Goal: Task Accomplishment & Management: Manage account settings

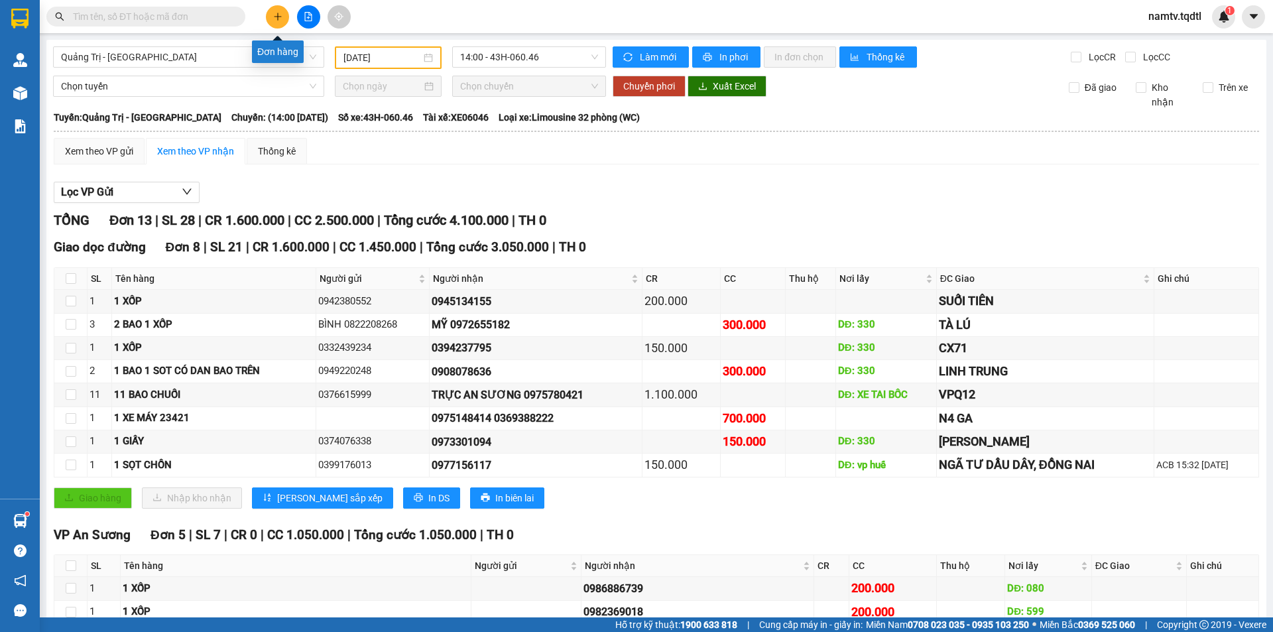
click at [274, 15] on icon "plus" at bounding box center [277, 16] width 9 height 9
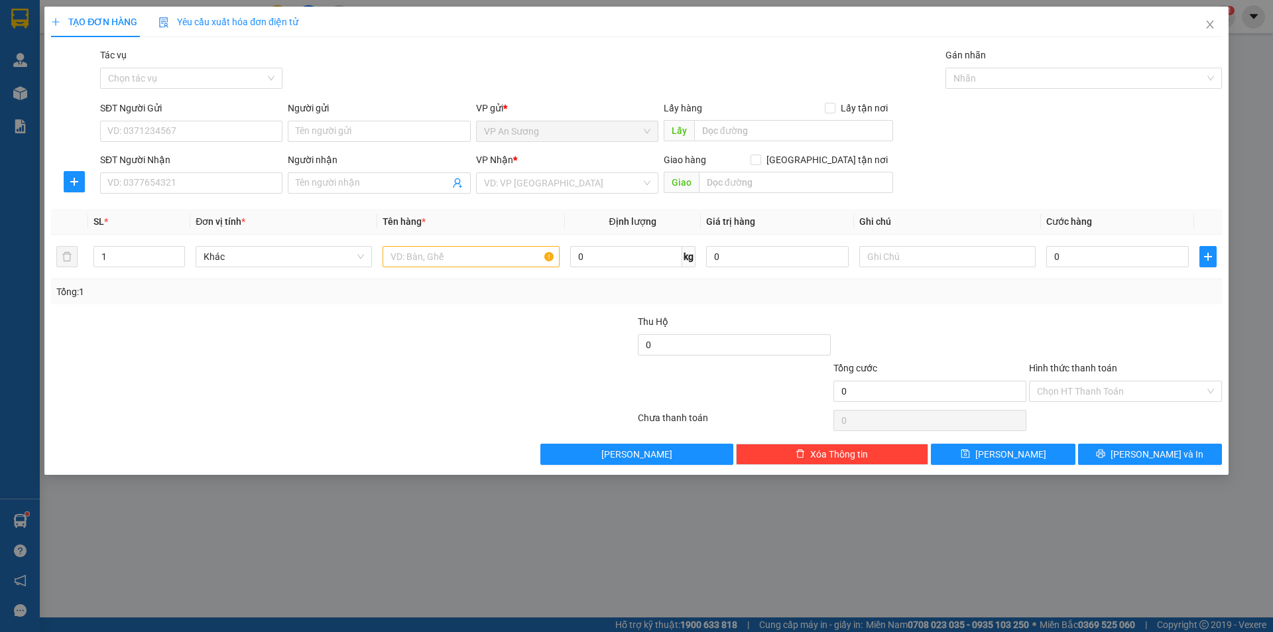
click at [132, 171] on div "SĐT Người Nhận" at bounding box center [191, 163] width 182 height 20
click at [141, 178] on input "SĐT Người Nhận" at bounding box center [191, 182] width 182 height 21
type input "0905082919"
click at [194, 200] on div "0905082919" at bounding box center [191, 209] width 182 height 21
type input "cam lộ"
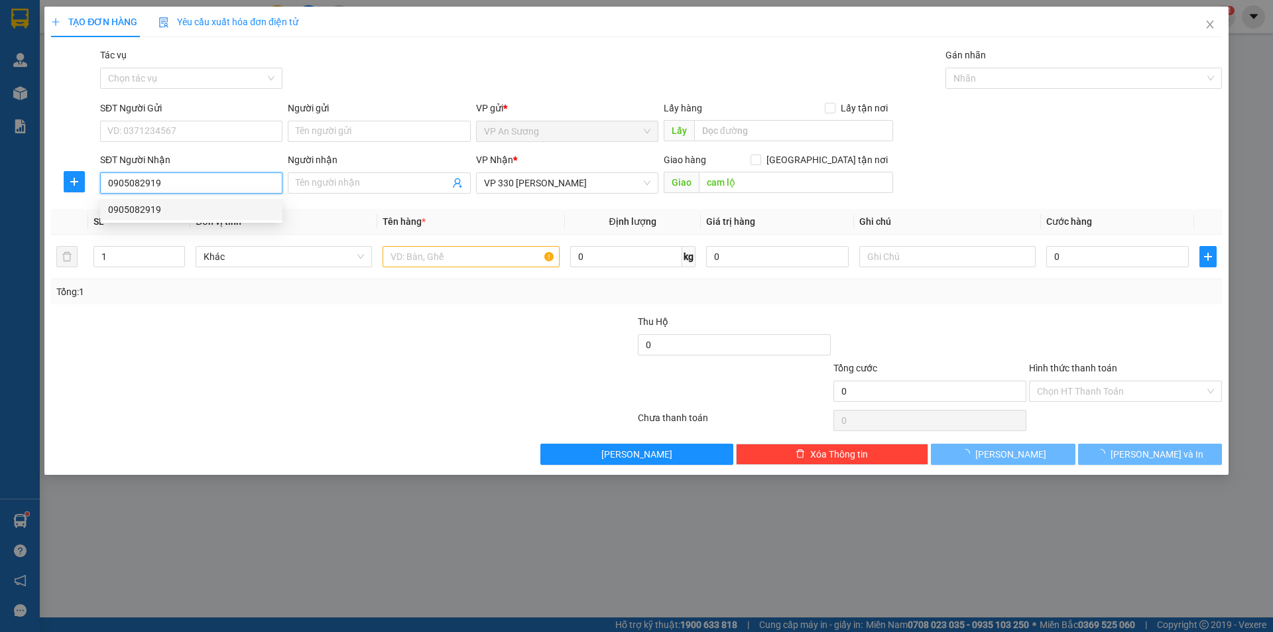
type input "300.000"
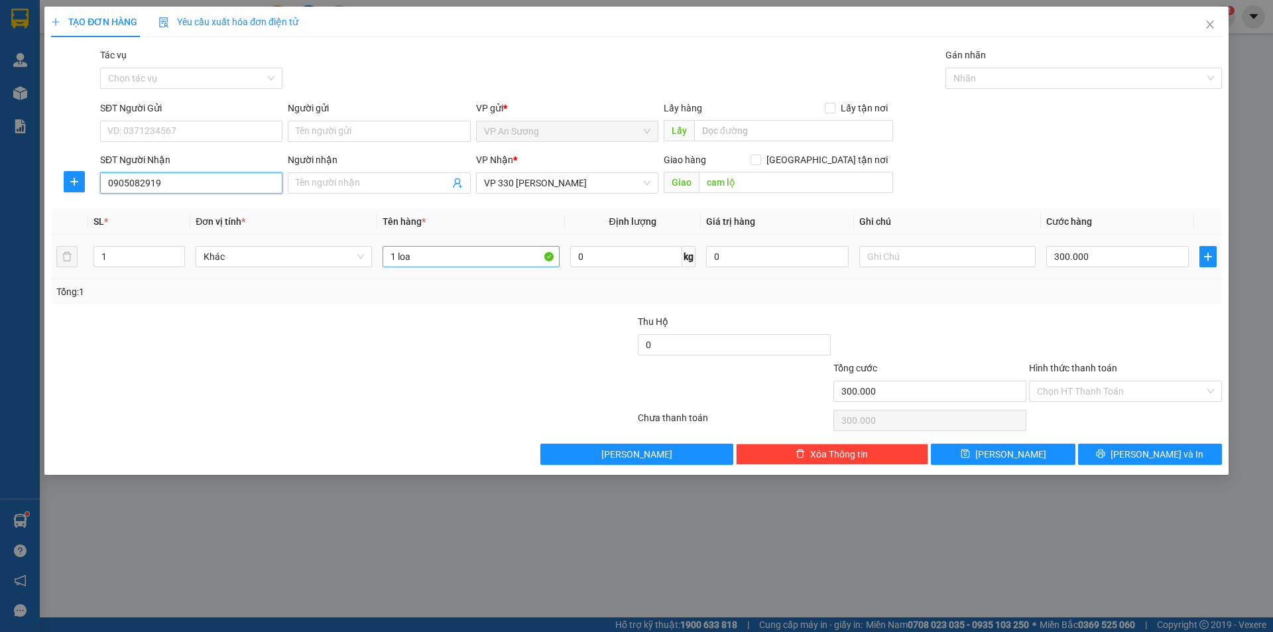
type input "0905082919"
drag, startPoint x: 433, startPoint y: 255, endPoint x: 313, endPoint y: 259, distance: 120.1
click at [313, 259] on tr "1 Khác 1 loa 0 kg 0 300.000" at bounding box center [636, 257] width 1171 height 44
type input "1 THÙNG GIẤY"
click at [1087, 266] on input "300.000" at bounding box center [1118, 256] width 143 height 21
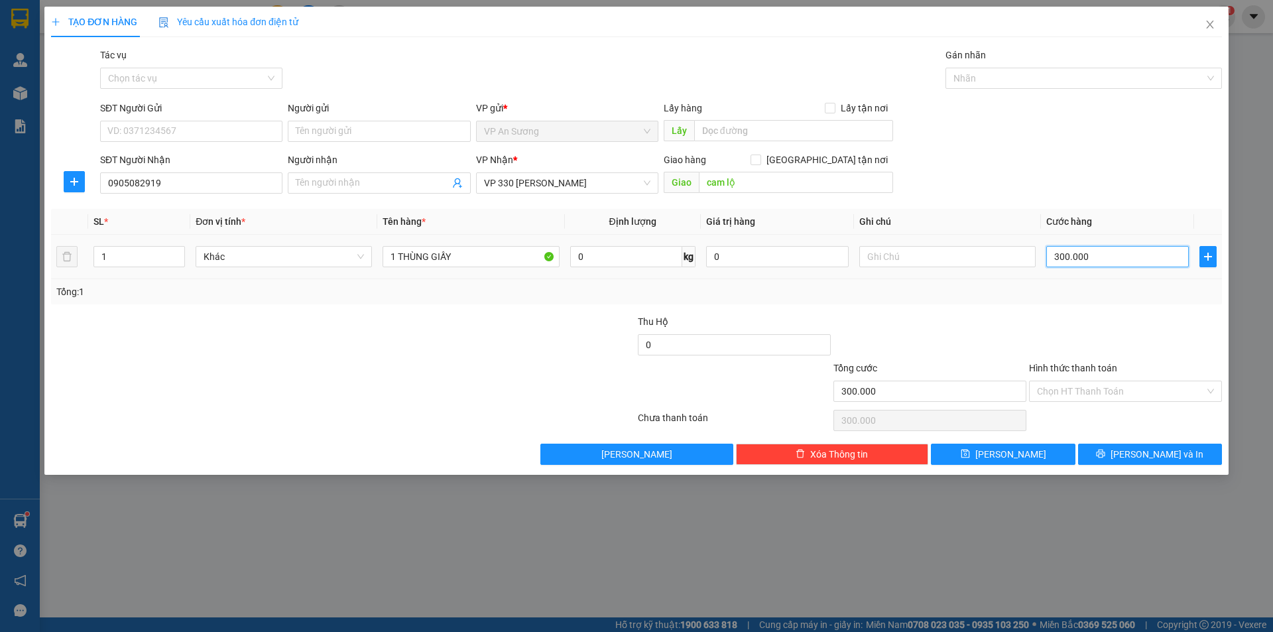
type input "1"
type input "10"
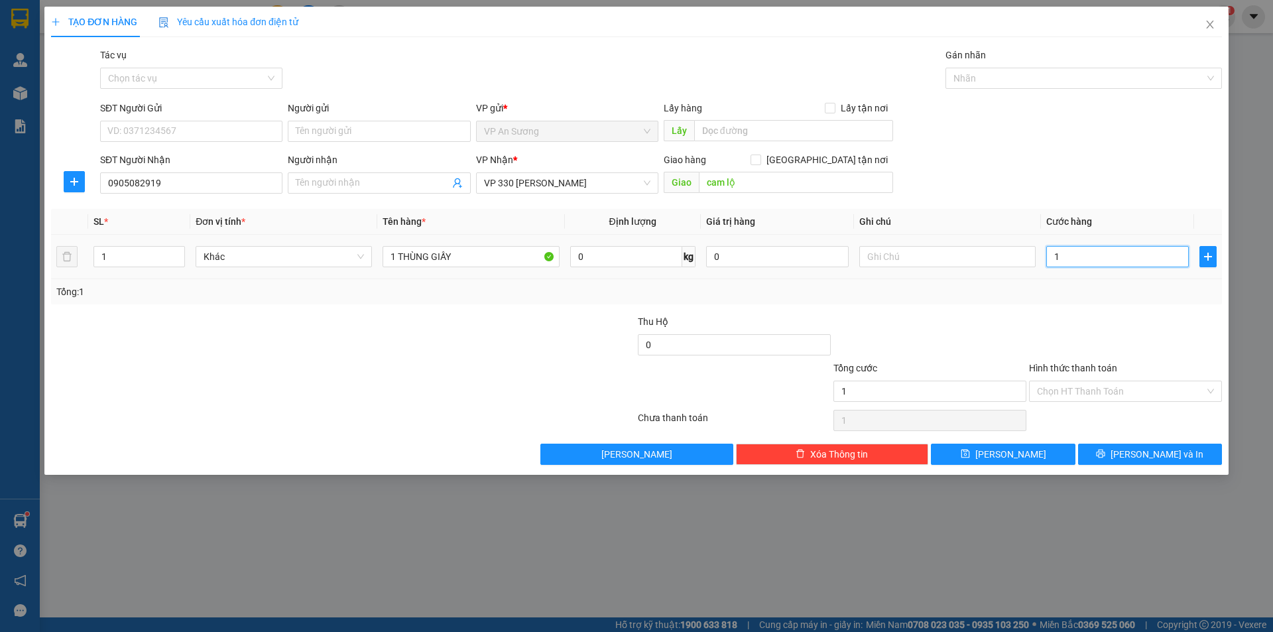
type input "10"
type input "100"
type input "100.000"
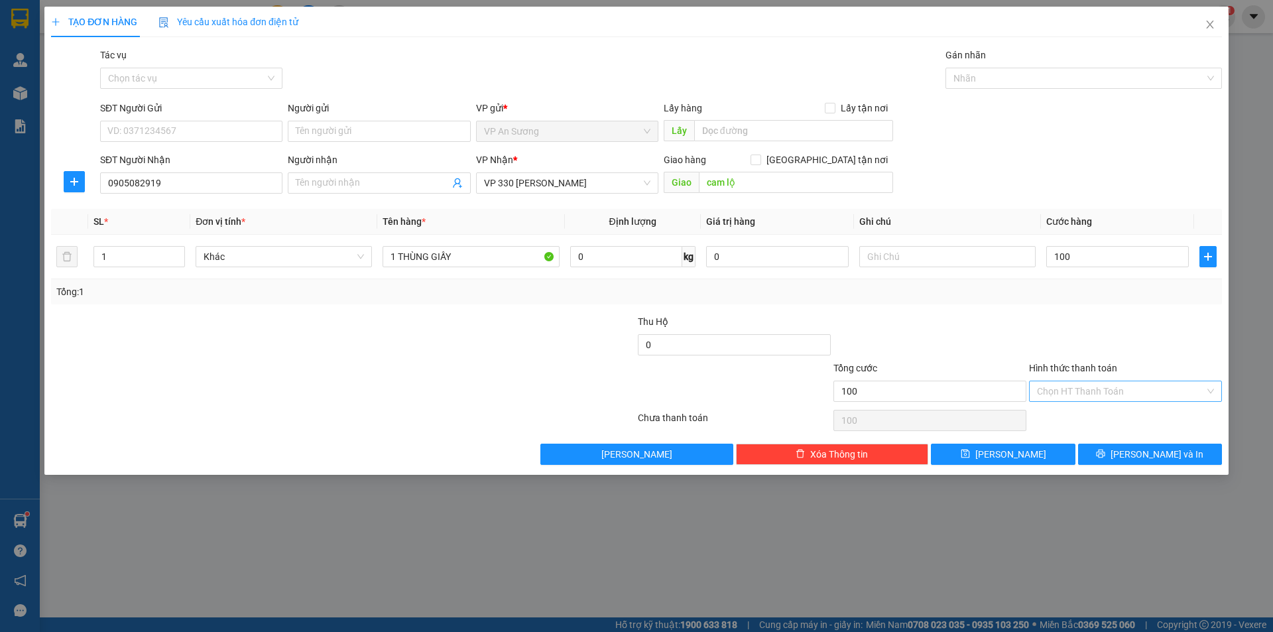
type input "100.000"
click at [1092, 399] on input "Hình thức thanh toán" at bounding box center [1121, 391] width 168 height 20
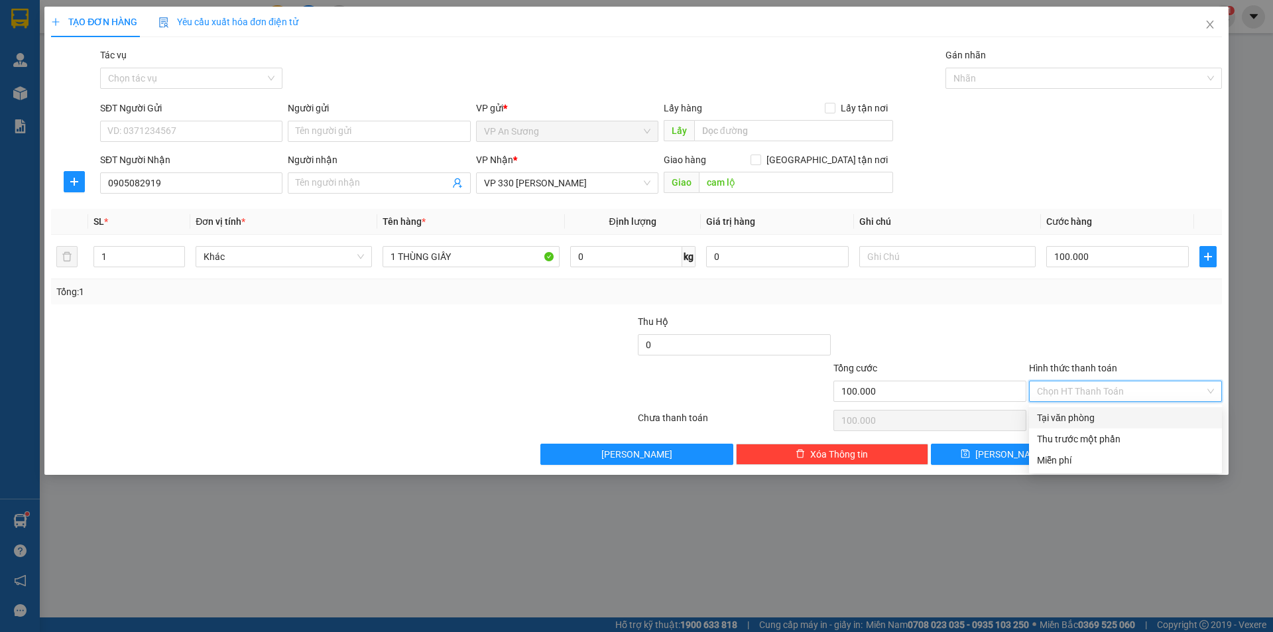
click at [1094, 413] on div "Tại văn phòng" at bounding box center [1125, 418] width 177 height 15
type input "0"
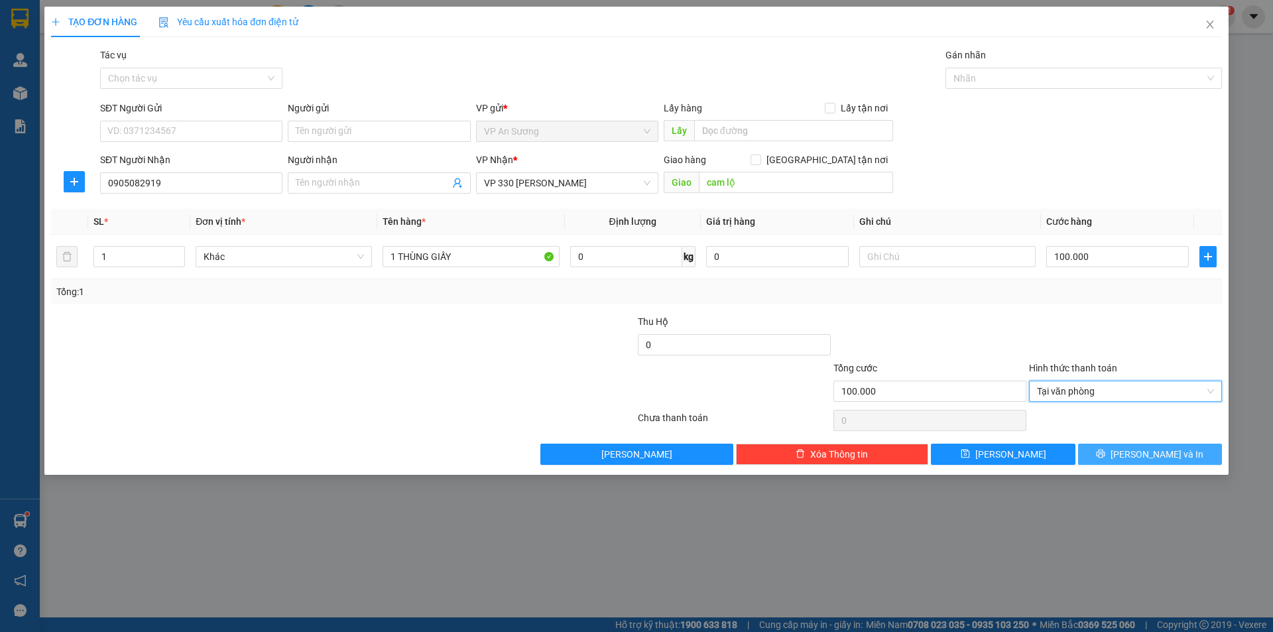
click at [1126, 444] on button "[PERSON_NAME] và In" at bounding box center [1150, 454] width 144 height 21
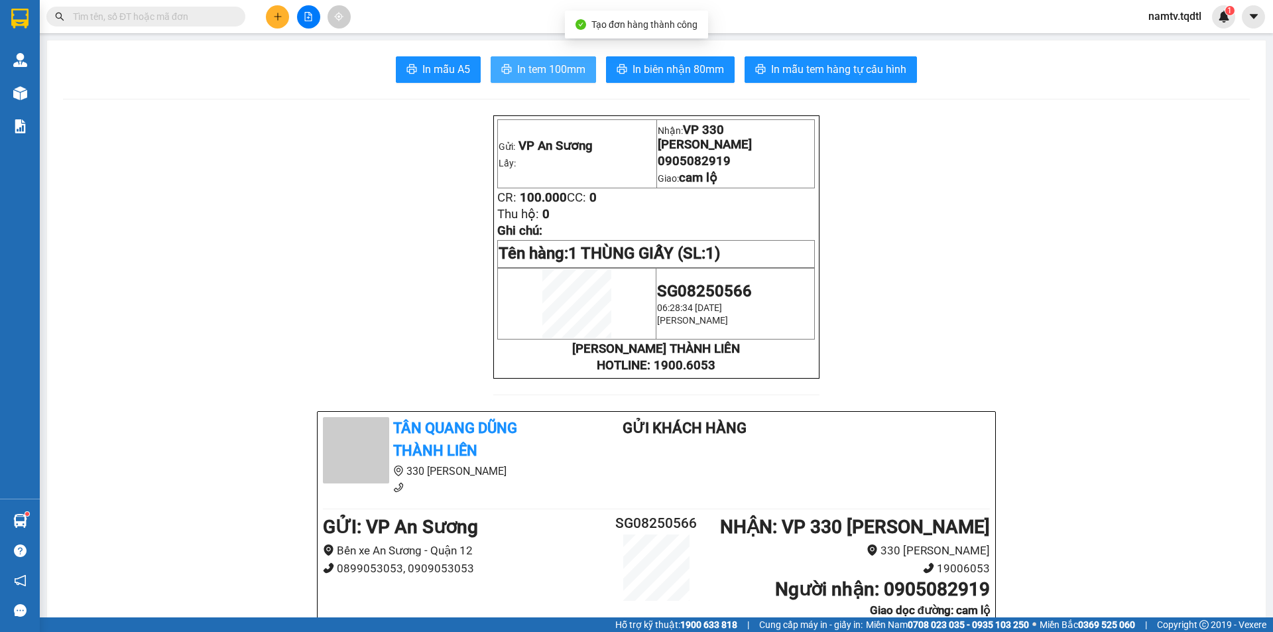
click at [529, 66] on span "In tem 100mm" at bounding box center [551, 69] width 68 height 17
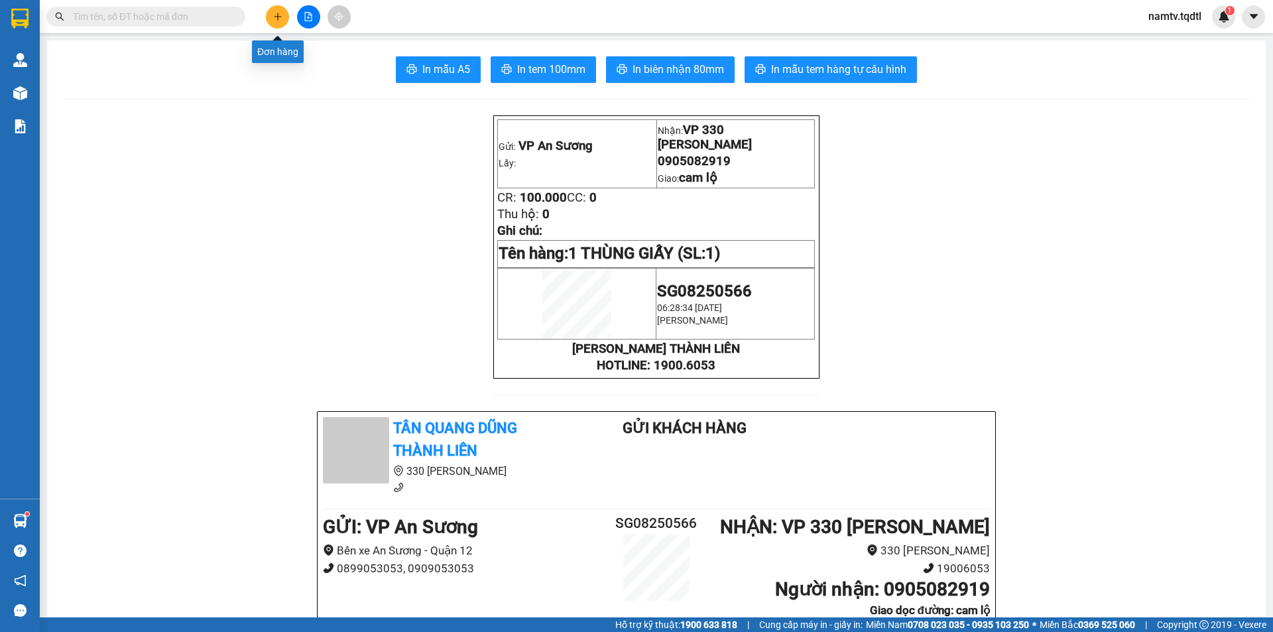
click at [269, 15] on button at bounding box center [277, 16] width 23 height 23
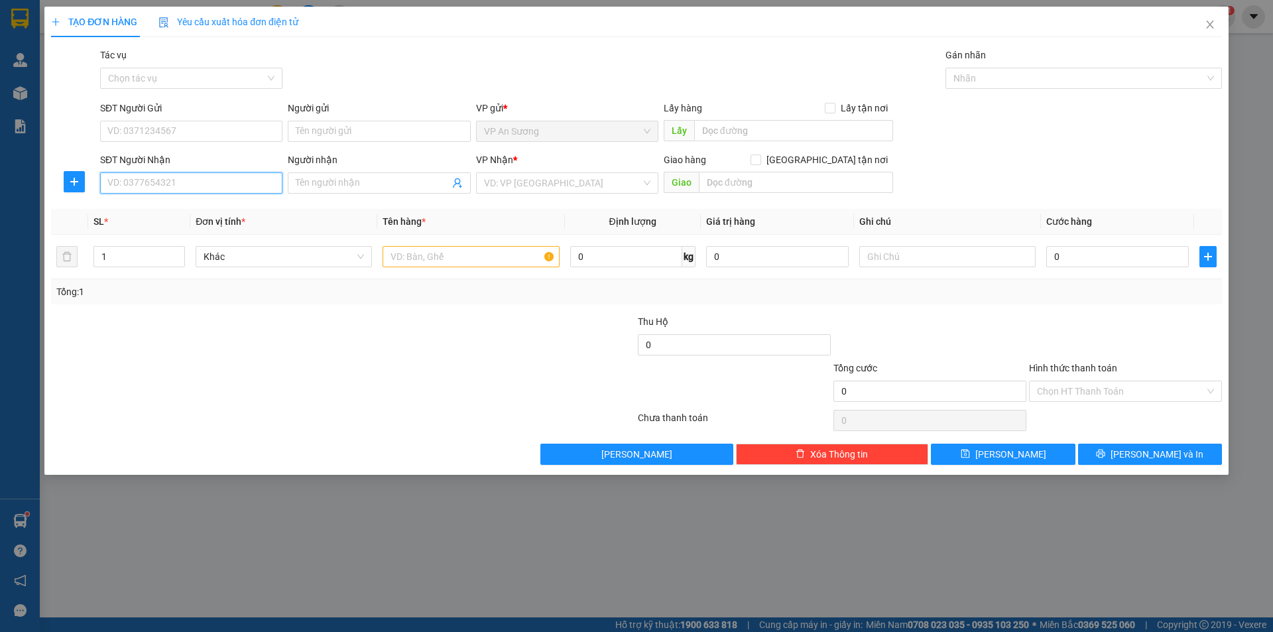
click at [195, 176] on input "SĐT Người Nhận" at bounding box center [191, 182] width 182 height 21
type input "0985062555"
click at [501, 182] on input "search" at bounding box center [562, 183] width 157 height 20
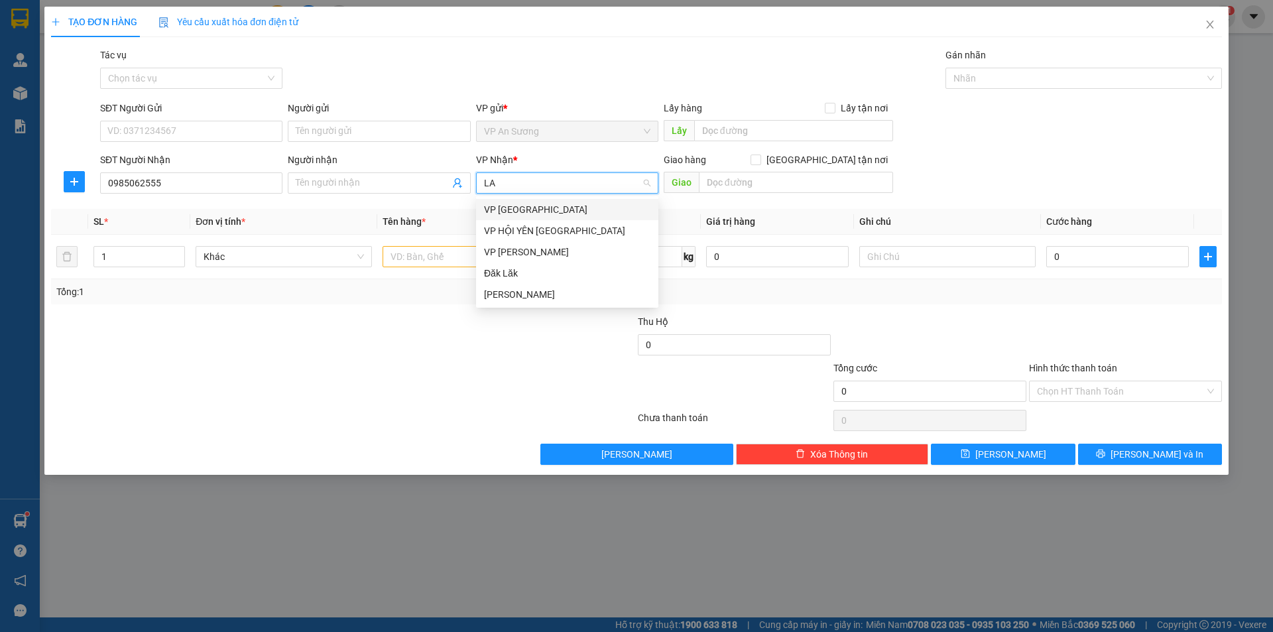
type input "LAO"
click at [570, 210] on div "VP [PERSON_NAME]" at bounding box center [567, 209] width 166 height 15
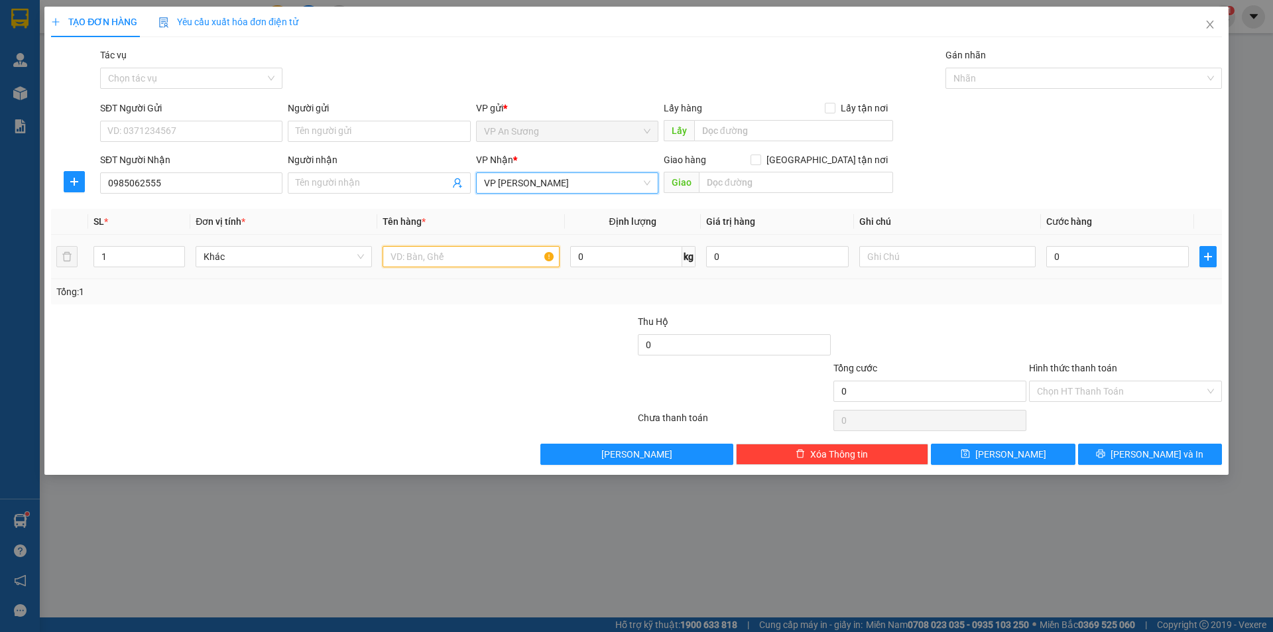
click at [479, 264] on input "text" at bounding box center [471, 256] width 176 height 21
type input "1 THÙNG SẦU"
click at [1072, 257] on input "0" at bounding box center [1118, 256] width 143 height 21
type input "1"
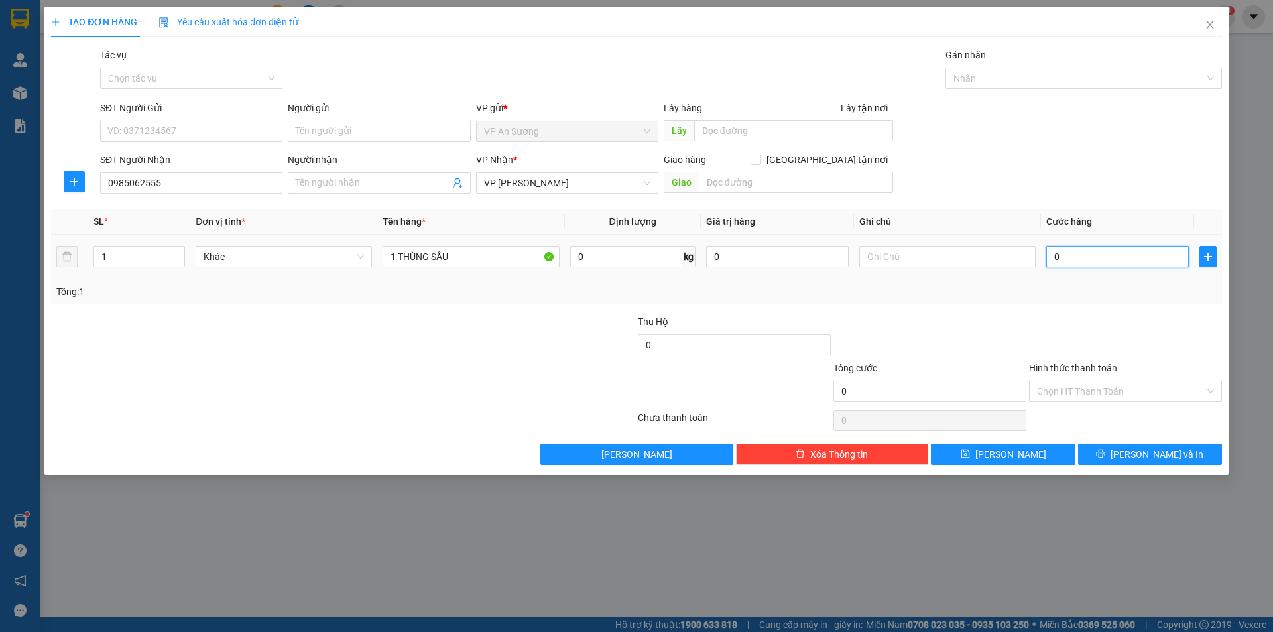
type input "1"
type input "10"
type input "100"
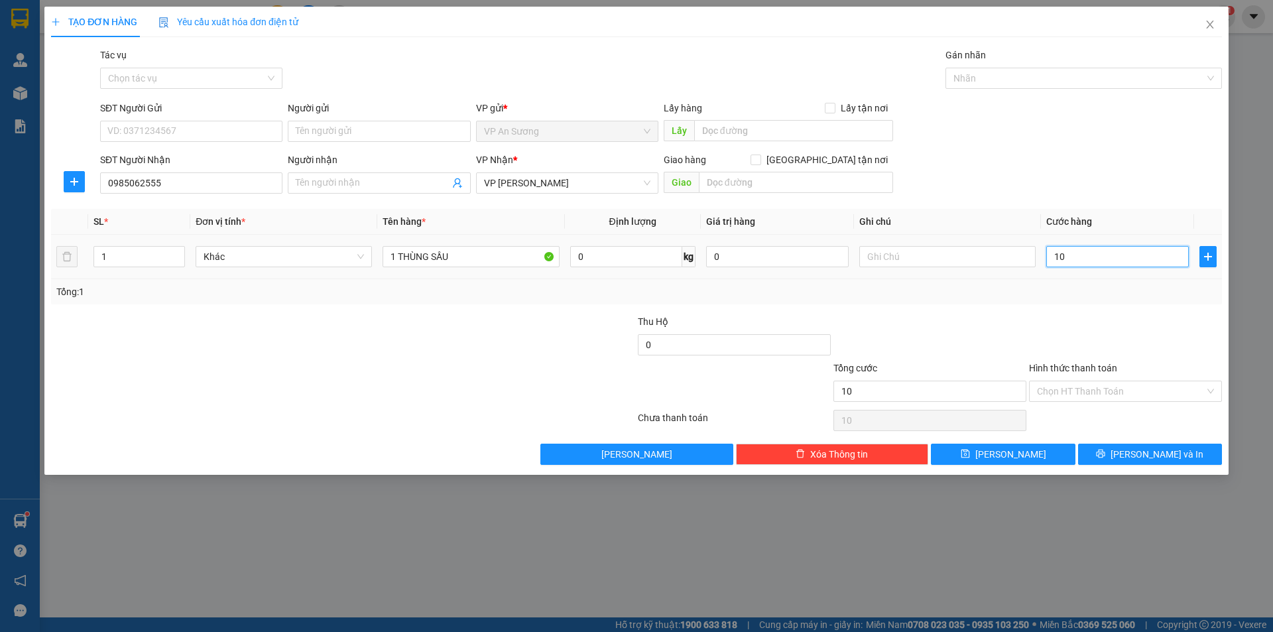
type input "100"
type input "100.000"
drag, startPoint x: 1084, startPoint y: 314, endPoint x: 1114, endPoint y: 404, distance: 94.8
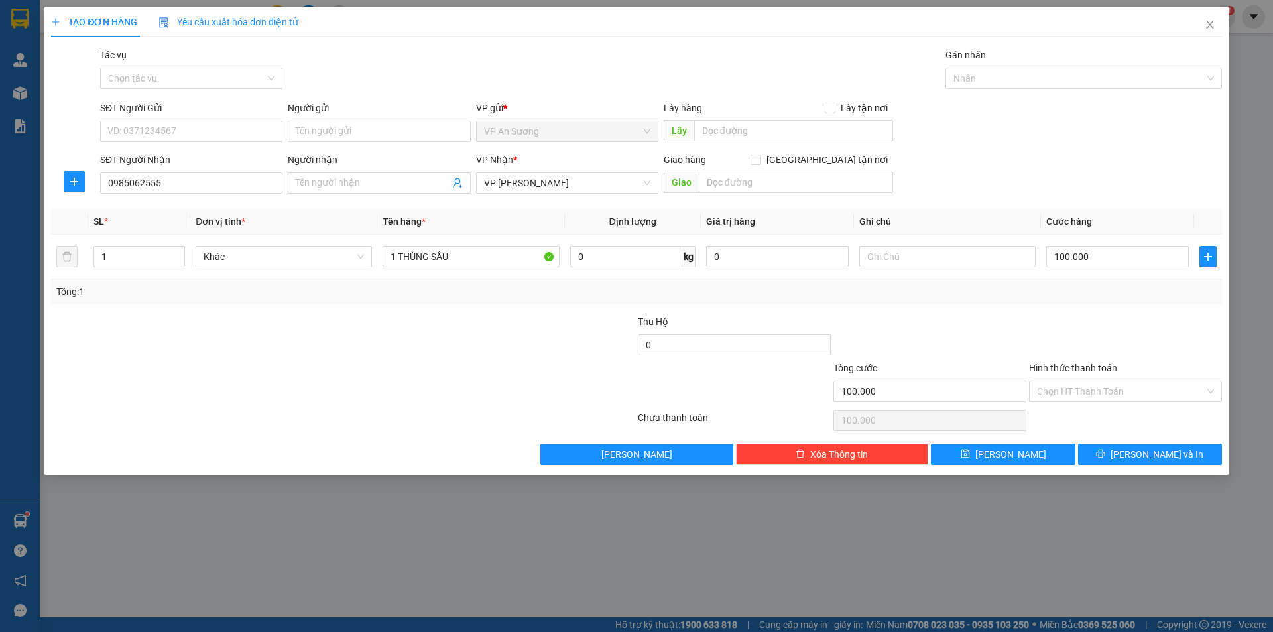
click at [1085, 317] on div "Transit Pickup Surcharge Ids Transit Deliver Surcharge Ids Transit Deliver Surc…" at bounding box center [636, 256] width 1171 height 417
click at [1115, 397] on input "Hình thức thanh toán" at bounding box center [1121, 391] width 168 height 20
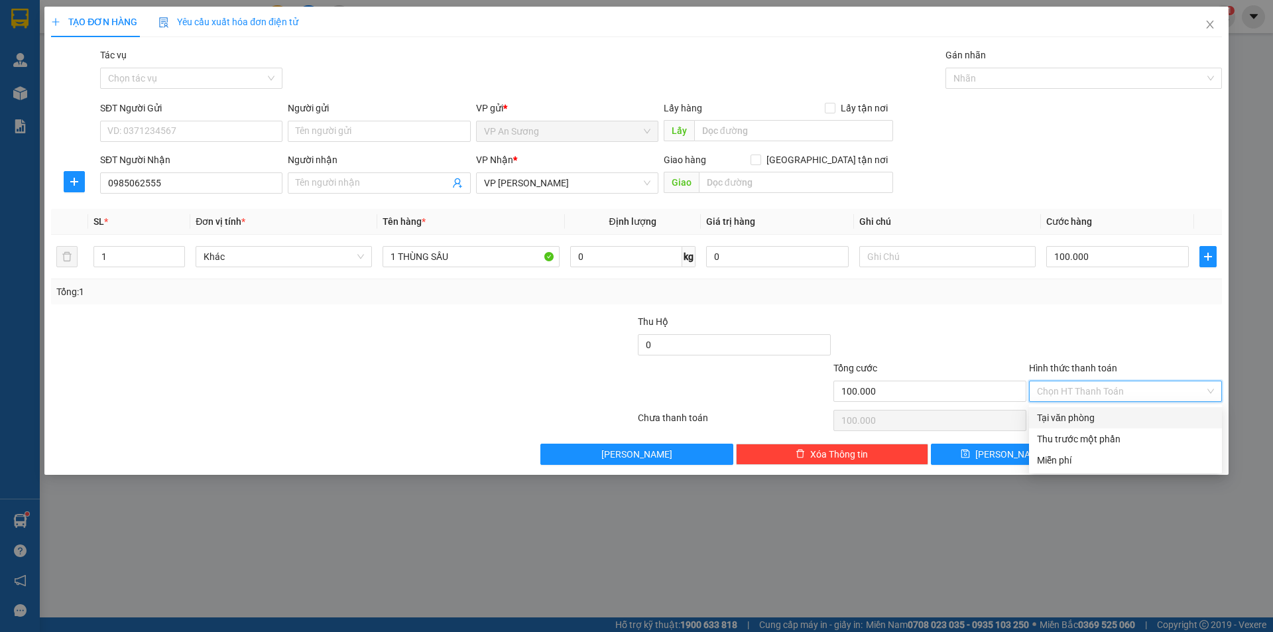
click at [1112, 424] on div "Tại văn phòng" at bounding box center [1125, 418] width 177 height 15
type input "0"
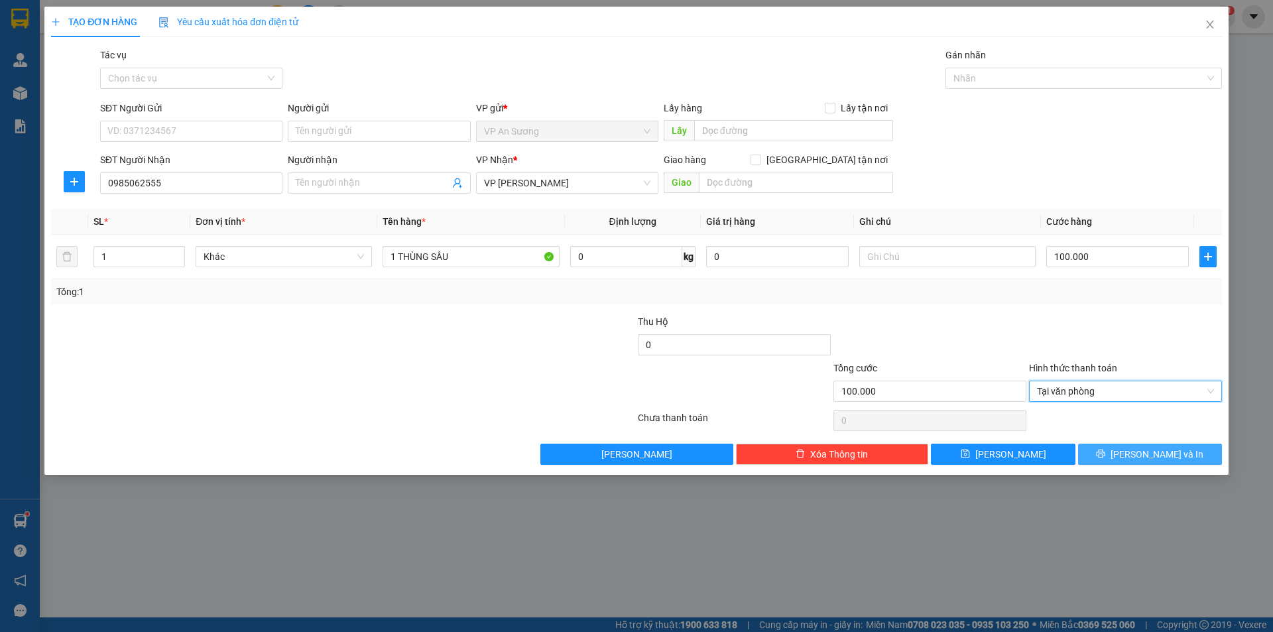
click at [1114, 446] on button "[PERSON_NAME] và In" at bounding box center [1150, 454] width 144 height 21
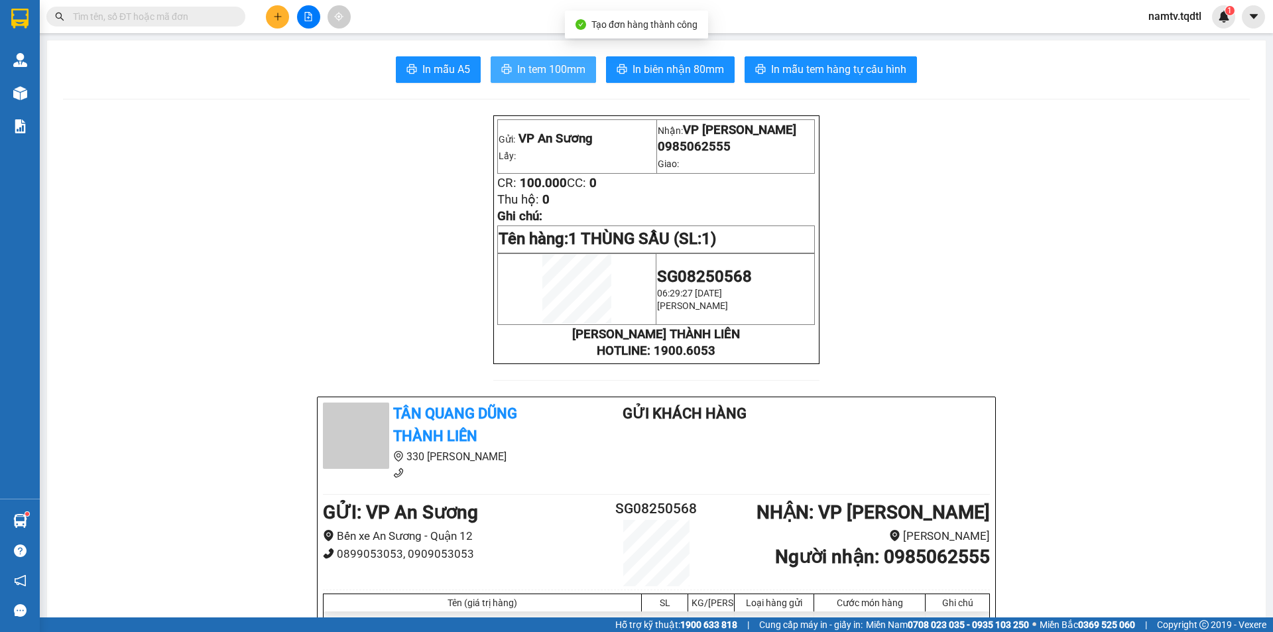
click at [566, 64] on span "In tem 100mm" at bounding box center [551, 69] width 68 height 17
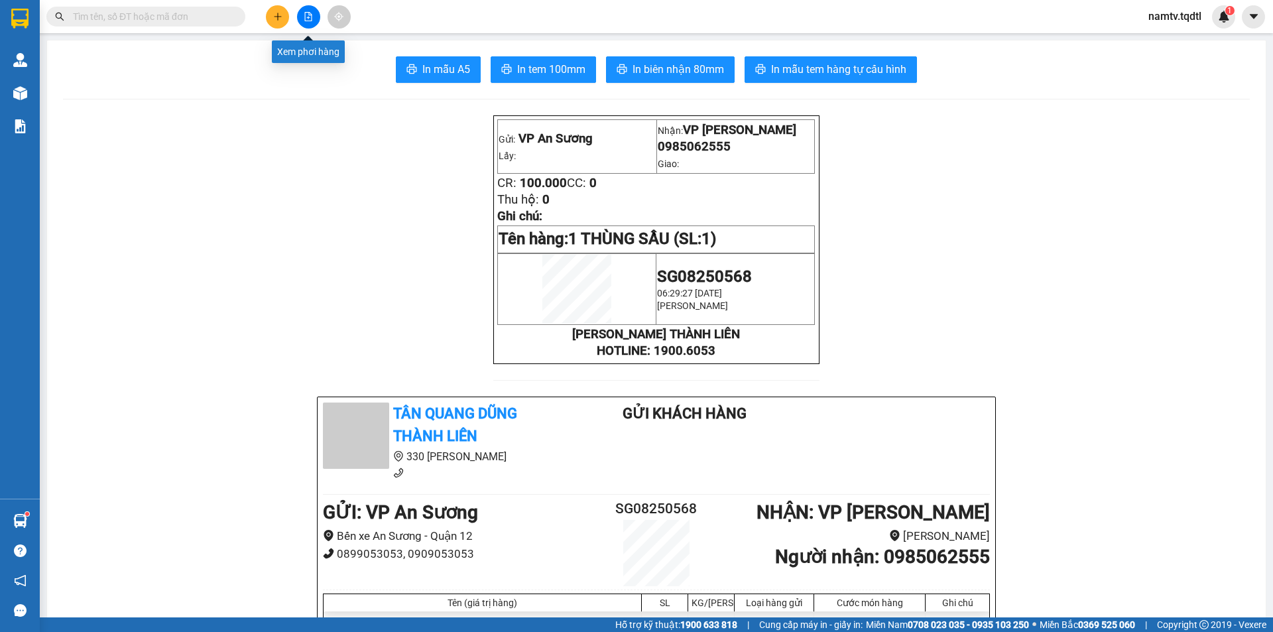
click at [316, 17] on button at bounding box center [308, 16] width 23 height 23
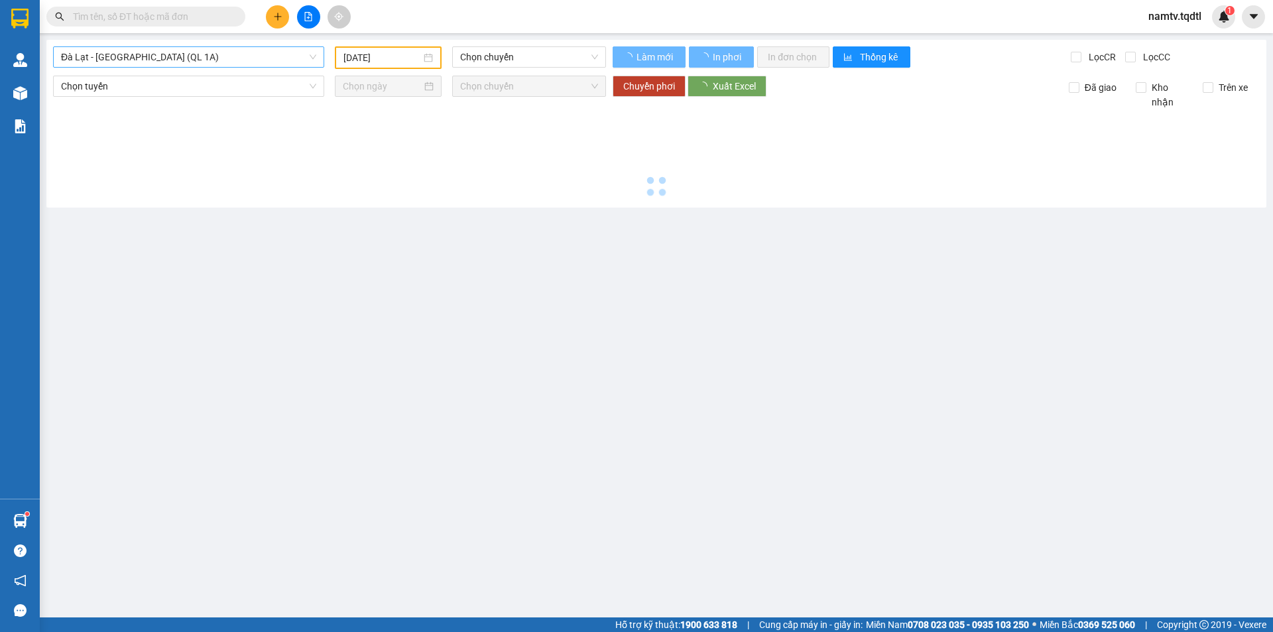
type input "[DATE]"
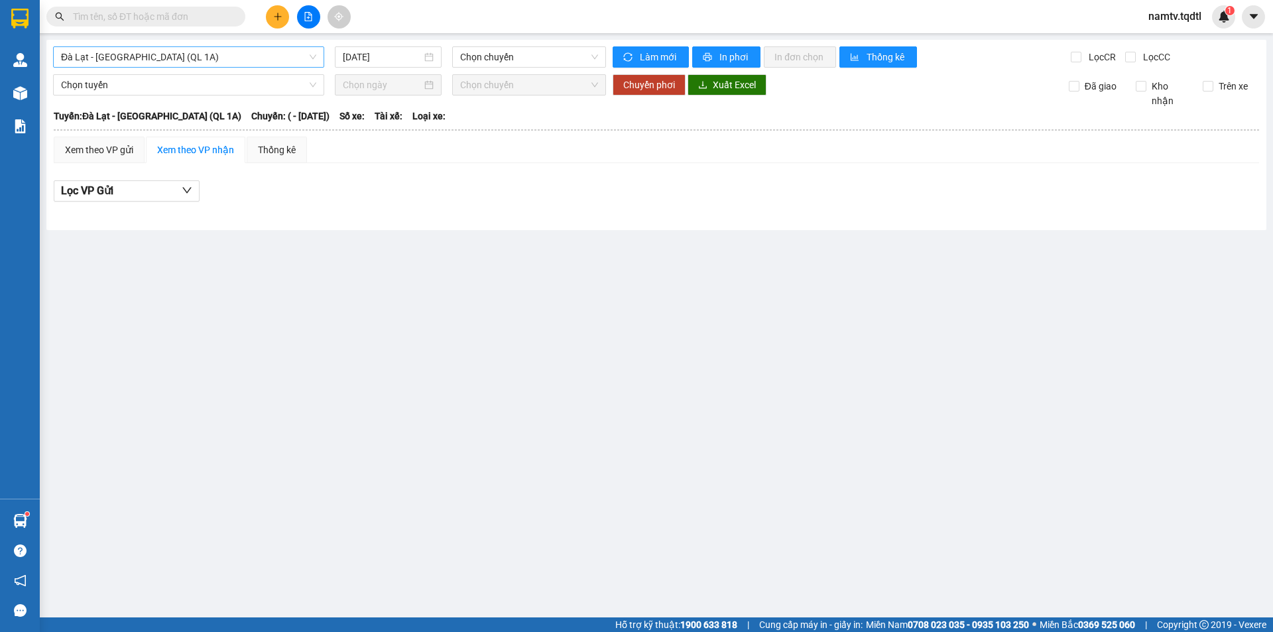
drag, startPoint x: 267, startPoint y: 50, endPoint x: 265, endPoint y: 62, distance: 11.4
click at [267, 52] on span "Đà Lạt - [GEOGRAPHIC_DATA] (QL 1A)" at bounding box center [188, 57] width 255 height 20
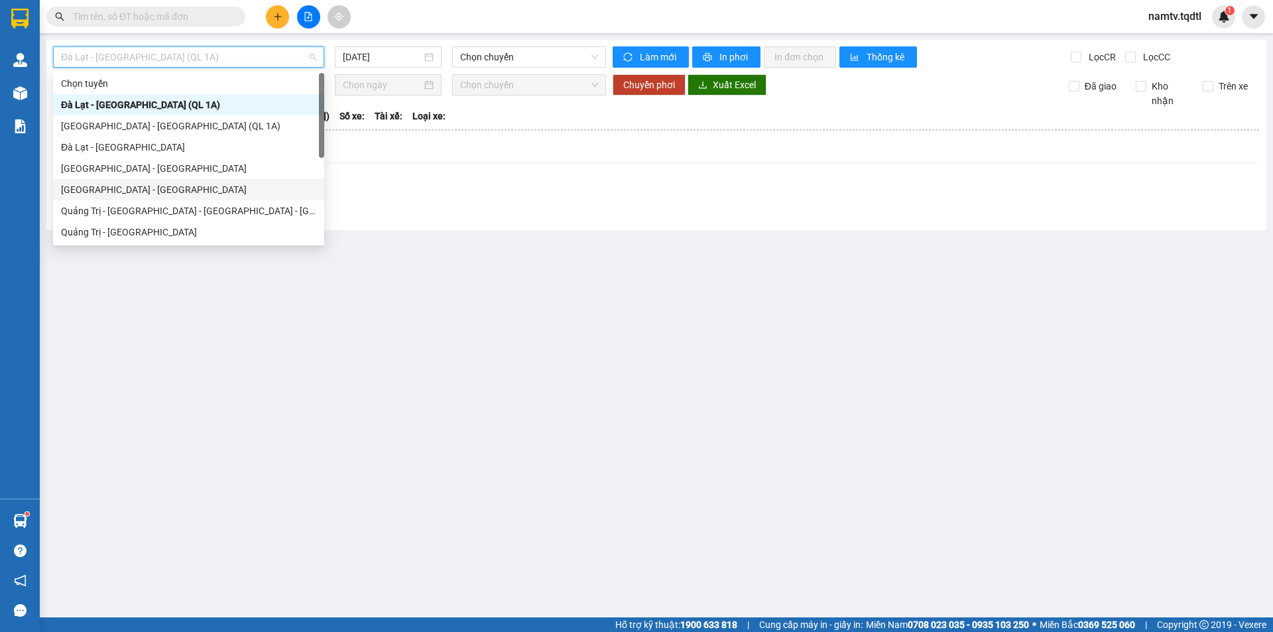
click at [190, 193] on div "[GEOGRAPHIC_DATA] - [GEOGRAPHIC_DATA]" at bounding box center [188, 189] width 255 height 15
type input "[DATE]"
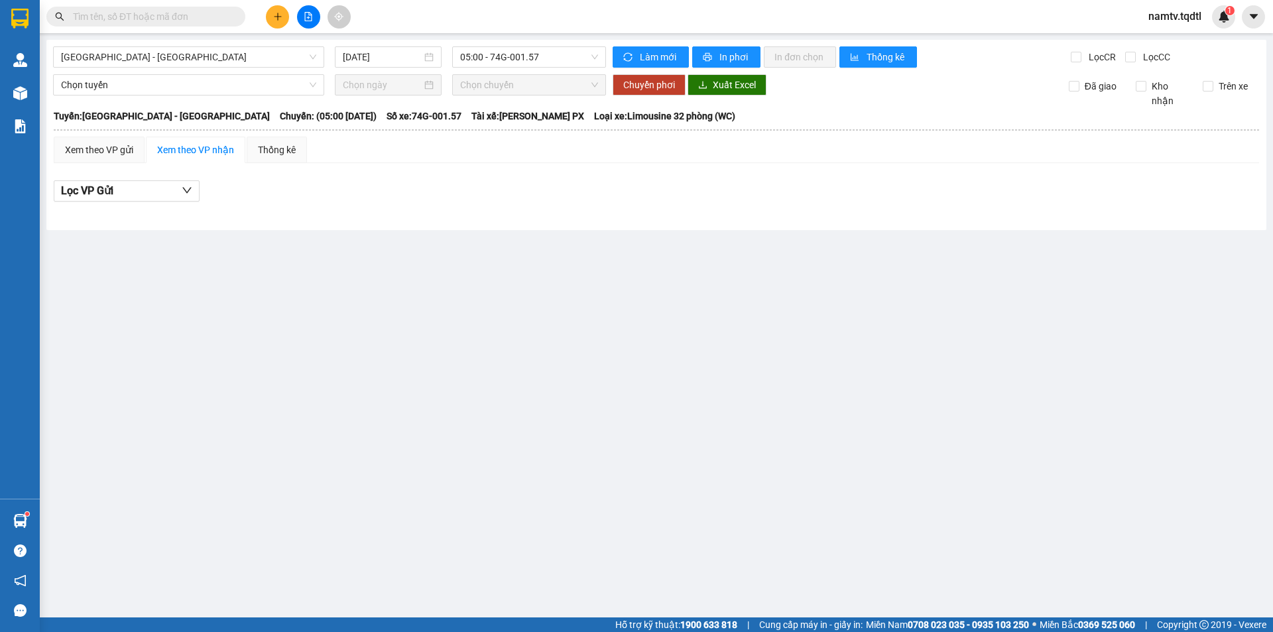
click at [255, 69] on div "[GEOGRAPHIC_DATA] - [GEOGRAPHIC_DATA] [DATE] 05:00 - 74G-001.57 Làm mới In phơi…" at bounding box center [656, 135] width 1220 height 190
click at [263, 65] on span "[GEOGRAPHIC_DATA] - [GEOGRAPHIC_DATA]" at bounding box center [188, 57] width 255 height 20
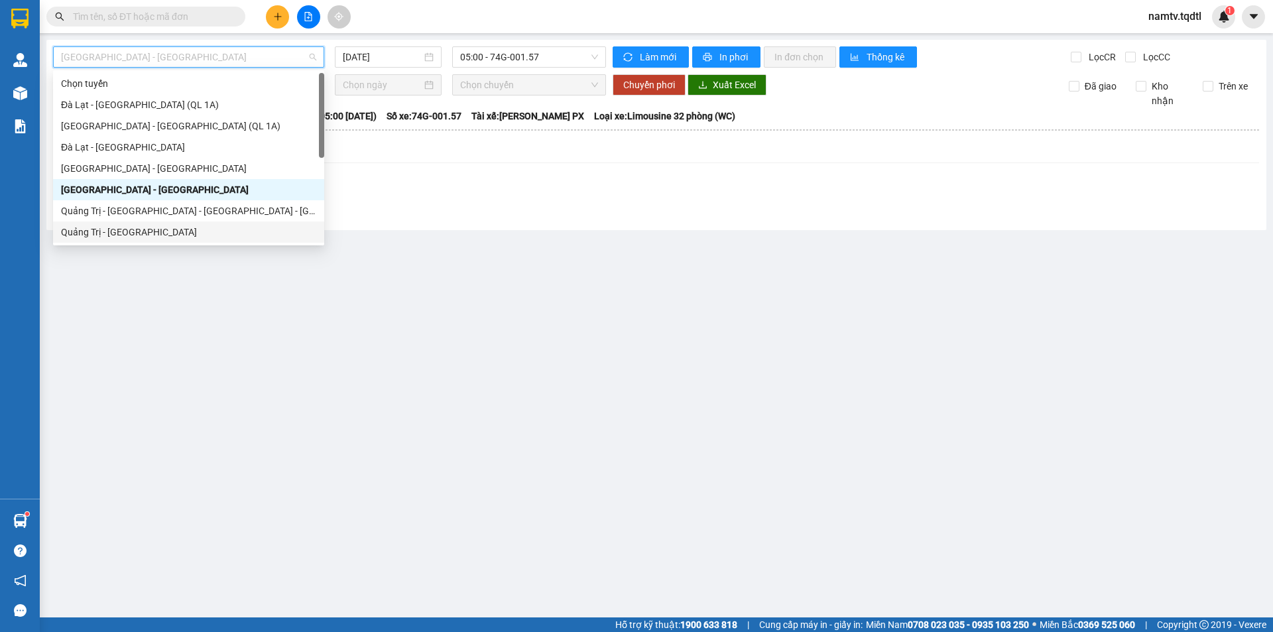
click at [143, 232] on div "Quảng Trị - [GEOGRAPHIC_DATA]" at bounding box center [188, 232] width 255 height 15
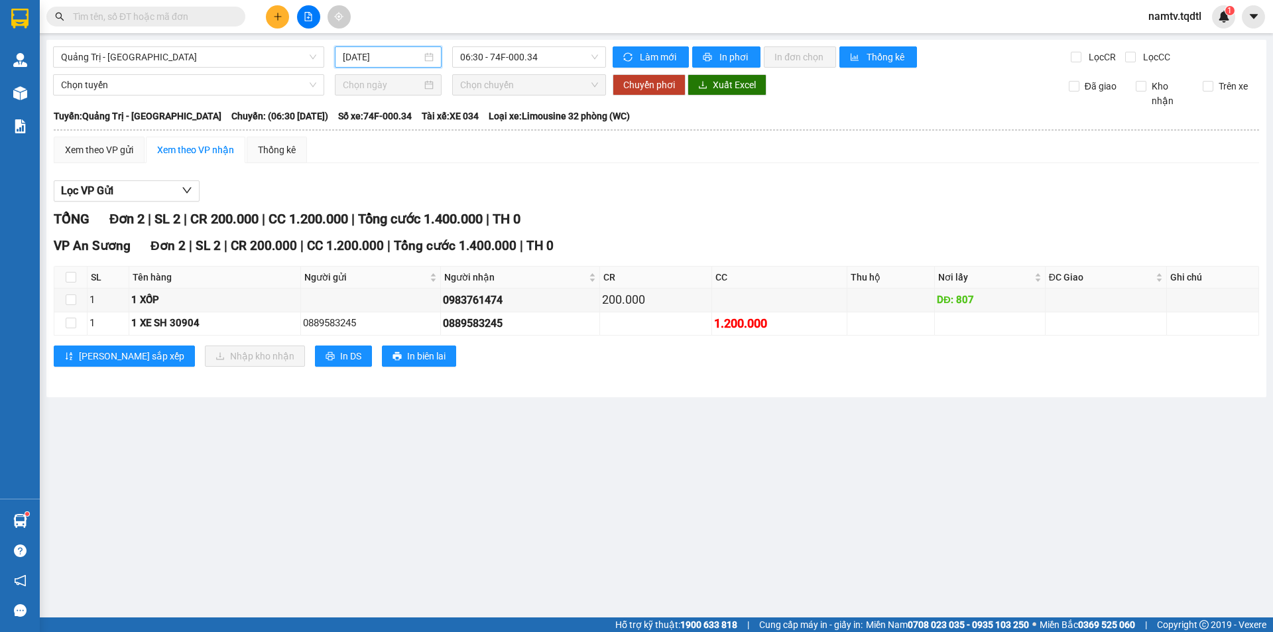
click at [387, 61] on input "[DATE]" at bounding box center [382, 57] width 79 height 15
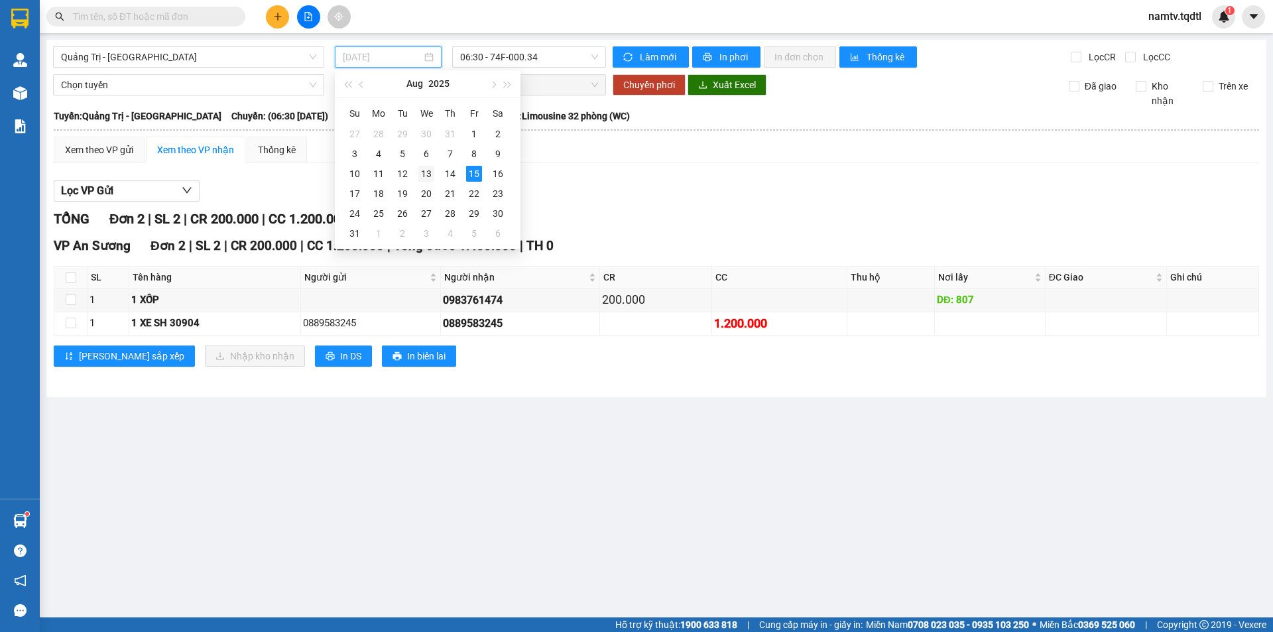
click at [420, 172] on div "13" at bounding box center [426, 174] width 16 height 16
type input "[DATE]"
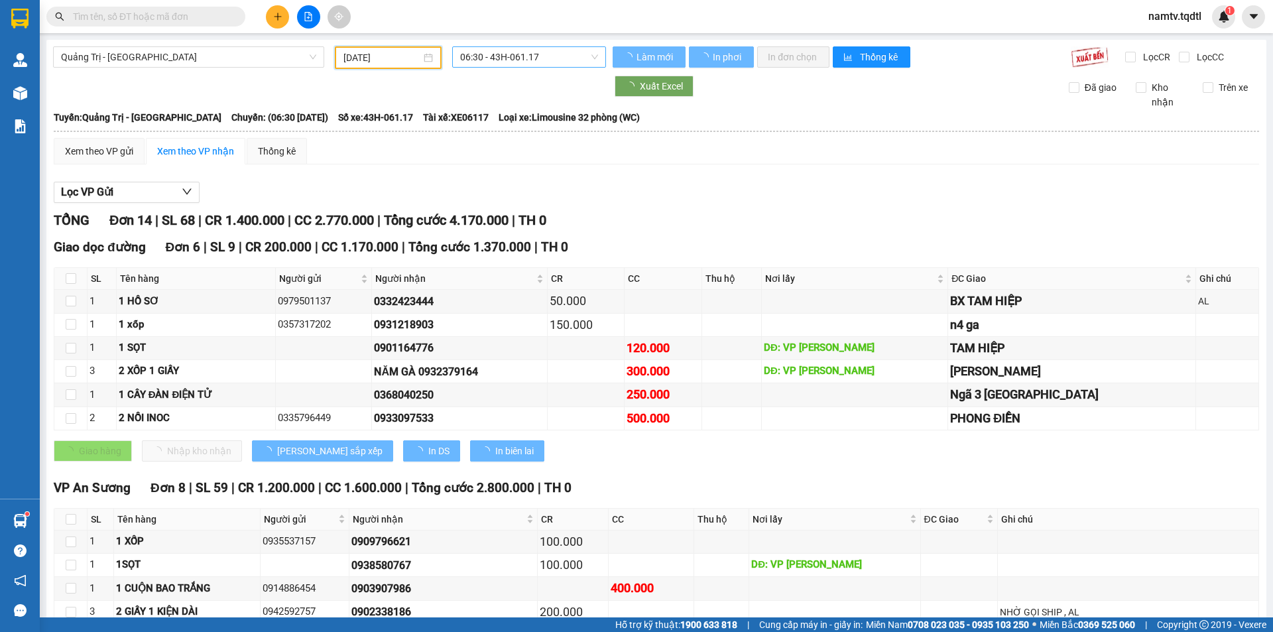
click at [511, 40] on div "[GEOGRAPHIC_DATA] - [GEOGRAPHIC_DATA] [DATE] 06:30 - 43H-061.17 Làm mới In phơi…" at bounding box center [656, 409] width 1220 height 739
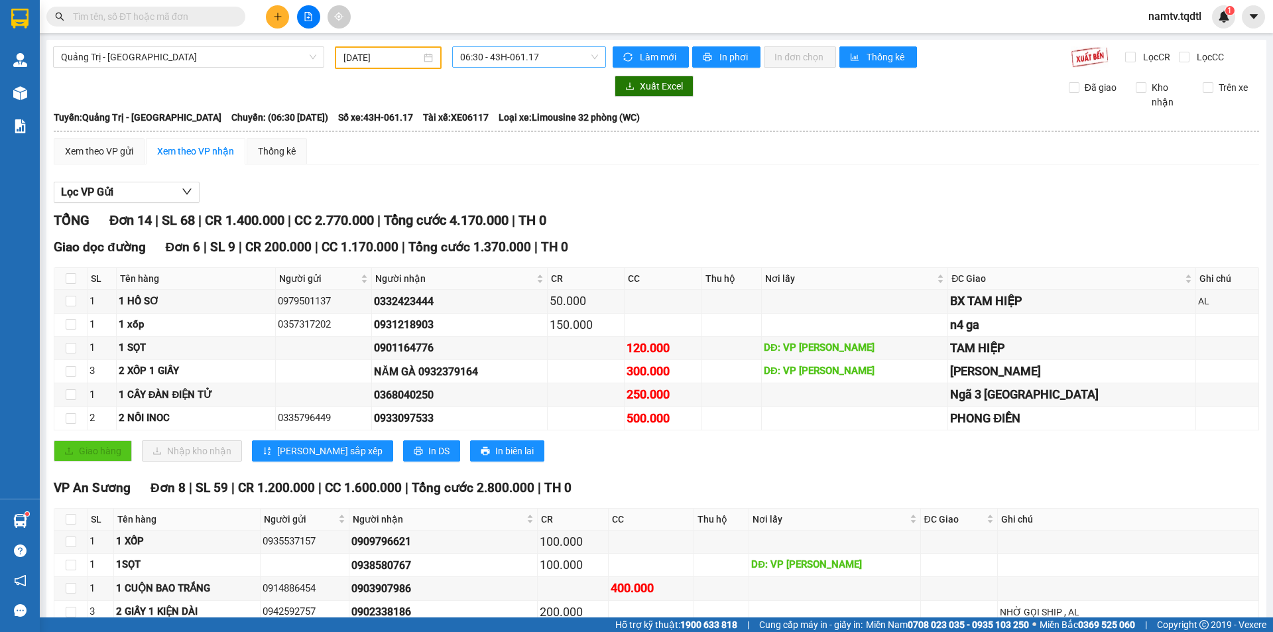
click at [508, 58] on span "06:30 - 43H-061.17" at bounding box center [529, 57] width 138 height 20
click at [536, 128] on div "13:50 - 43H-062.76" at bounding box center [508, 126] width 103 height 15
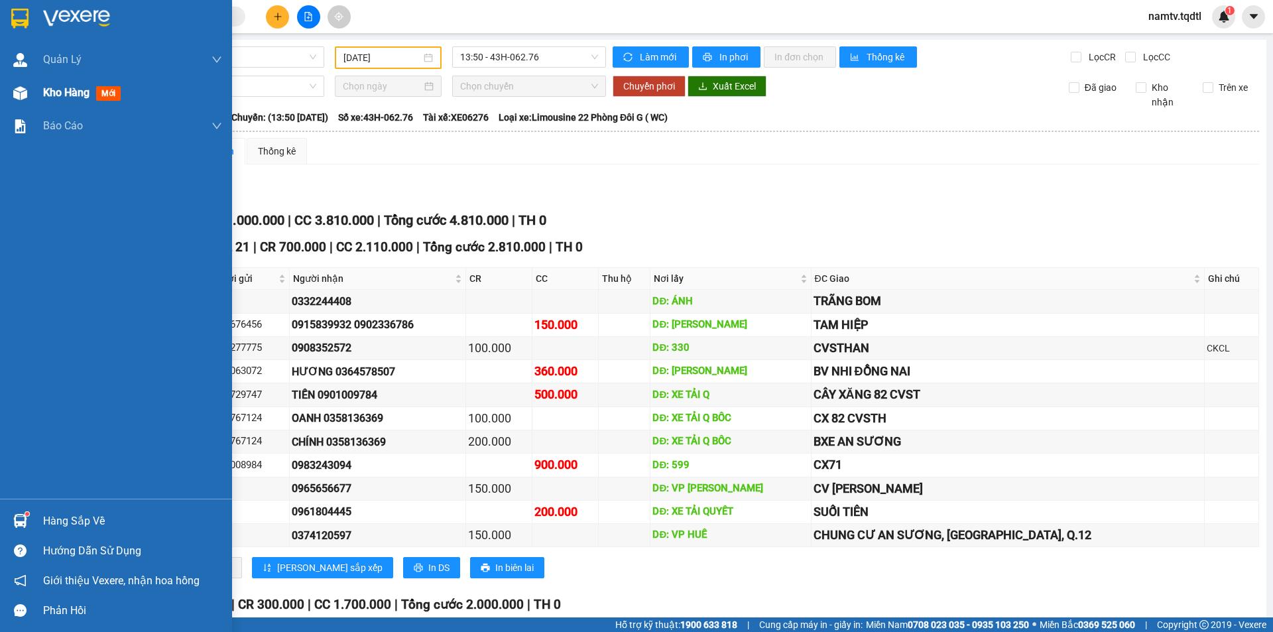
click at [43, 89] on span "Kho hàng" at bounding box center [66, 92] width 46 height 13
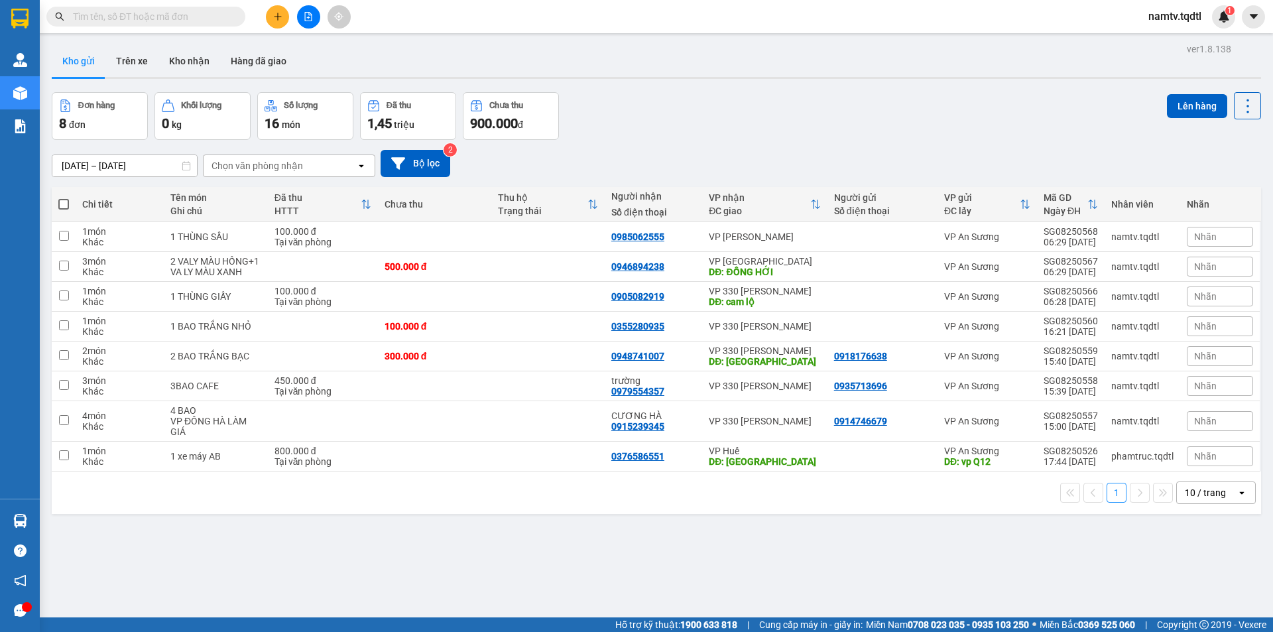
click at [1194, 499] on div "10 / trang" at bounding box center [1205, 492] width 41 height 13
click at [1214, 482] on div "100 / trang" at bounding box center [1207, 474] width 80 height 24
click at [891, 230] on td at bounding box center [883, 237] width 110 height 30
checkbox input "true"
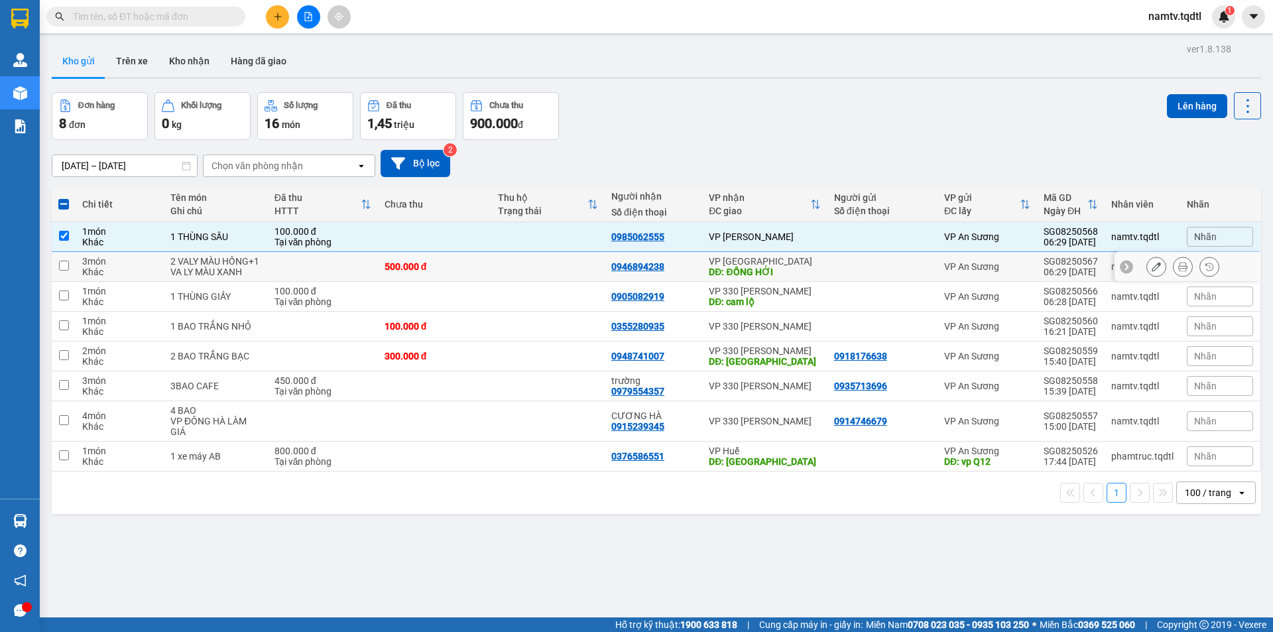
click at [901, 272] on div at bounding box center [882, 266] width 97 height 11
checkbox input "true"
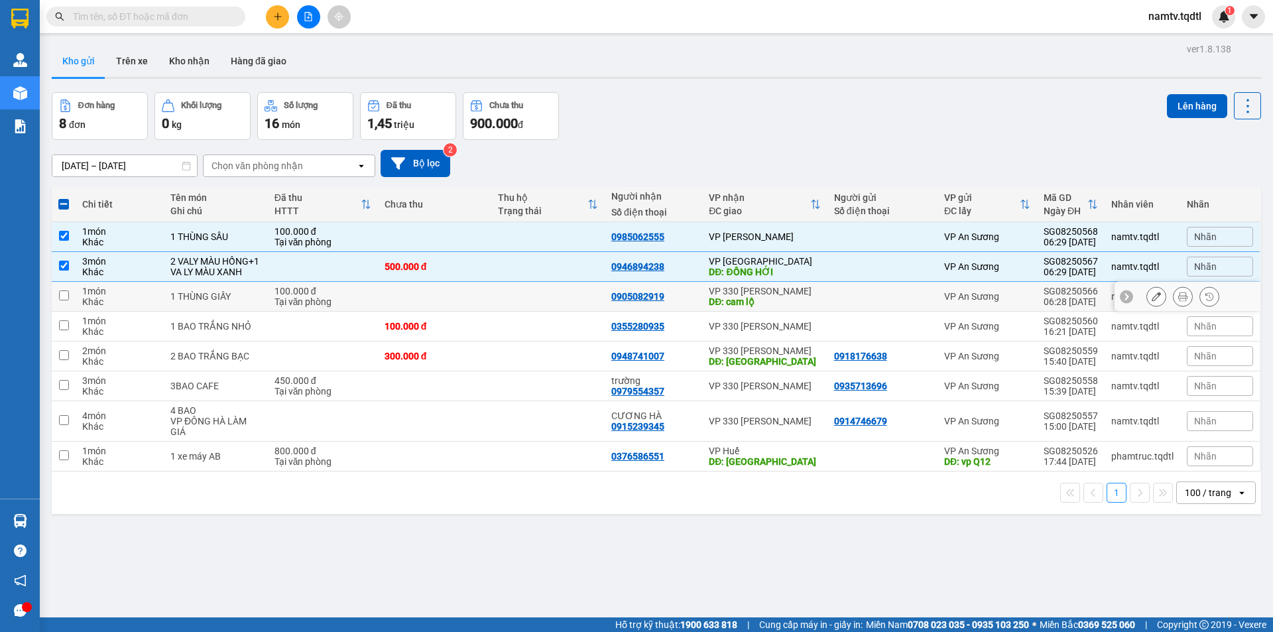
click at [893, 302] on div at bounding box center [882, 296] width 97 height 11
checkbox input "true"
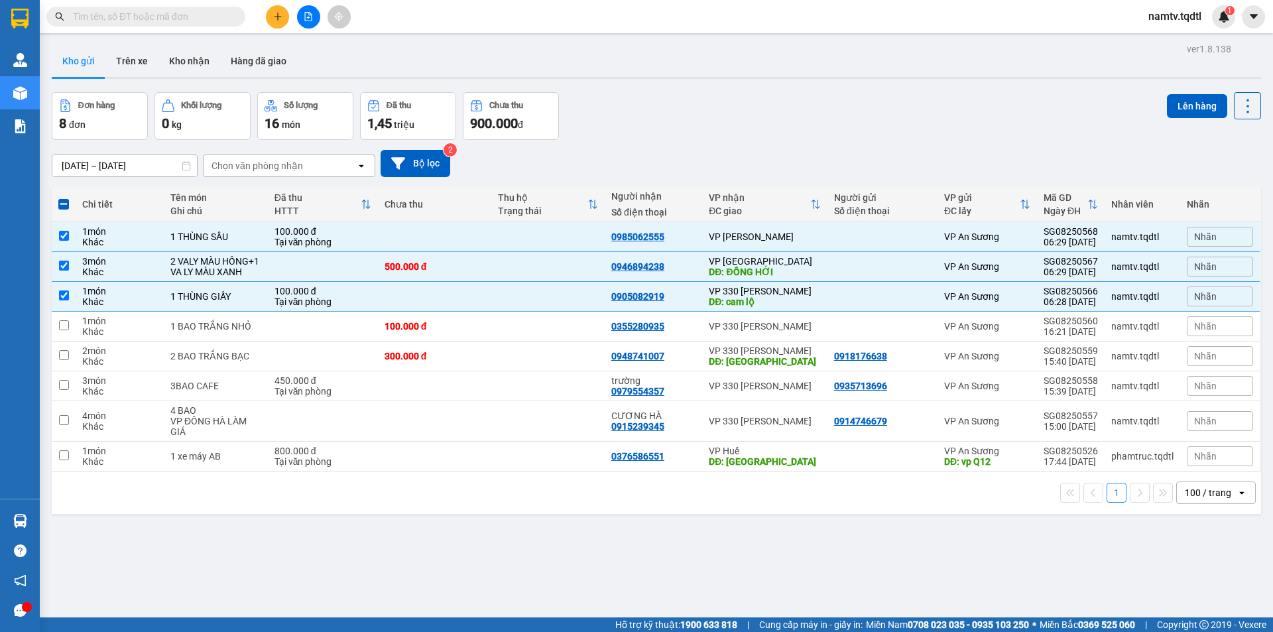
click at [119, 168] on input "13/08/2025 – 15/08/2025" at bounding box center [124, 165] width 145 height 21
click at [442, 168] on button "Bộ lọc" at bounding box center [416, 163] width 70 height 27
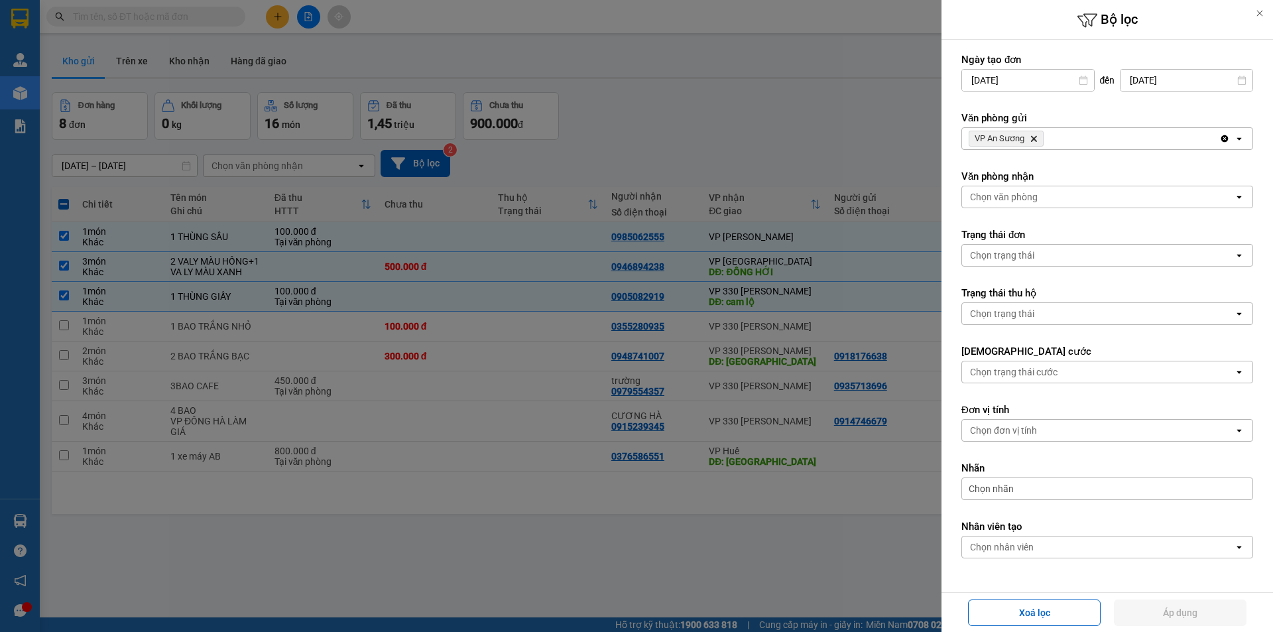
click at [769, 125] on div at bounding box center [636, 316] width 1273 height 632
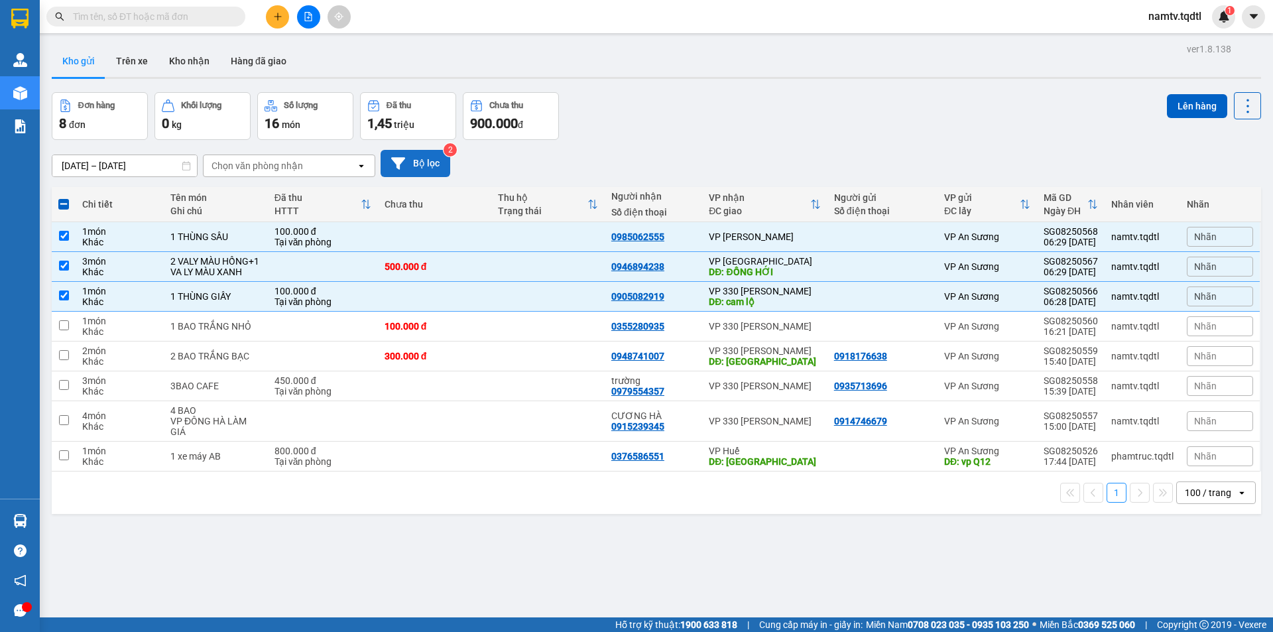
click at [397, 162] on icon at bounding box center [398, 163] width 14 height 12
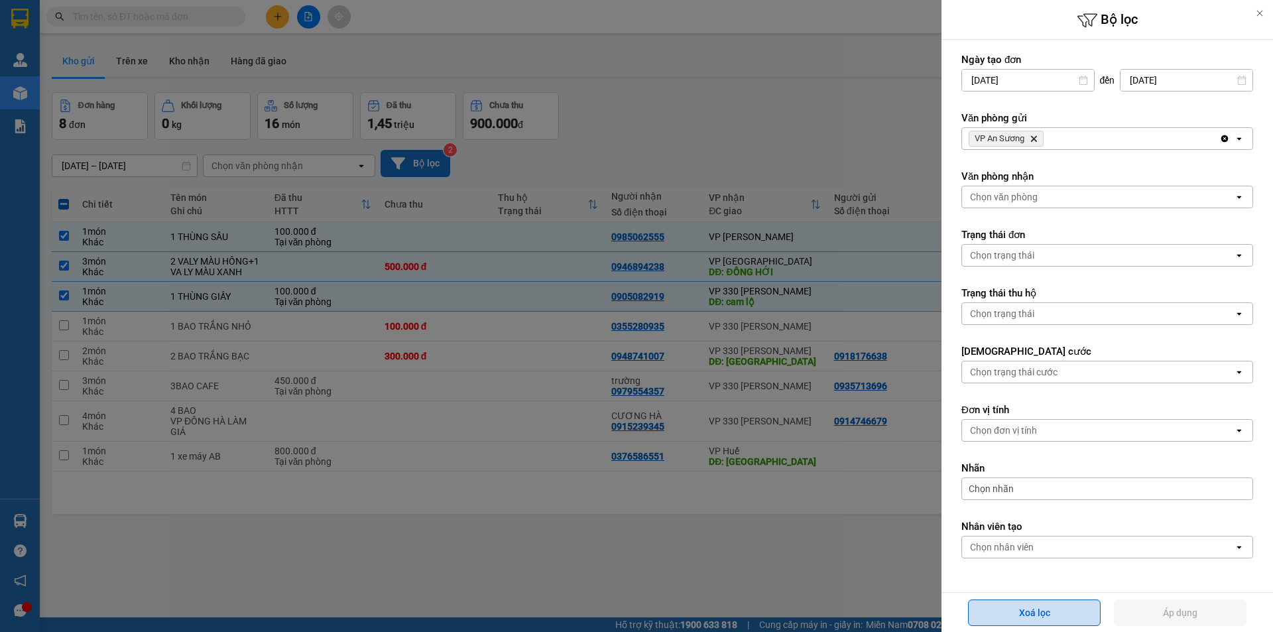
click at [1037, 612] on button "Xoá lọc" at bounding box center [1034, 613] width 133 height 27
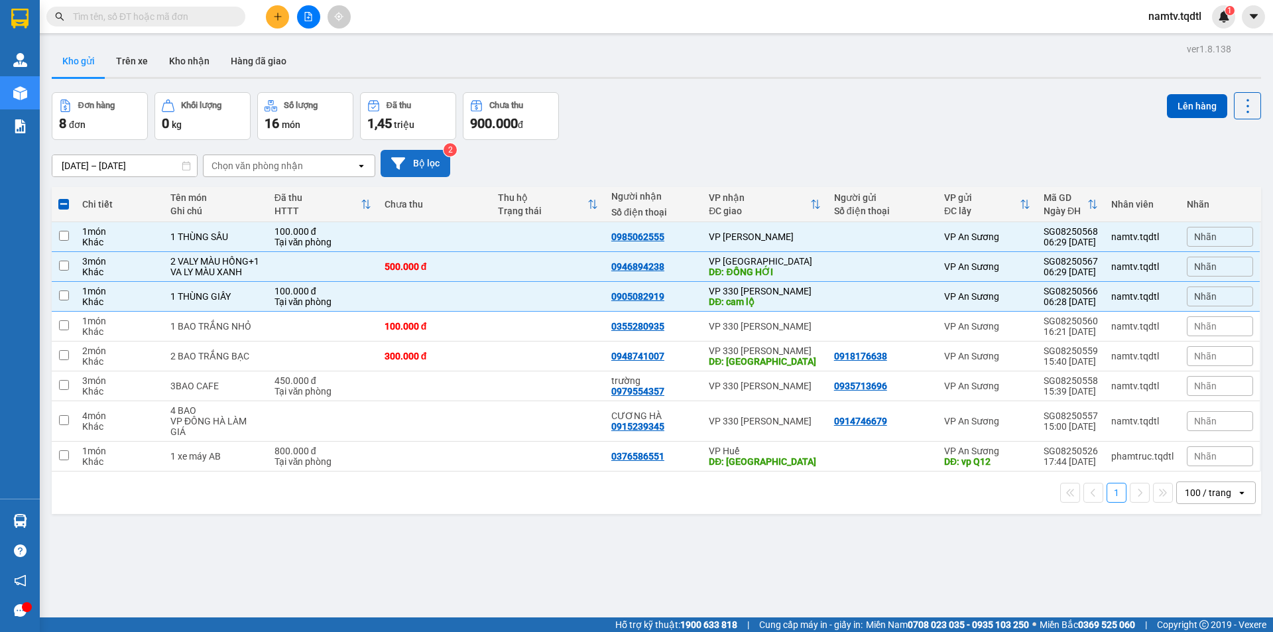
checkbox input "false"
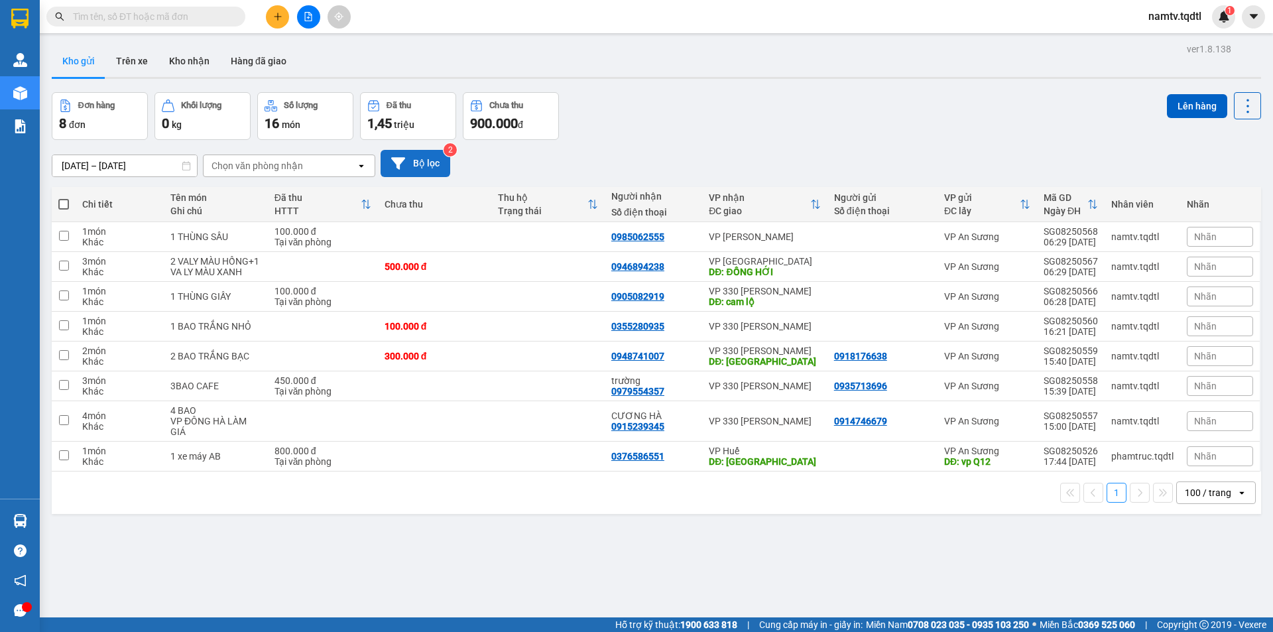
click at [1202, 499] on div "100 / trang" at bounding box center [1208, 492] width 46 height 13
click at [308, 15] on icon "file-add" at bounding box center [308, 16] width 9 height 9
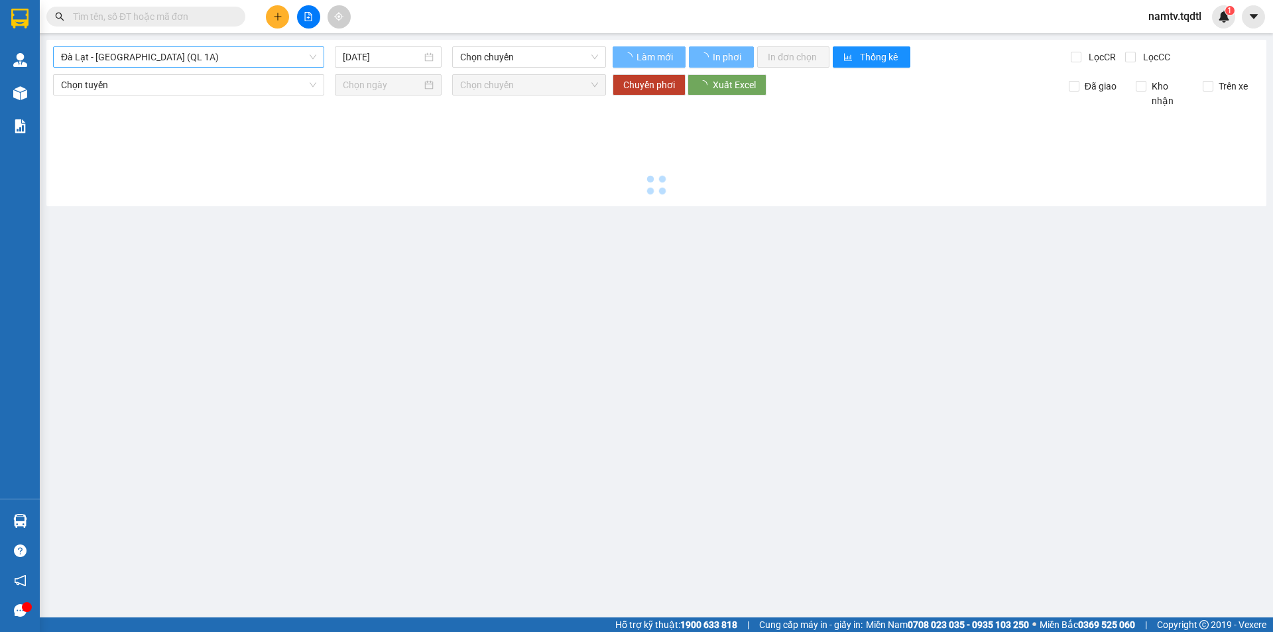
type input "[DATE]"
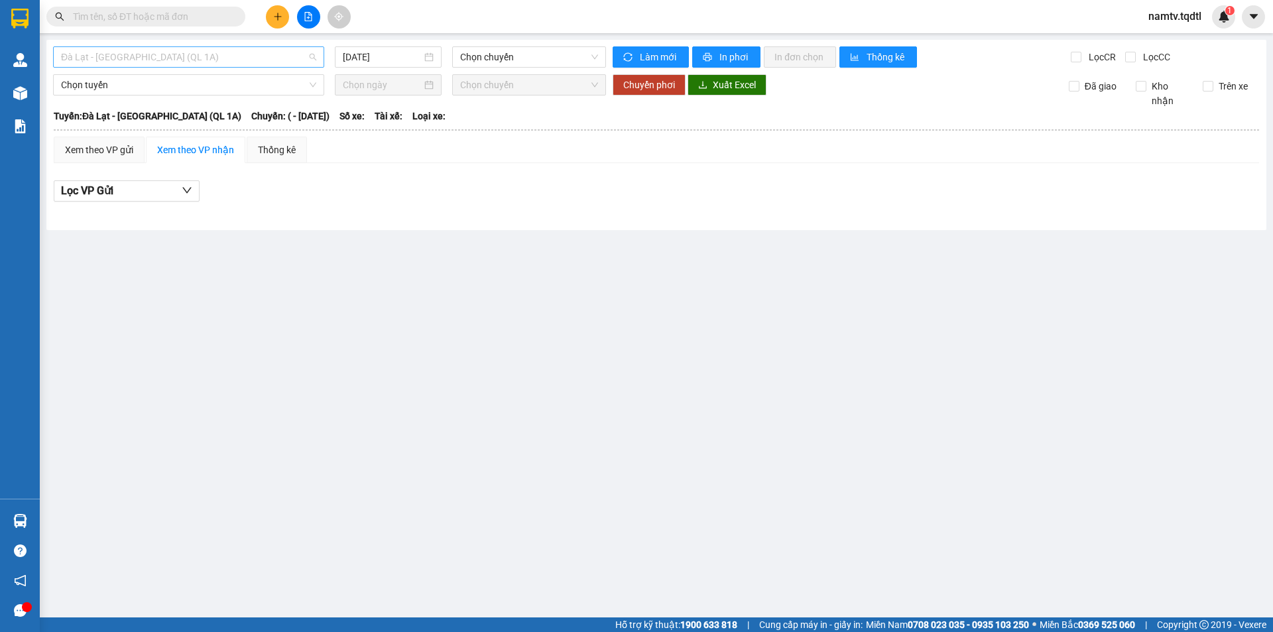
drag, startPoint x: 191, startPoint y: 53, endPoint x: 189, endPoint y: 69, distance: 16.0
click at [190, 53] on span "Đà Lạt - [GEOGRAPHIC_DATA] (QL 1A)" at bounding box center [188, 57] width 255 height 20
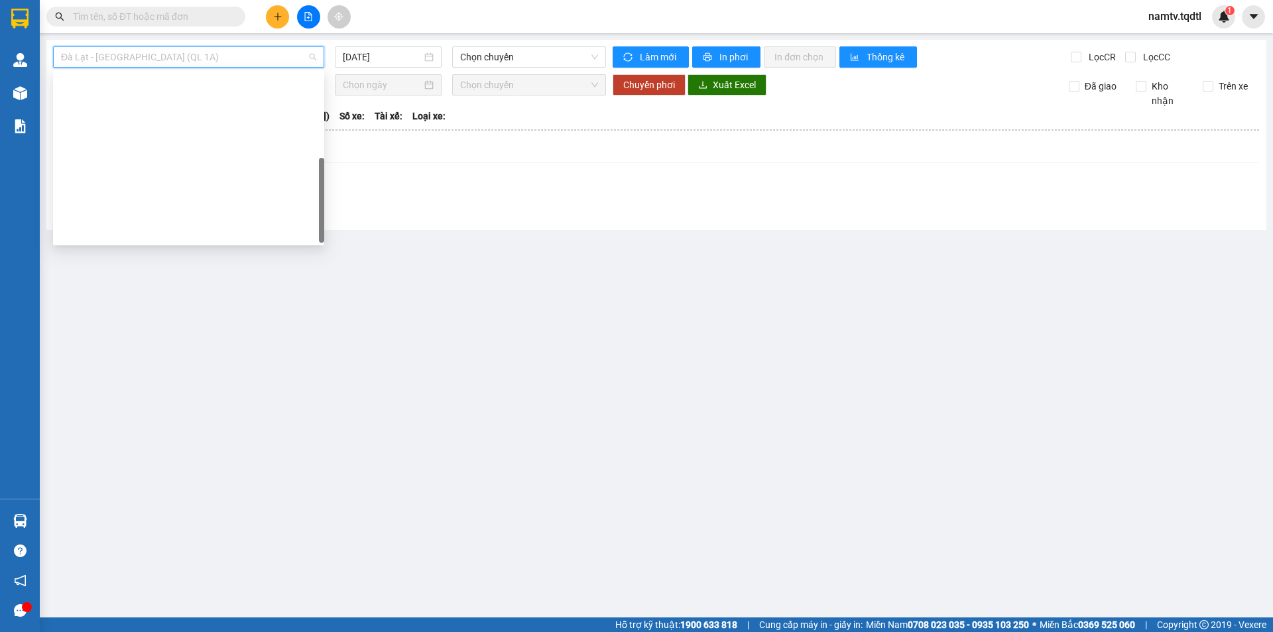
scroll to position [233, 0]
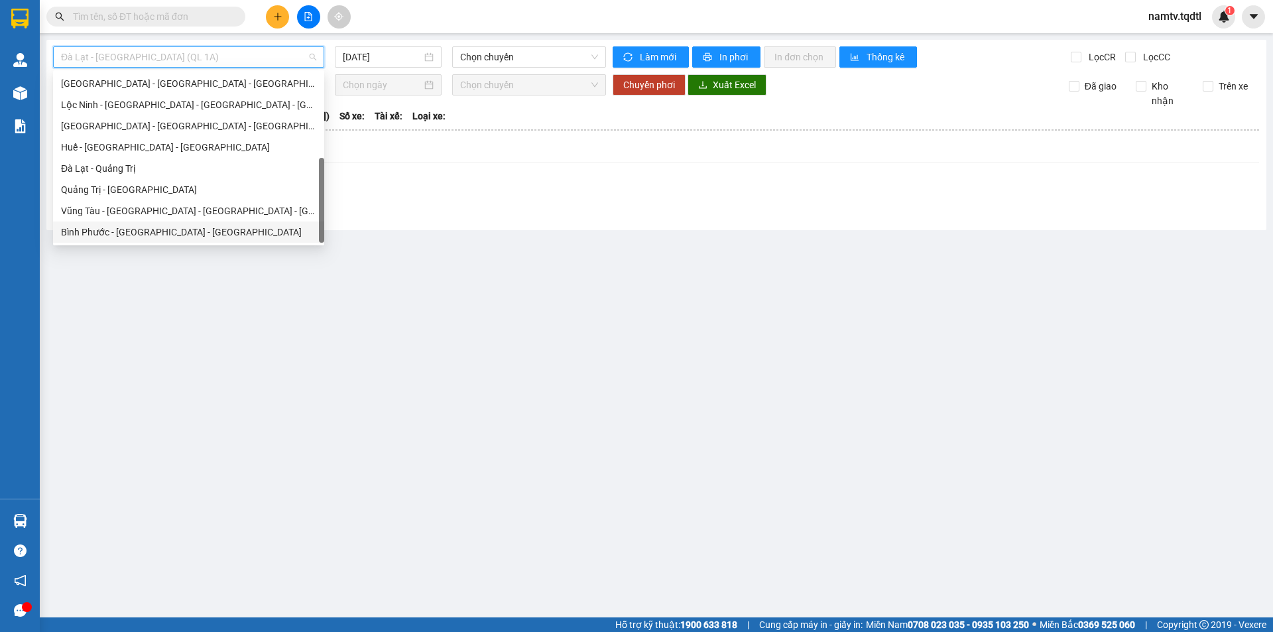
click at [150, 233] on div "Bình Phước - [GEOGRAPHIC_DATA] - [GEOGRAPHIC_DATA]" at bounding box center [188, 232] width 255 height 15
type input "[DATE]"
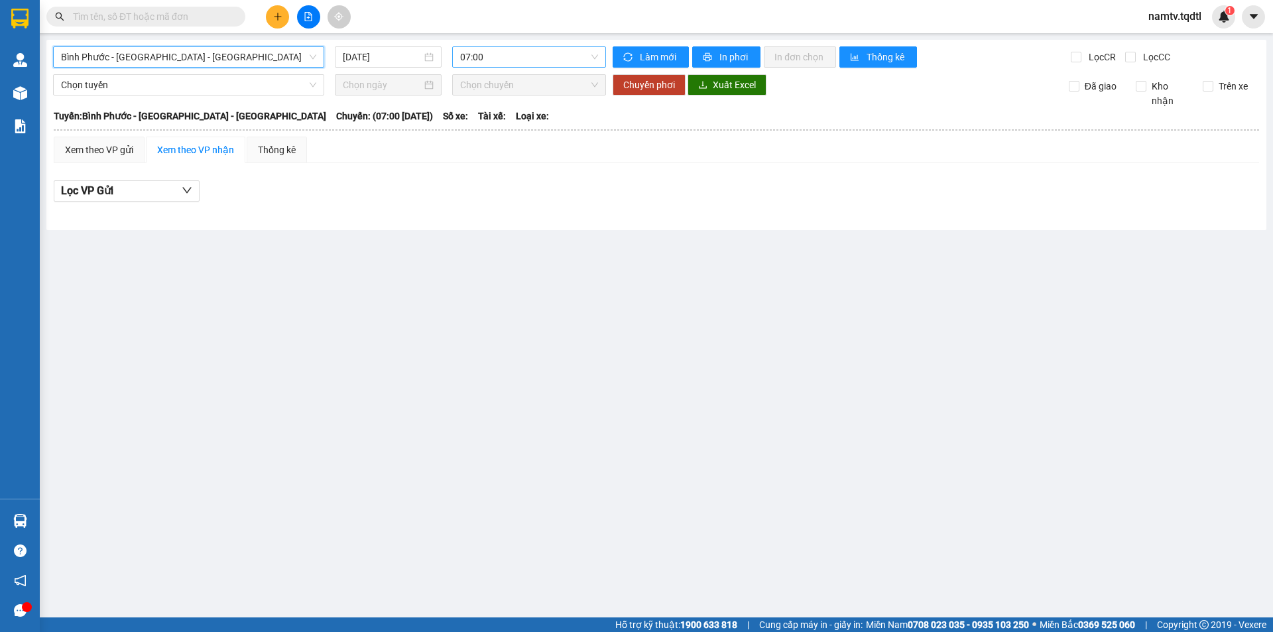
click at [571, 50] on span "07:00" at bounding box center [529, 57] width 138 height 20
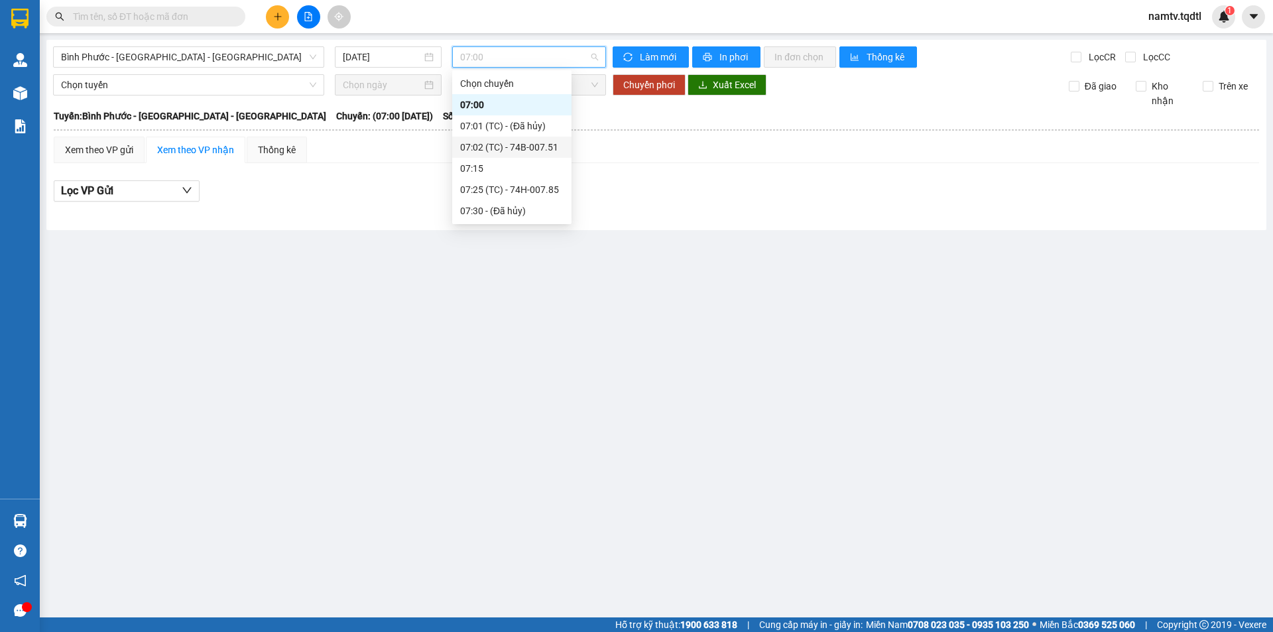
click at [548, 145] on div "07:02 (TC) - 74B-007.51" at bounding box center [511, 147] width 103 height 15
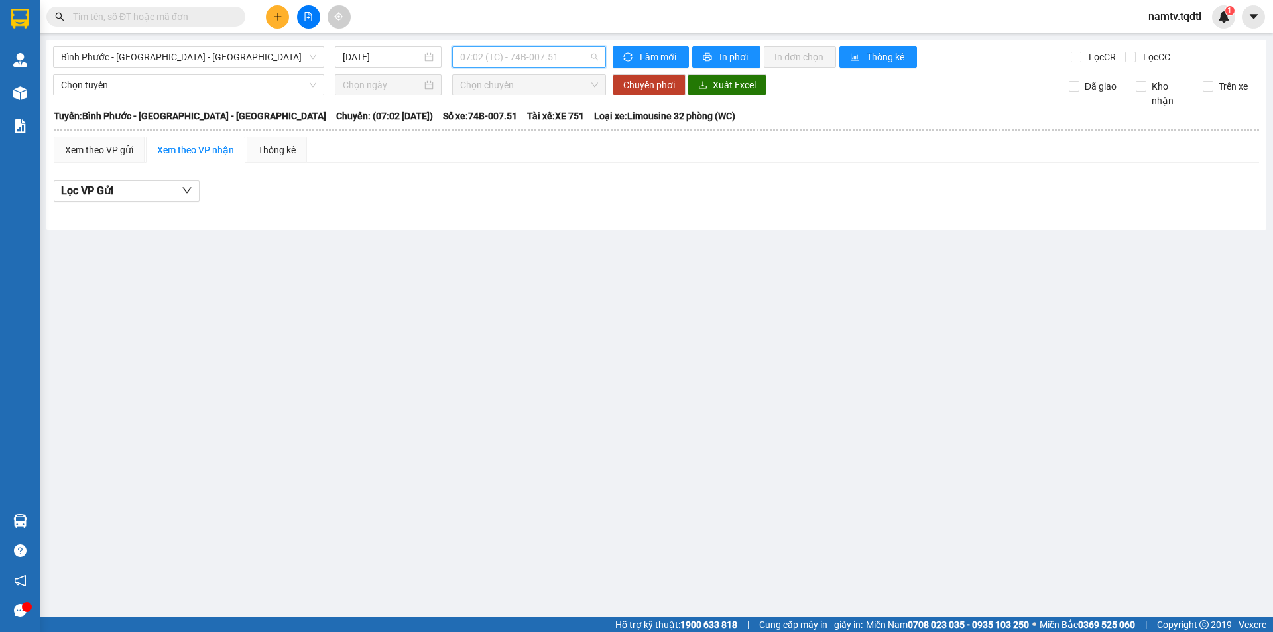
click at [566, 51] on span "07:02 (TC) - 74B-007.51" at bounding box center [529, 57] width 138 height 20
click at [540, 141] on div "07:02 (TC) - 74B-007.51" at bounding box center [511, 147] width 103 height 15
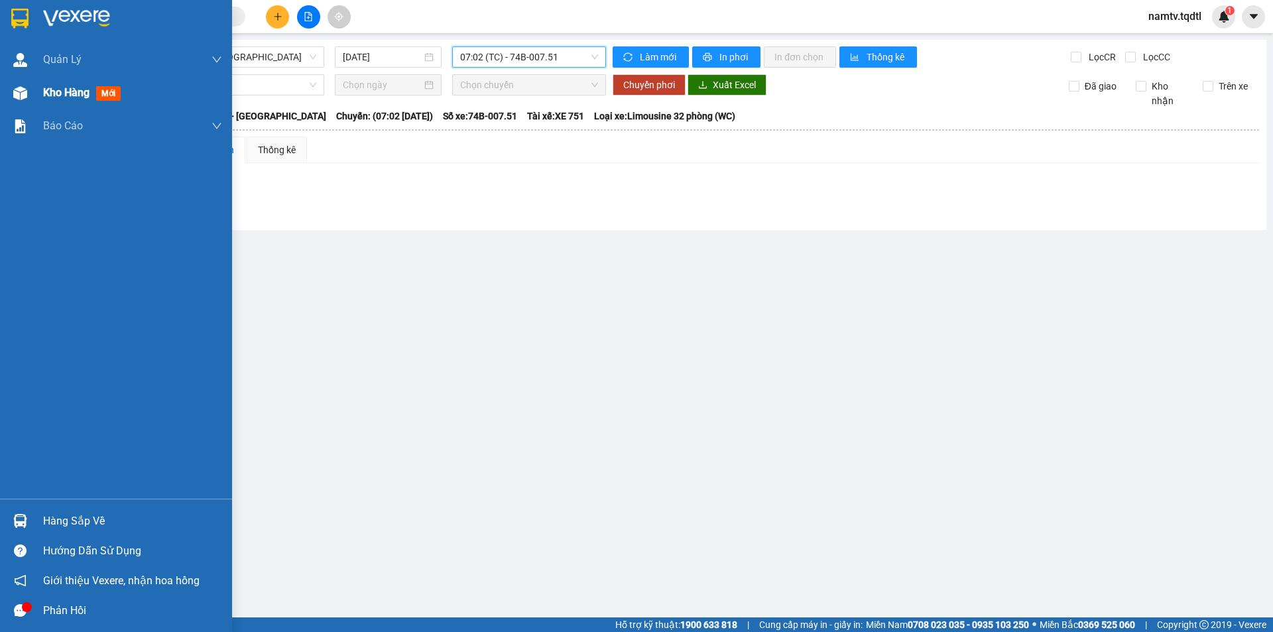
click at [34, 88] on div "Kho hàng mới" at bounding box center [116, 92] width 232 height 33
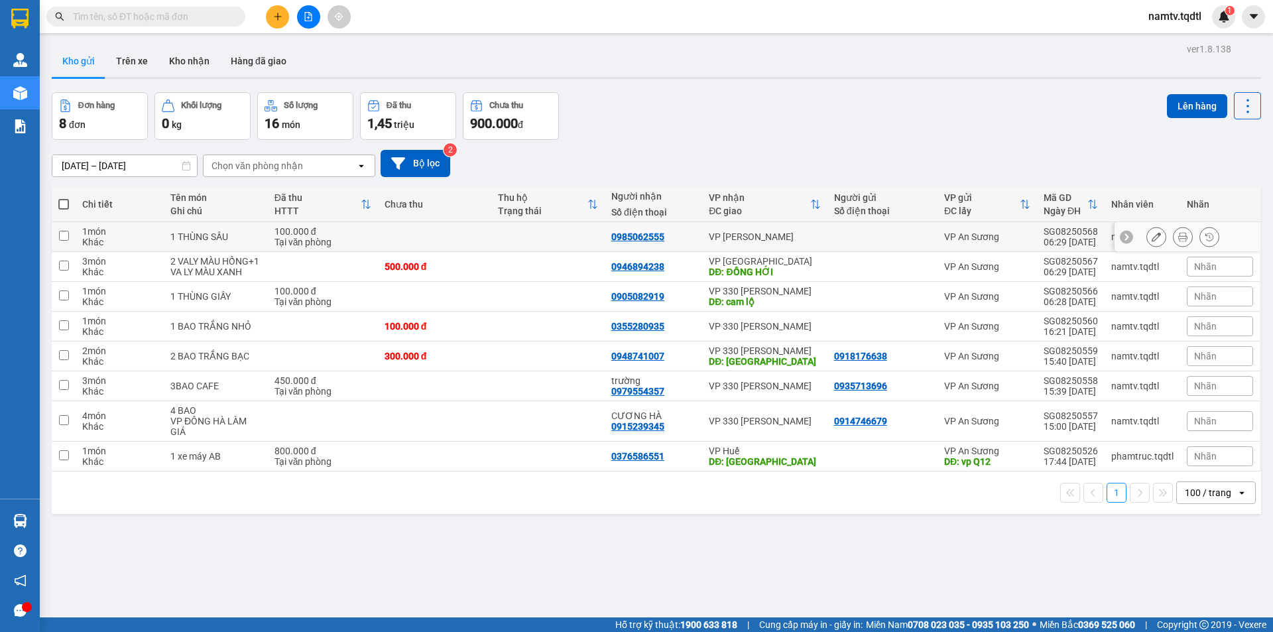
click at [555, 237] on td at bounding box center [547, 237] width 113 height 30
checkbox input "true"
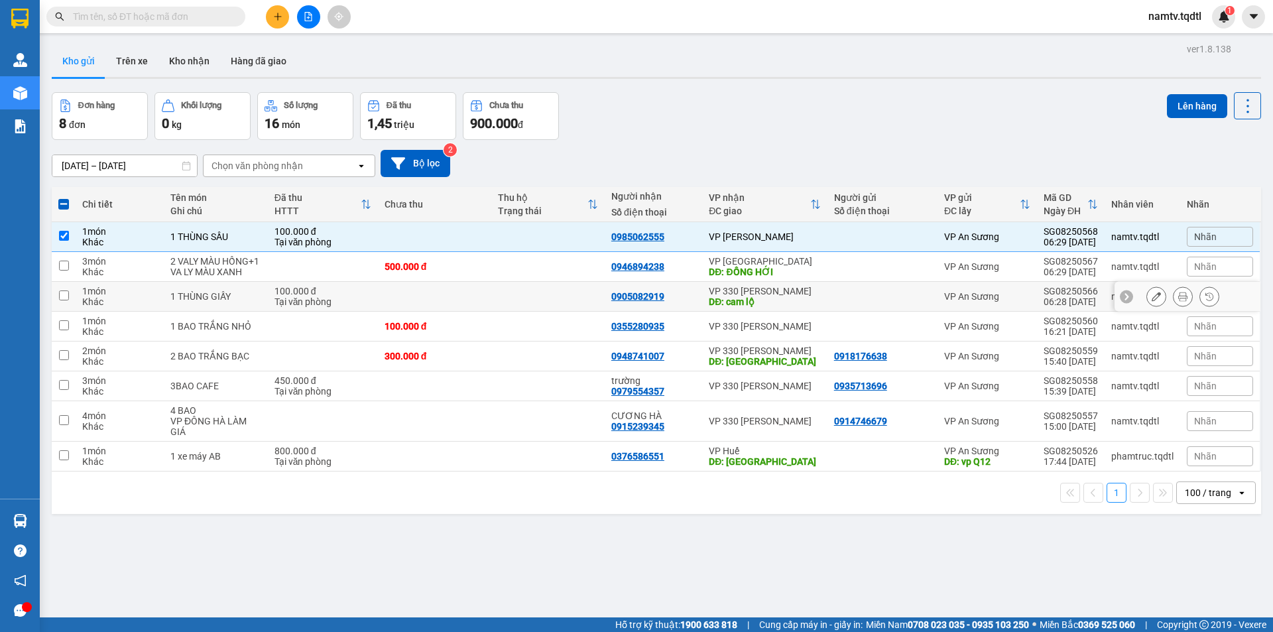
click at [513, 310] on td at bounding box center [547, 297] width 113 height 30
checkbox input "true"
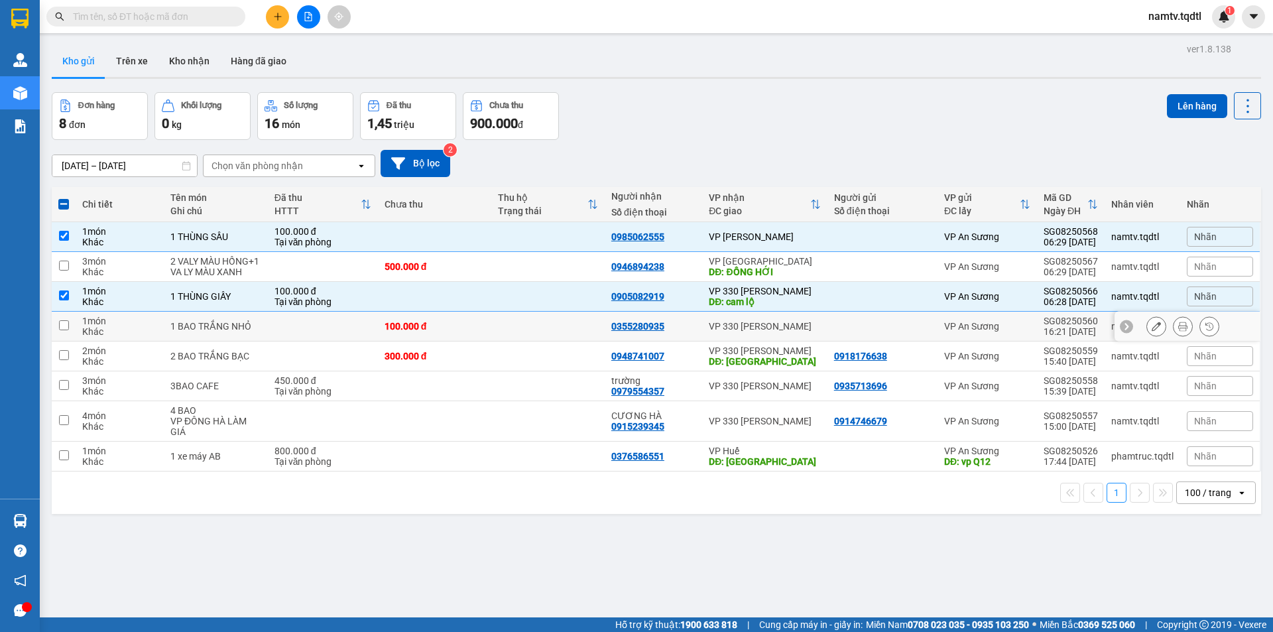
click at [523, 338] on td at bounding box center [547, 327] width 113 height 30
checkbox input "true"
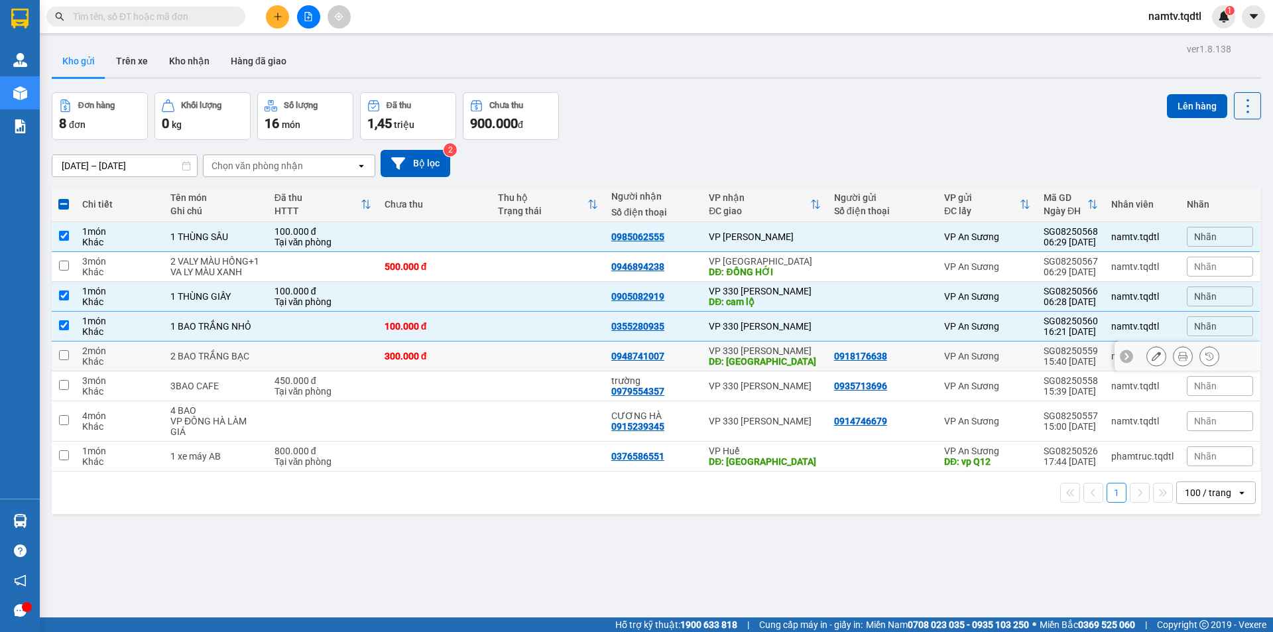
click at [580, 371] on td at bounding box center [547, 357] width 113 height 30
checkbox input "true"
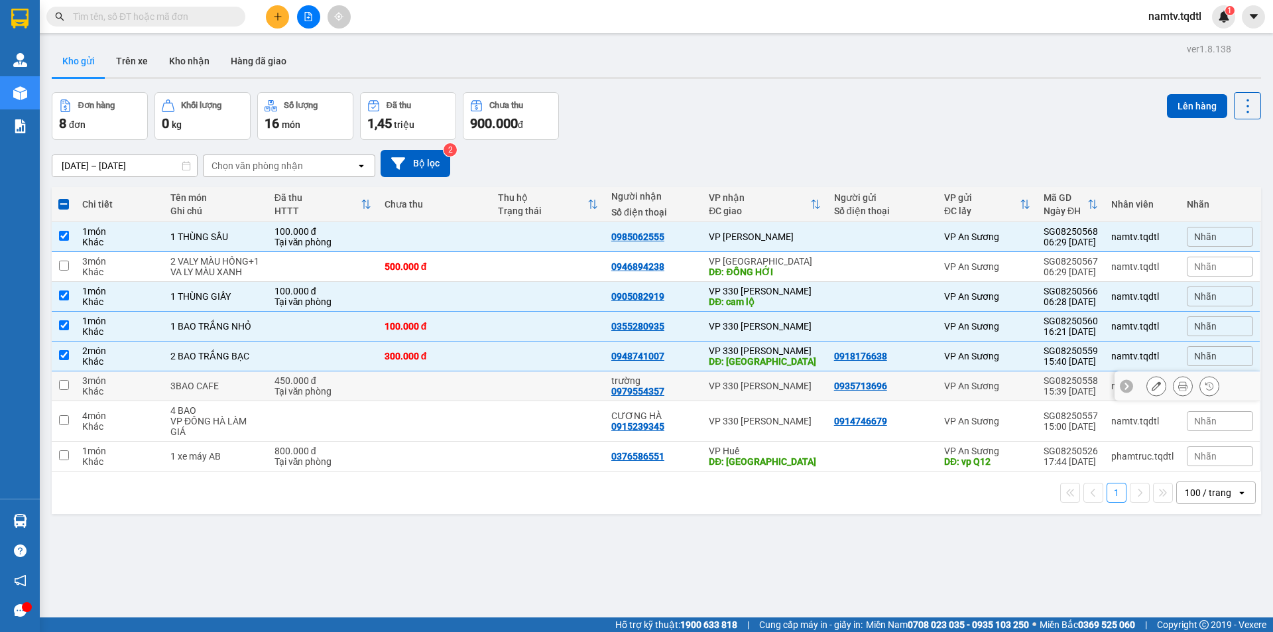
click at [562, 401] on td at bounding box center [547, 386] width 113 height 30
checkbox input "true"
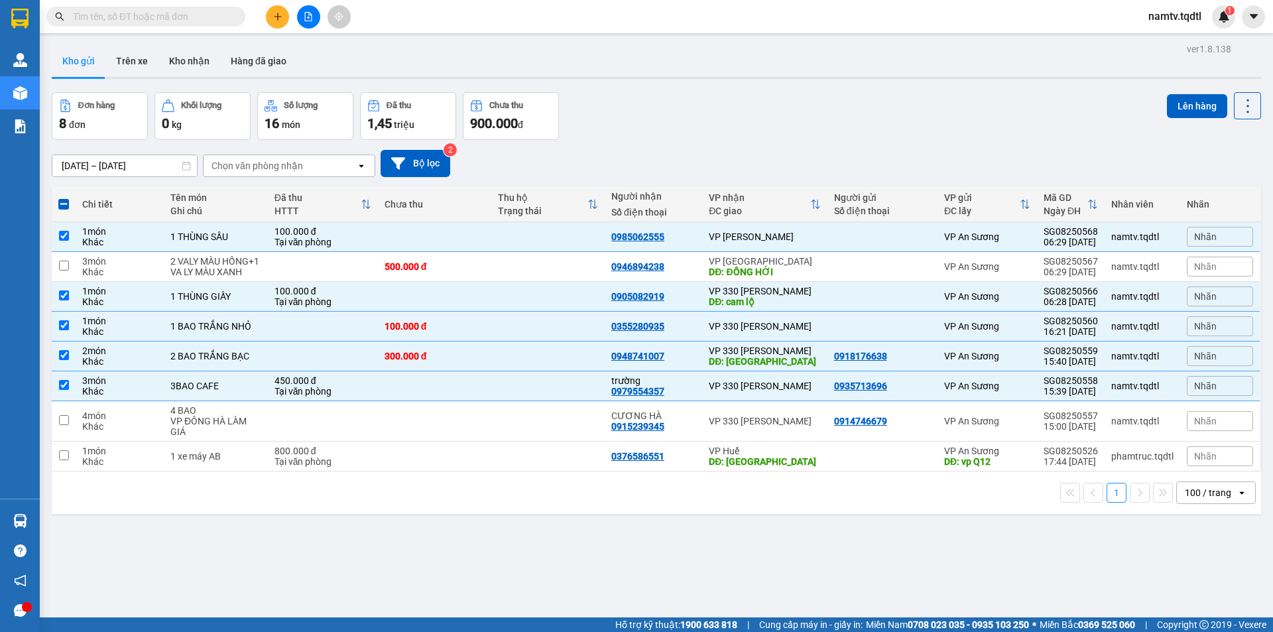
click at [1202, 90] on div "ver 1.8.138 Kho gửi Trên xe Kho nhận Hàng đã giao Đơn hàng 8 đơn Khối lượng 0 k…" at bounding box center [656, 356] width 1220 height 632
click at [1193, 102] on button "Lên hàng" at bounding box center [1197, 106] width 60 height 24
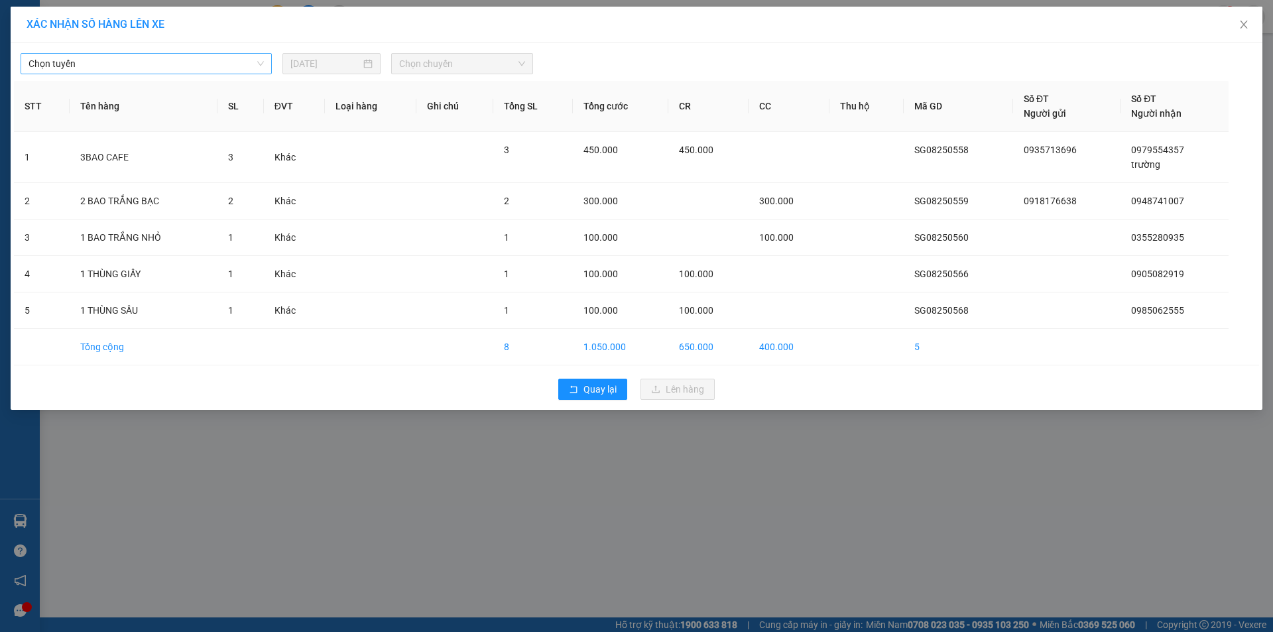
click at [237, 70] on span "Chọn tuyến" at bounding box center [146, 64] width 235 height 20
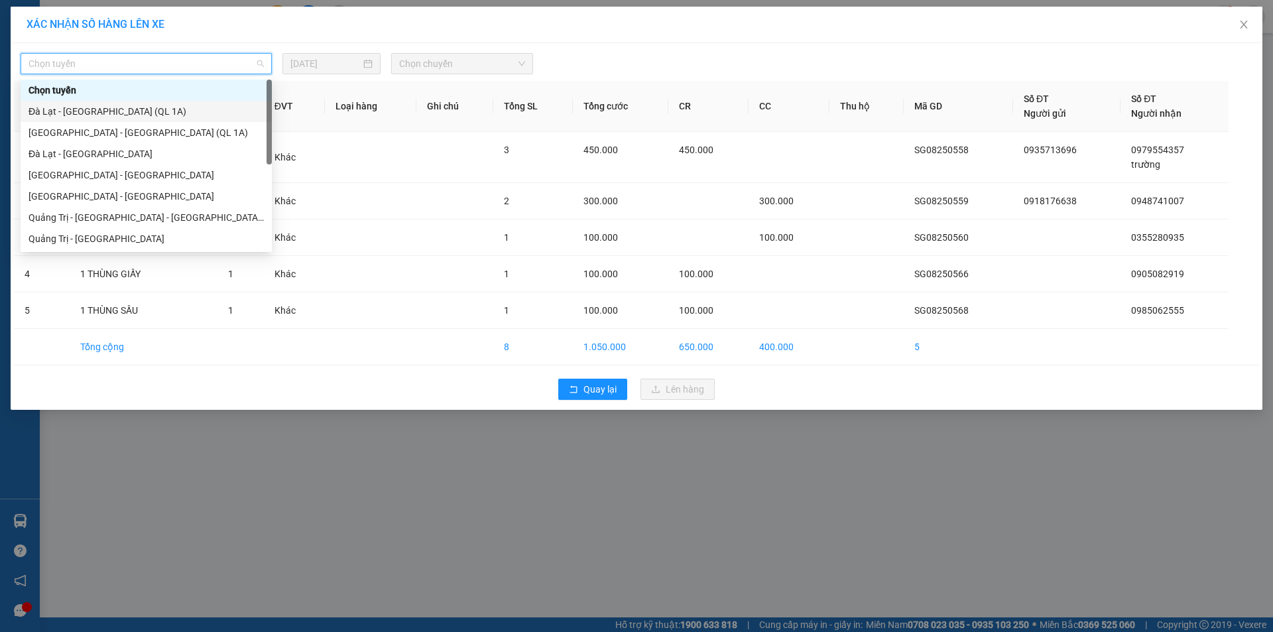
scroll to position [233, 0]
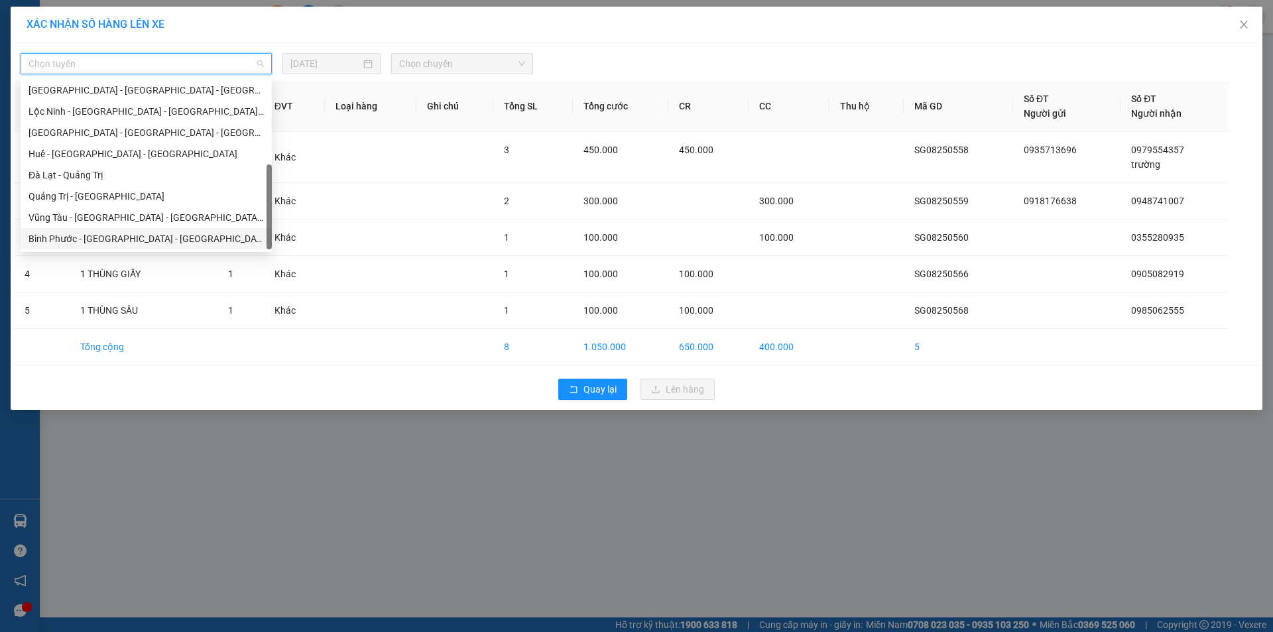
click at [69, 242] on div "Bình Phước - [GEOGRAPHIC_DATA] - [GEOGRAPHIC_DATA]" at bounding box center [146, 238] width 235 height 15
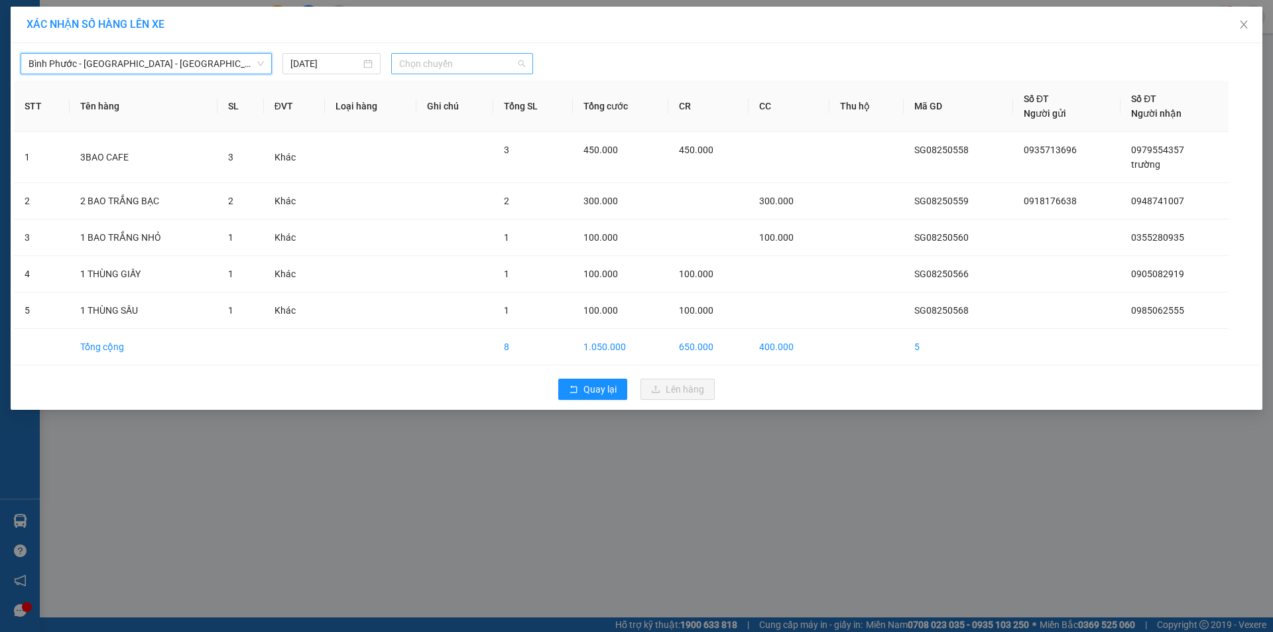
drag, startPoint x: 430, startPoint y: 60, endPoint x: 434, endPoint y: 71, distance: 11.3
click at [430, 62] on span "Chọn chuyến" at bounding box center [462, 64] width 126 height 20
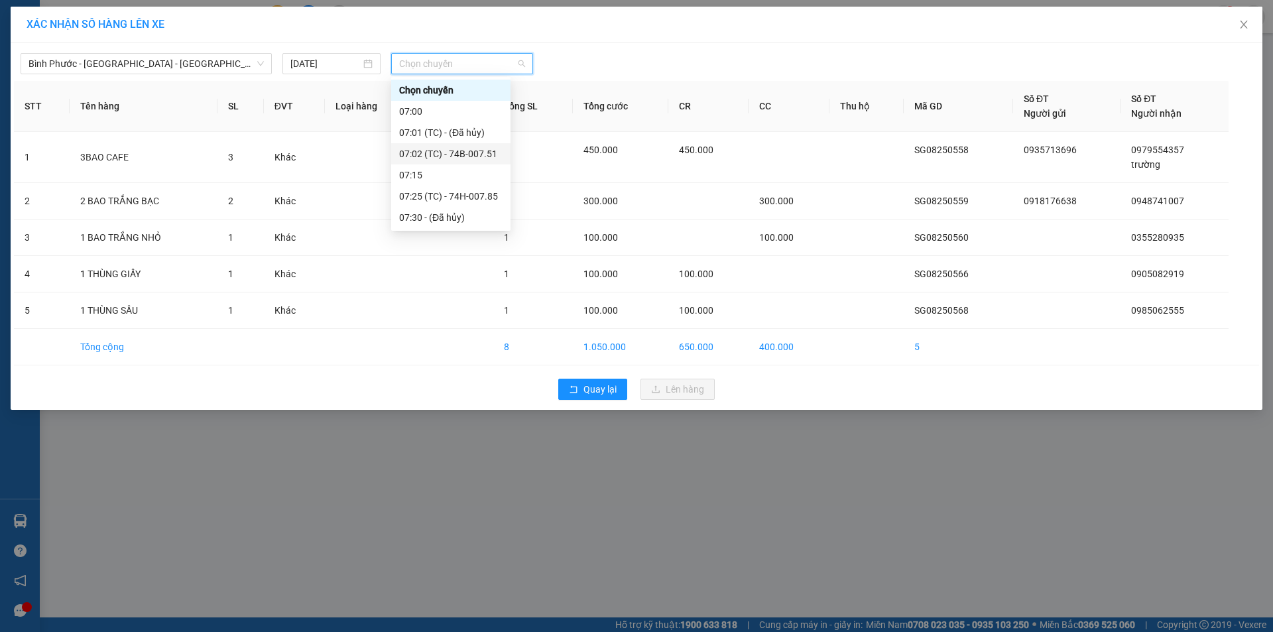
click at [481, 155] on div "07:02 (TC) - 74B-007.51" at bounding box center [450, 154] width 103 height 15
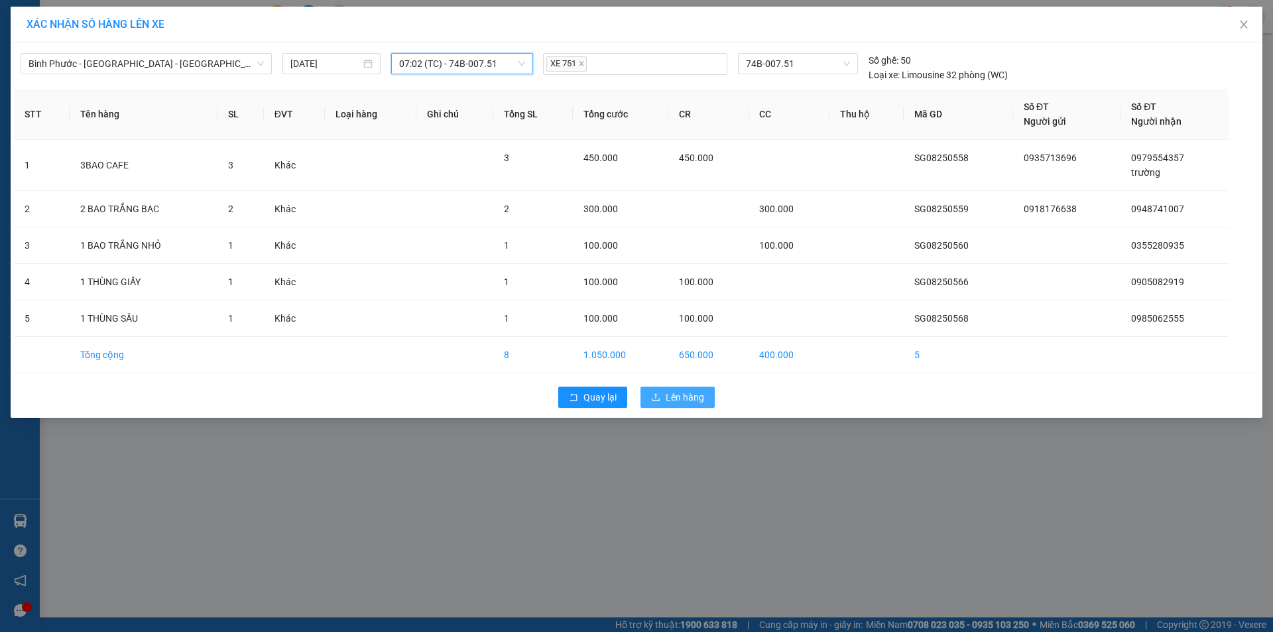
click at [678, 398] on span "Lên hàng" at bounding box center [685, 397] width 38 height 15
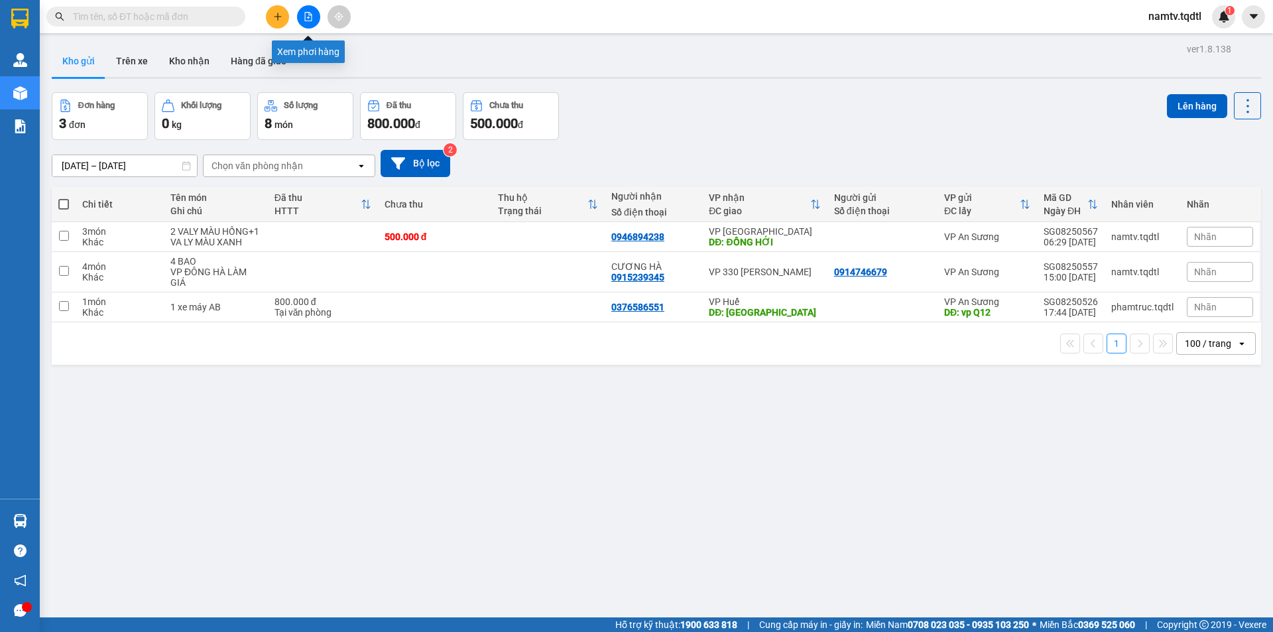
click at [299, 12] on button at bounding box center [308, 16] width 23 height 23
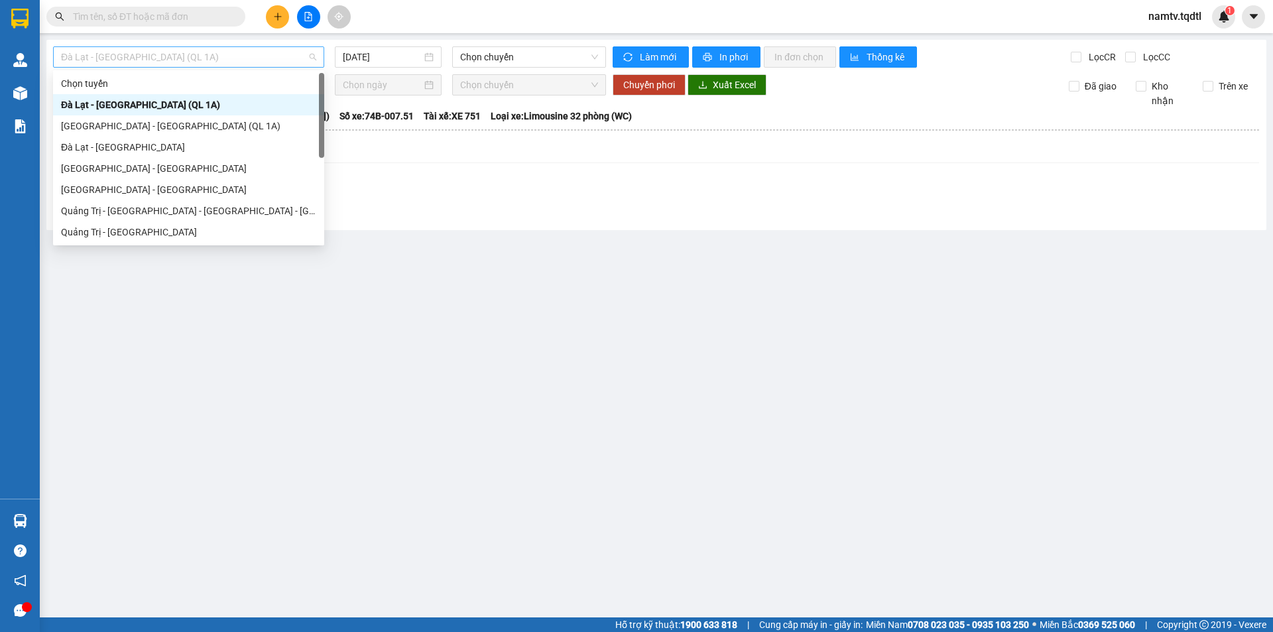
click at [182, 52] on span "Đà Lạt - [GEOGRAPHIC_DATA] (QL 1A)" at bounding box center [188, 57] width 255 height 20
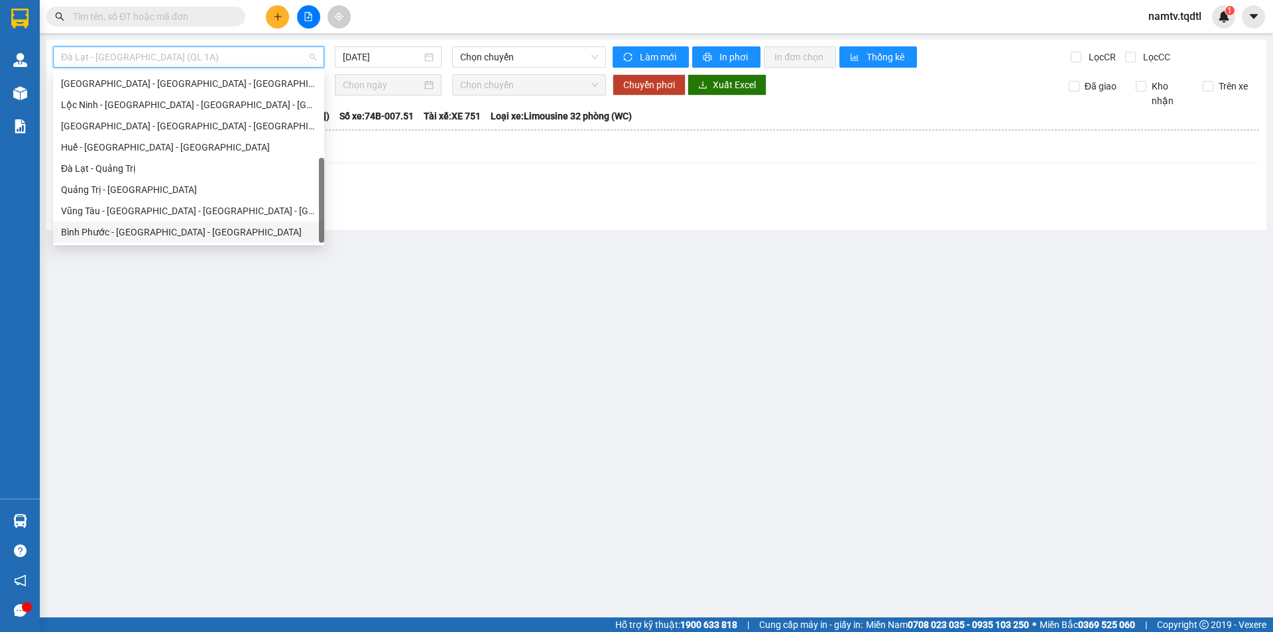
click at [123, 231] on div "Bình Phước - [GEOGRAPHIC_DATA] - [GEOGRAPHIC_DATA]" at bounding box center [188, 232] width 255 height 15
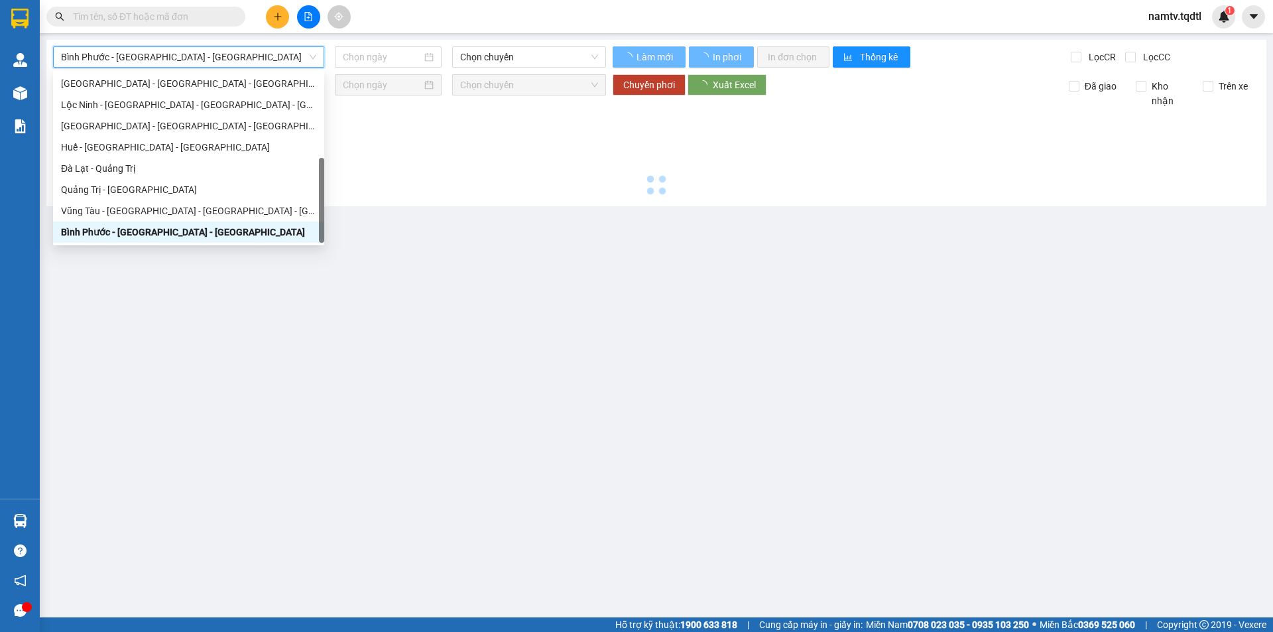
type input "[DATE]"
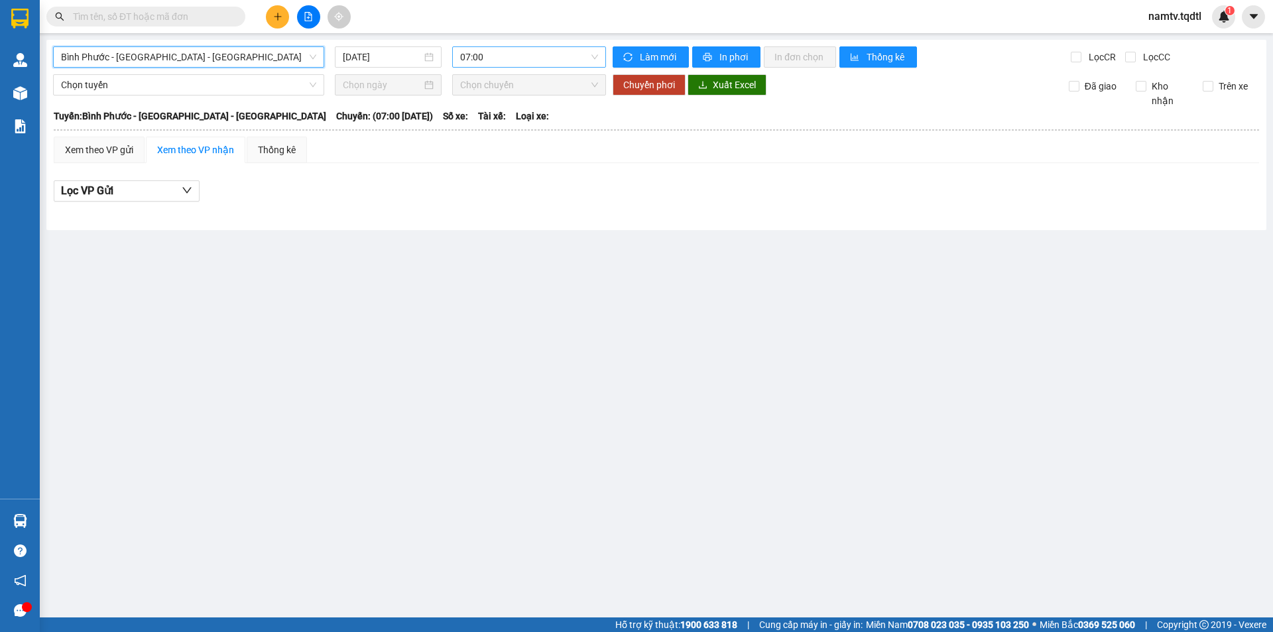
click at [526, 62] on span "07:00" at bounding box center [529, 57] width 138 height 20
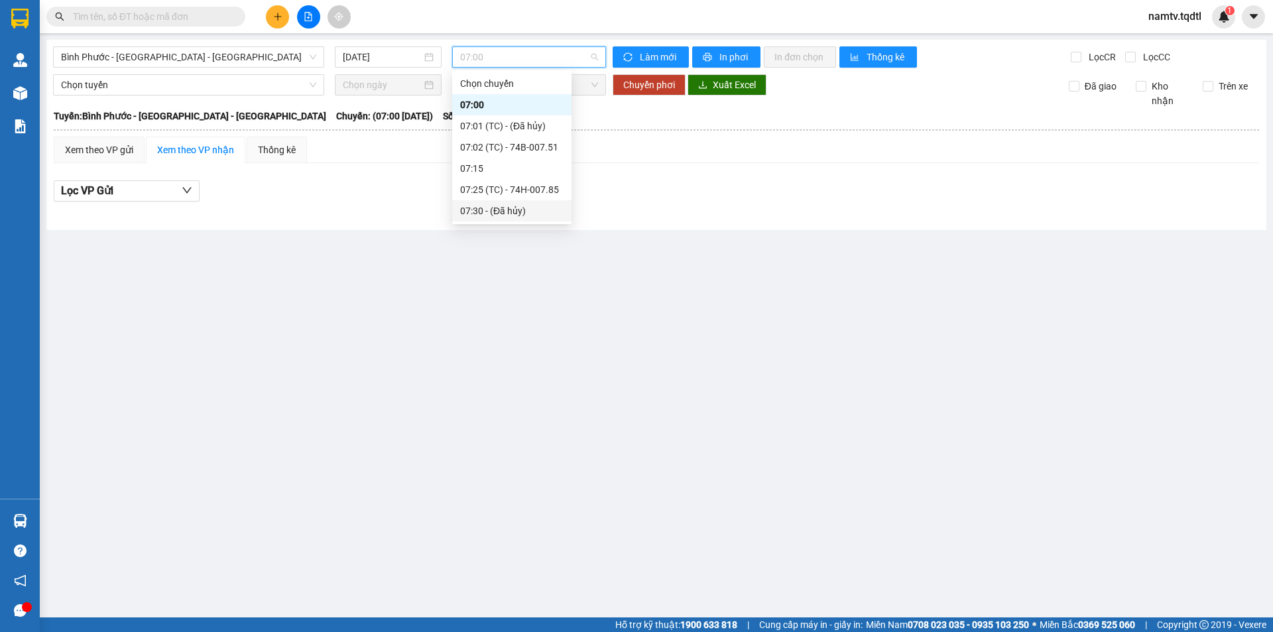
click at [507, 206] on div "07:30 - (Đã hủy)" at bounding box center [511, 211] width 103 height 15
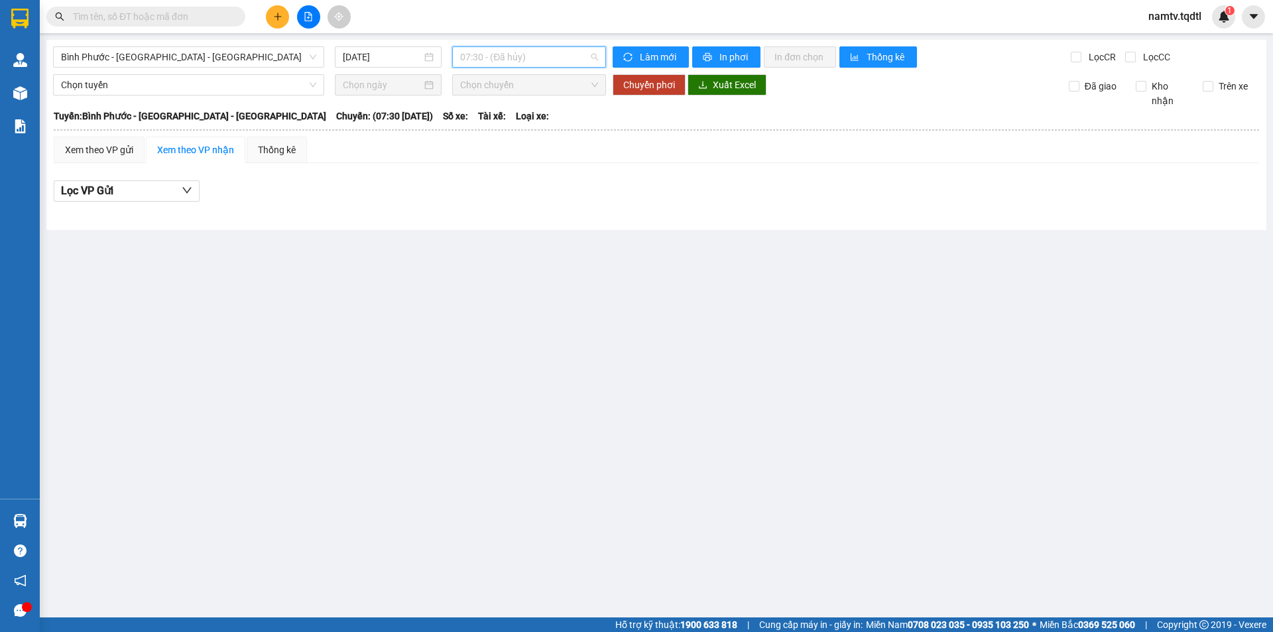
click at [546, 57] on span "07:30 - (Đã hủy)" at bounding box center [529, 57] width 138 height 20
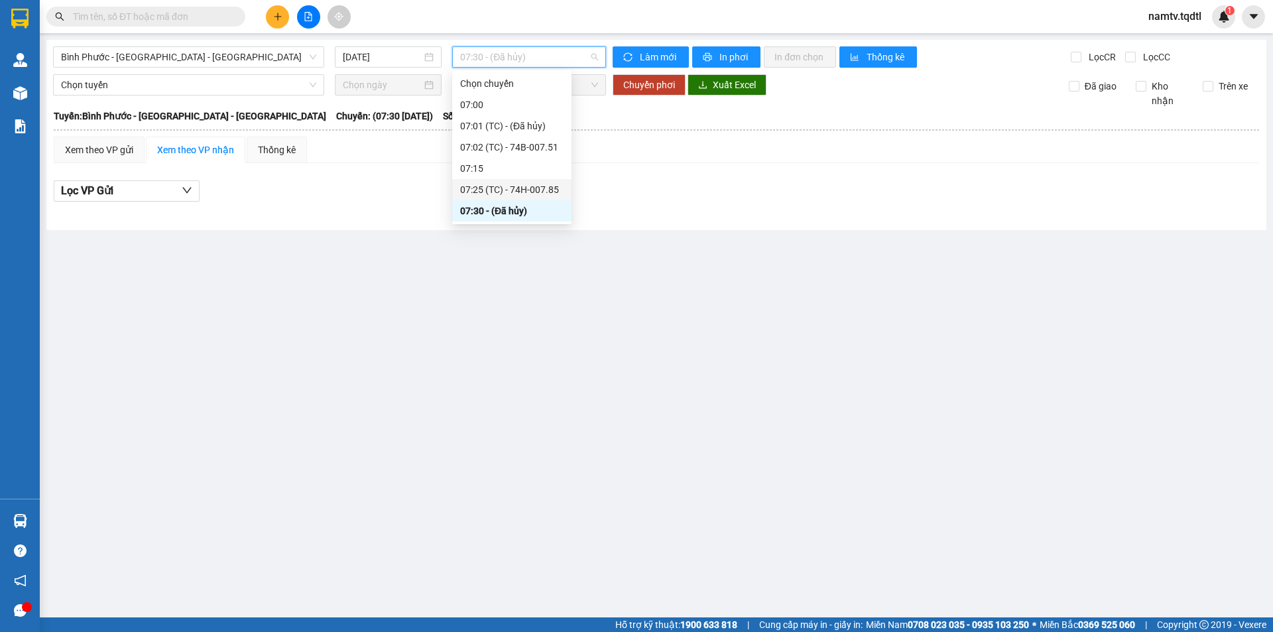
click at [537, 190] on div "07:25 (TC) - 74H-007.85" at bounding box center [511, 189] width 103 height 15
click at [565, 53] on span "07:25 (TC) - 74H-007.85" at bounding box center [529, 57] width 138 height 20
click at [540, 144] on div "07:02 (TC) - 74B-007.51" at bounding box center [511, 147] width 103 height 15
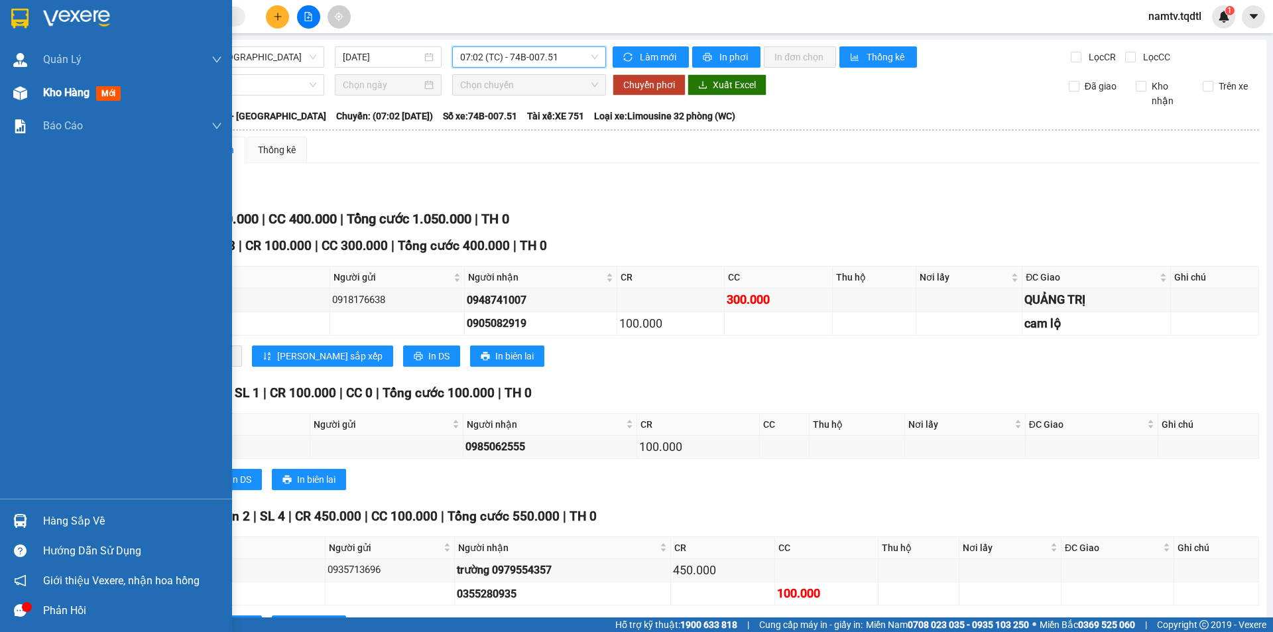
click at [32, 102] on div "Kho hàng mới" at bounding box center [116, 92] width 232 height 33
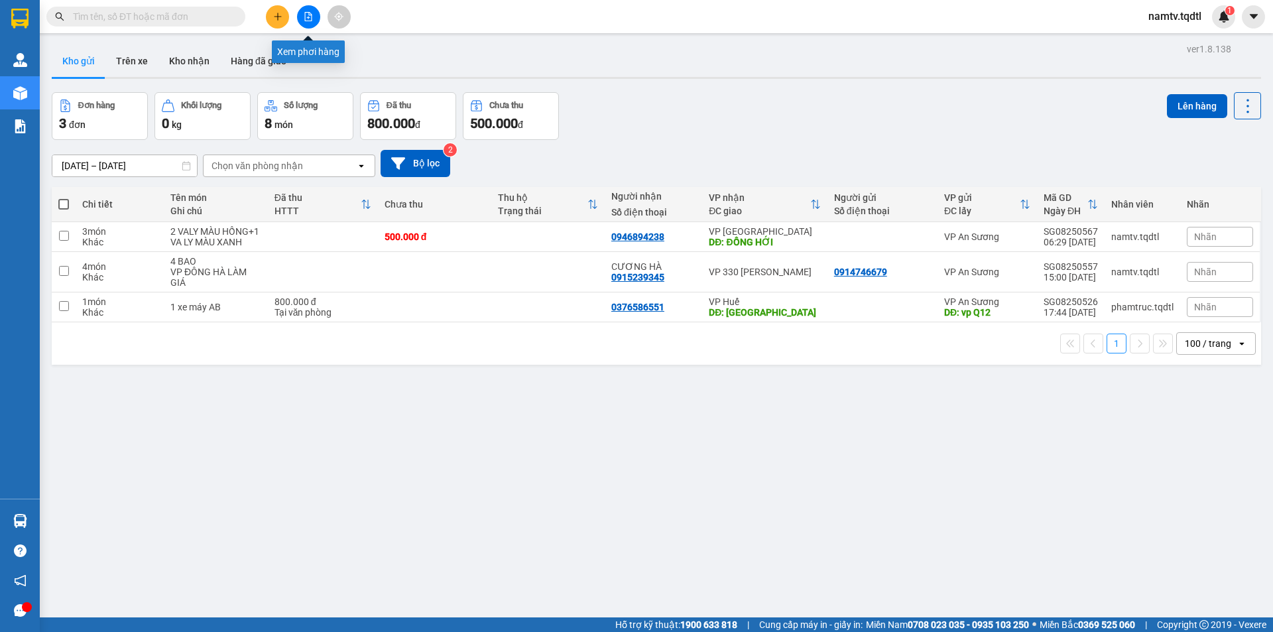
click at [307, 19] on icon "file-add" at bounding box center [308, 16] width 9 height 9
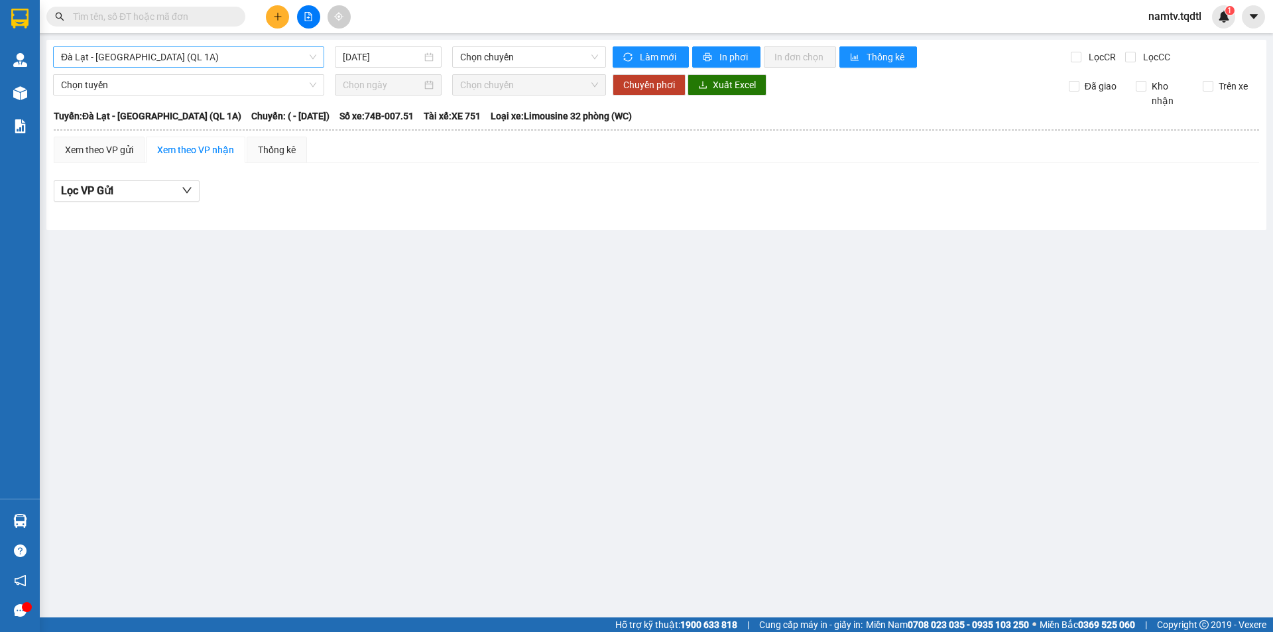
click at [189, 65] on span "Đà Lạt - [GEOGRAPHIC_DATA] (QL 1A)" at bounding box center [188, 57] width 255 height 20
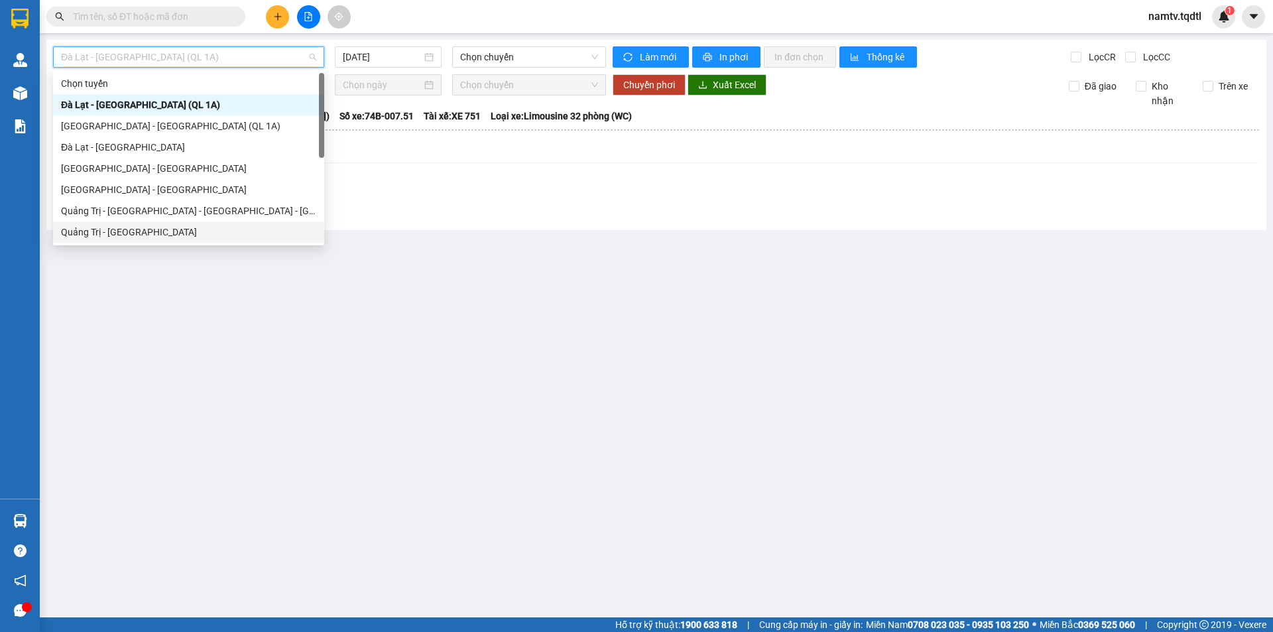
scroll to position [233, 0]
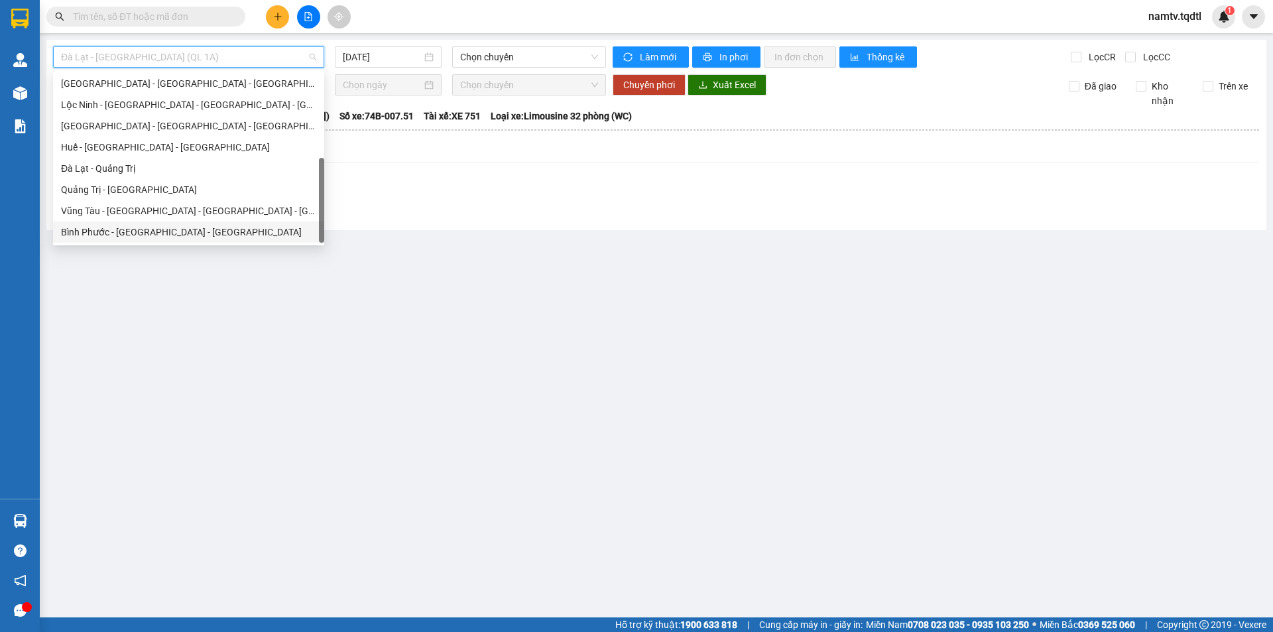
click at [155, 227] on div "Bình Phước - [GEOGRAPHIC_DATA] - [GEOGRAPHIC_DATA]" at bounding box center [188, 232] width 255 height 15
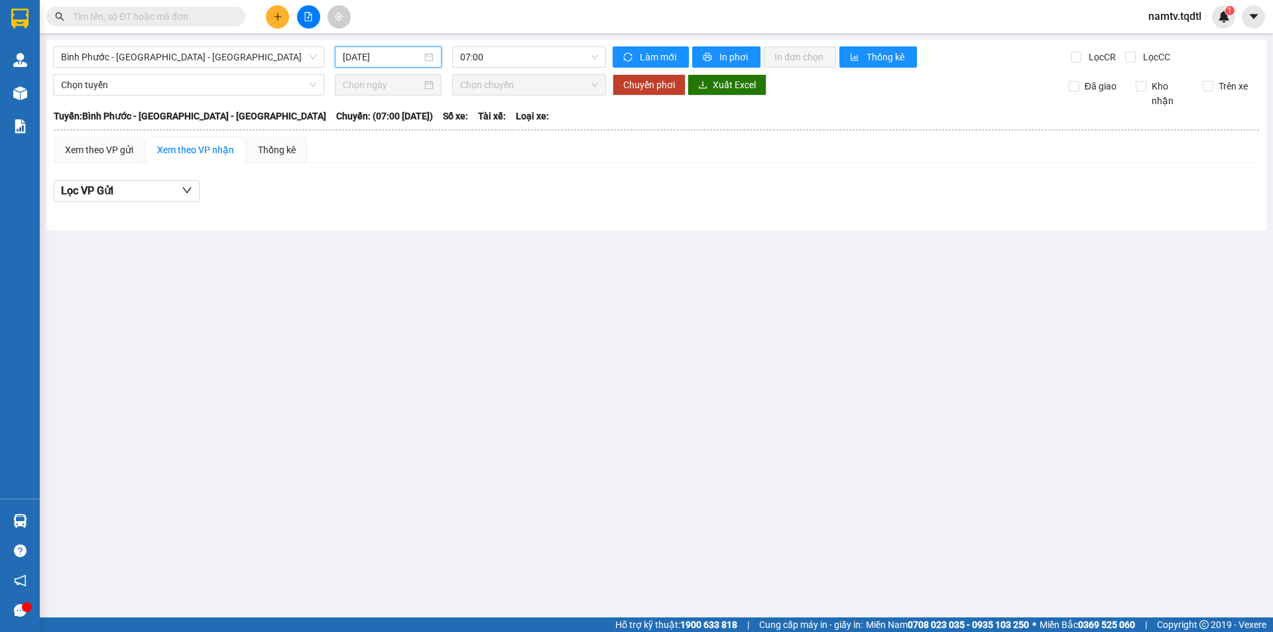
drag, startPoint x: 351, startPoint y: 59, endPoint x: 375, endPoint y: 59, distance: 24.5
click at [353, 59] on input "[DATE]" at bounding box center [382, 57] width 79 height 15
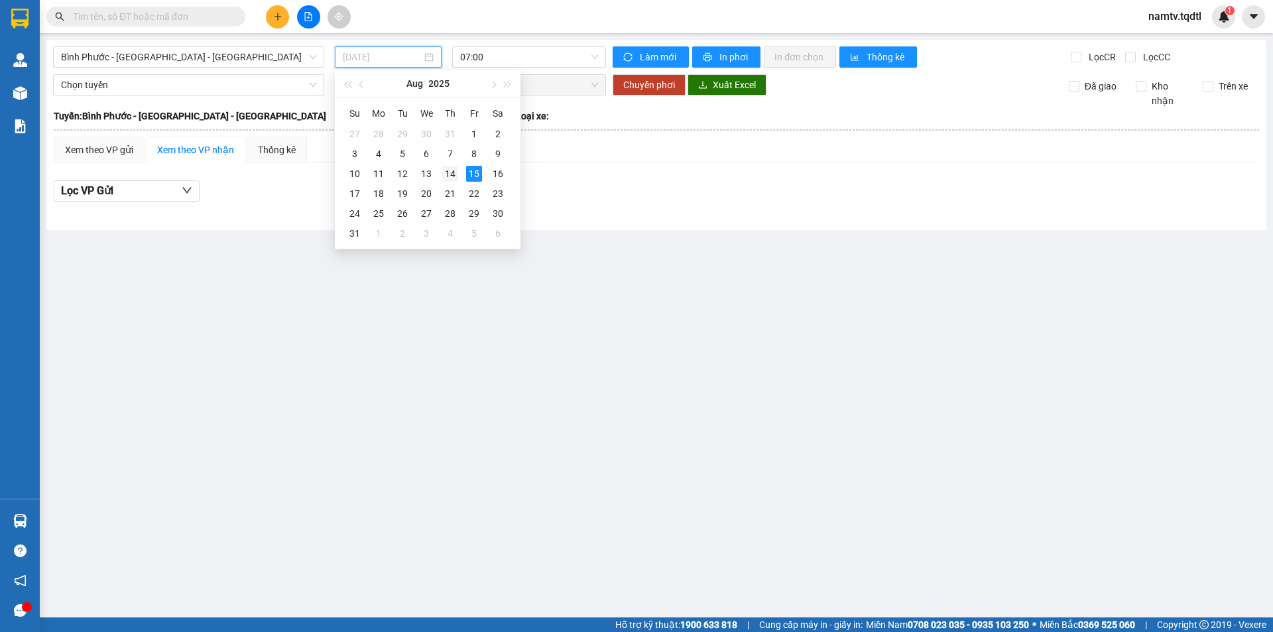
click at [448, 176] on div "14" at bounding box center [450, 174] width 16 height 16
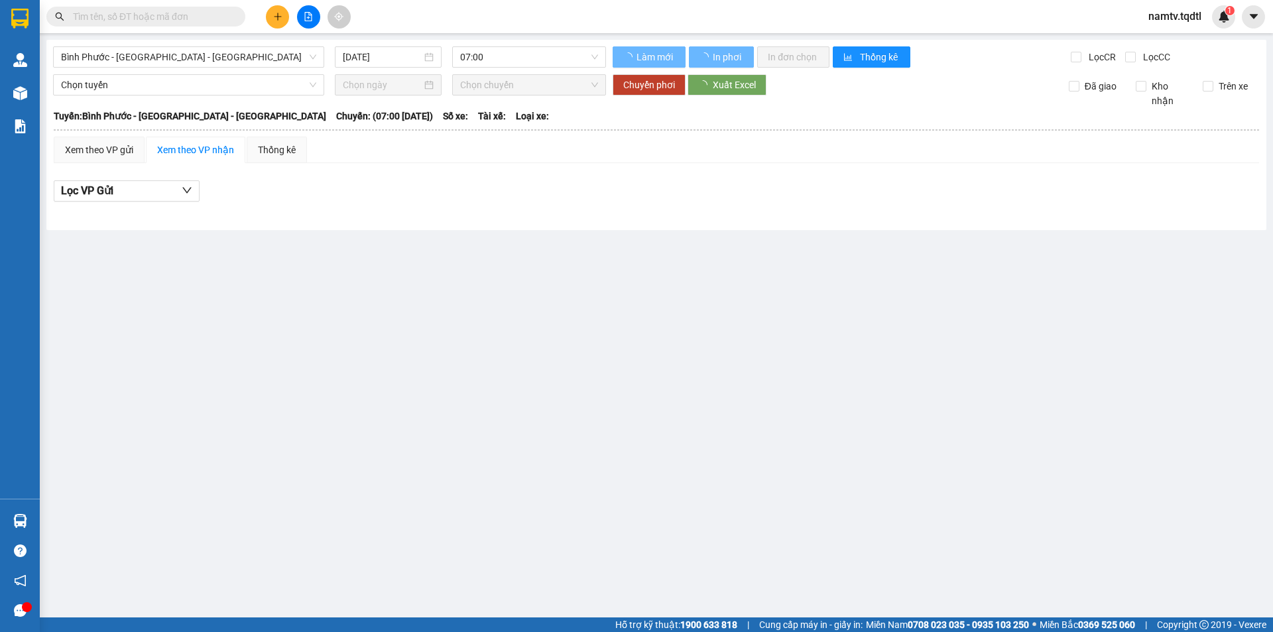
click at [505, 40] on div "Bình Phước - Bình Dương - Quảng Trị 14/08/2025 07:00 Làm mới In phơi In đơn chọ…" at bounding box center [656, 135] width 1220 height 190
click at [505, 56] on span "07:00" at bounding box center [529, 57] width 138 height 20
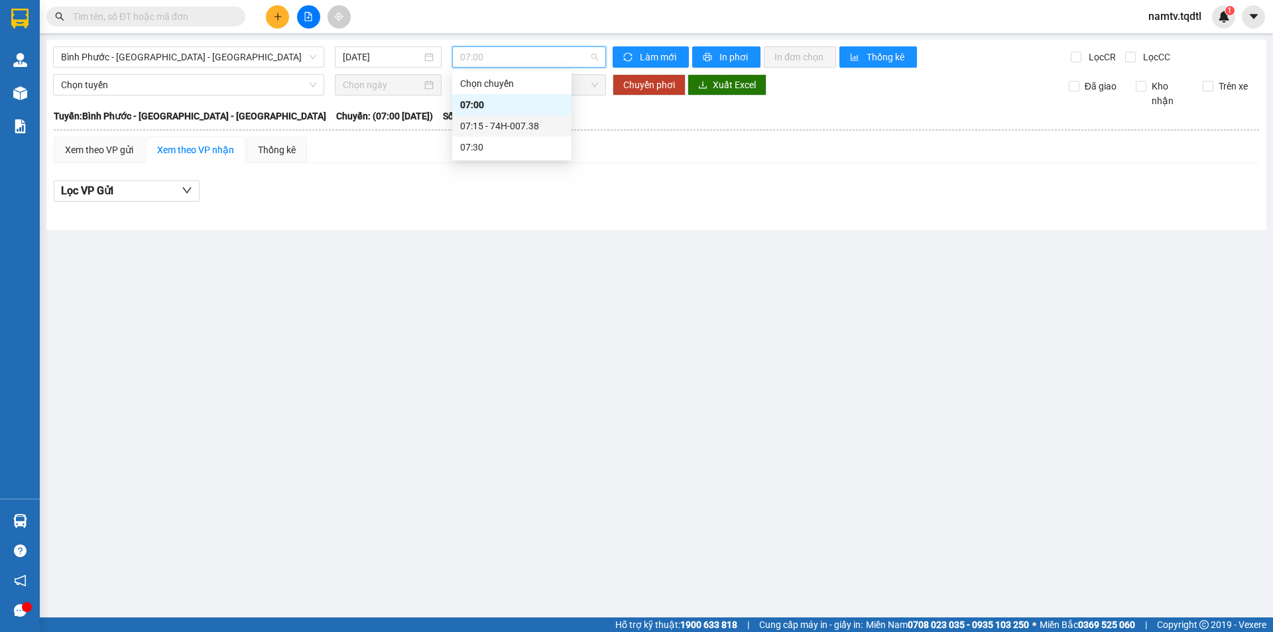
click at [524, 127] on div "07:15 - 74H-007.38" at bounding box center [511, 126] width 103 height 15
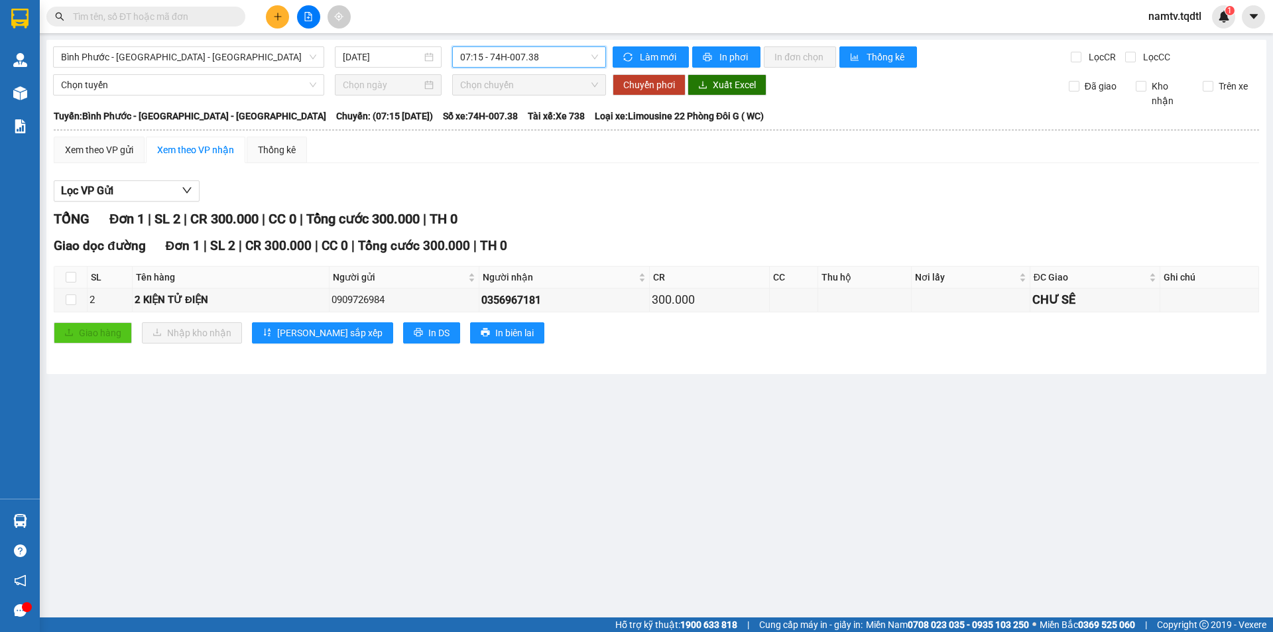
click at [521, 56] on span "07:15 - 74H-007.38" at bounding box center [529, 57] width 138 height 20
drag, startPoint x: 371, startPoint y: 70, endPoint x: 406, endPoint y: 60, distance: 35.9
click at [375, 69] on div "Bình Phước - Bình Dương - Quảng Trị 14/08/2025 07:15 - 74H-007.38 Làm mới In ph…" at bounding box center [656, 207] width 1220 height 334
click at [414, 58] on input "14/08/2025" at bounding box center [382, 57] width 79 height 15
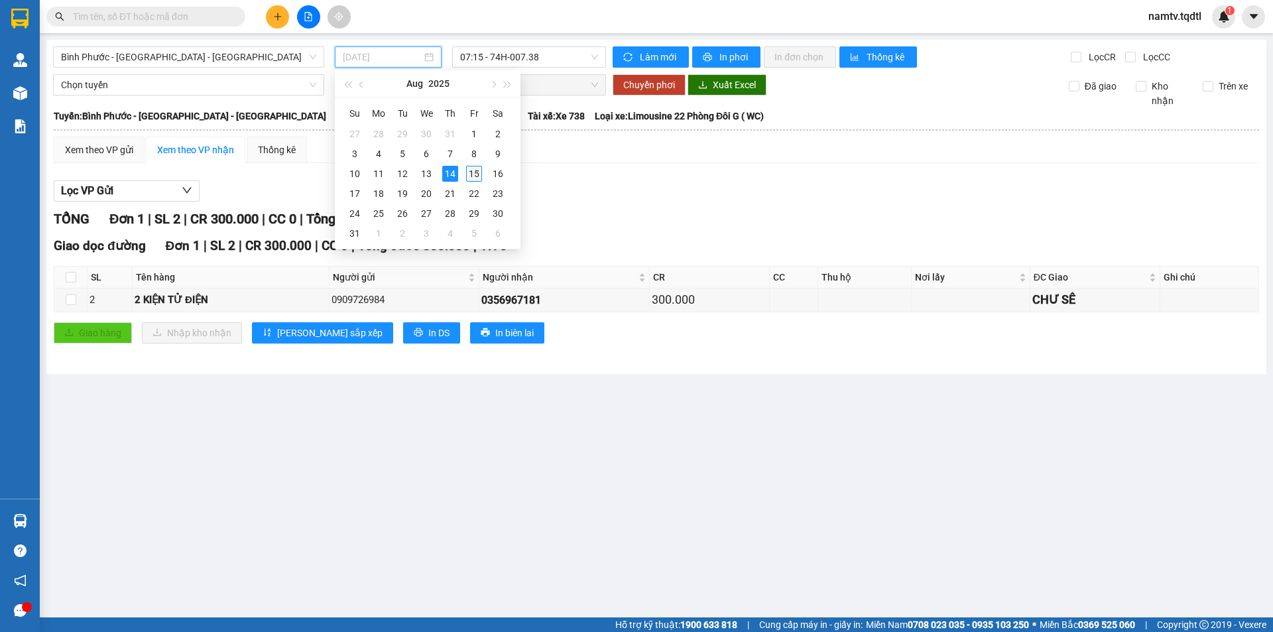
click at [477, 170] on div "15" at bounding box center [474, 174] width 16 height 16
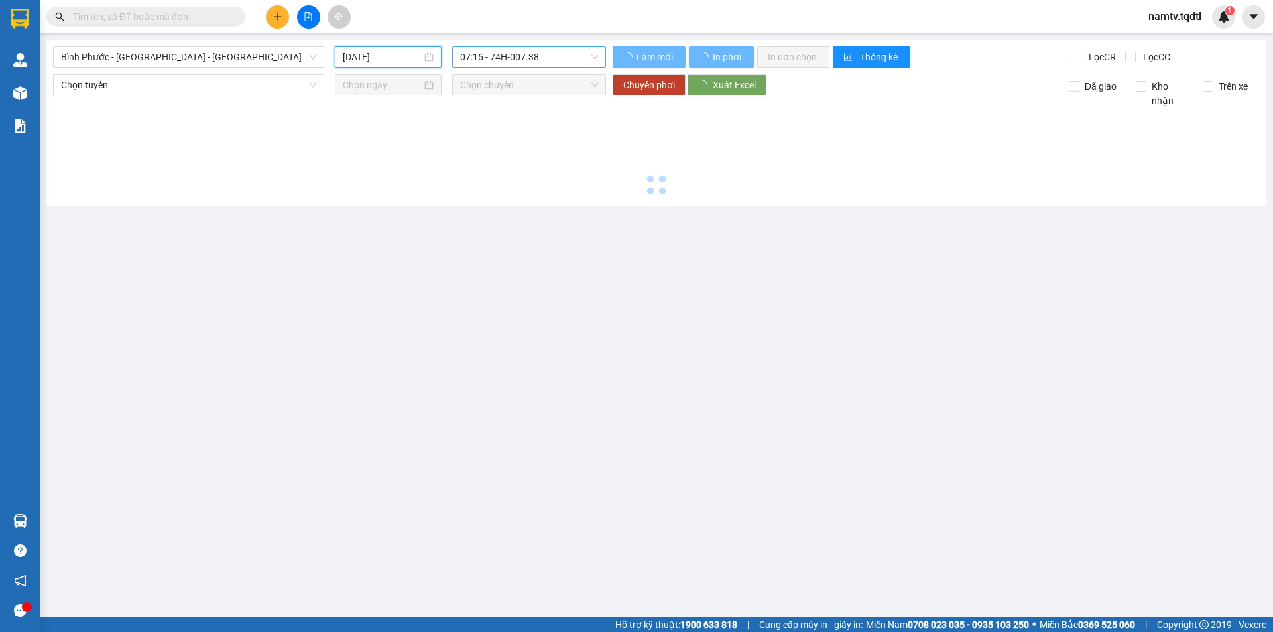
type input "[DATE]"
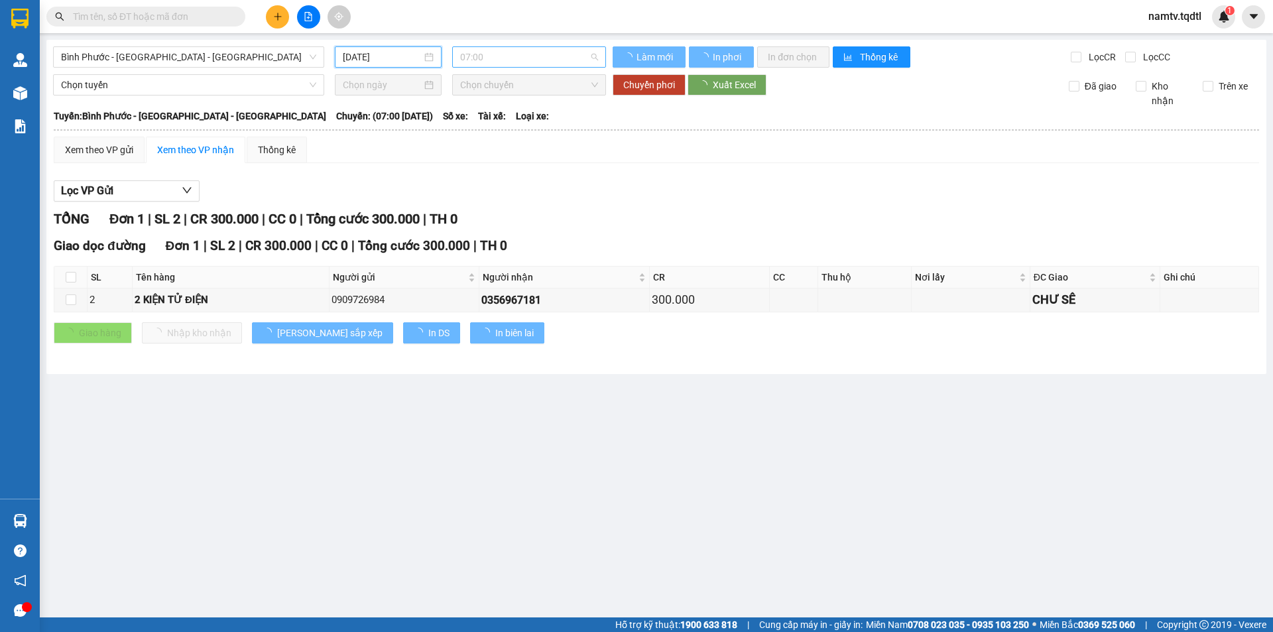
click at [525, 54] on span "07:00" at bounding box center [529, 57] width 138 height 20
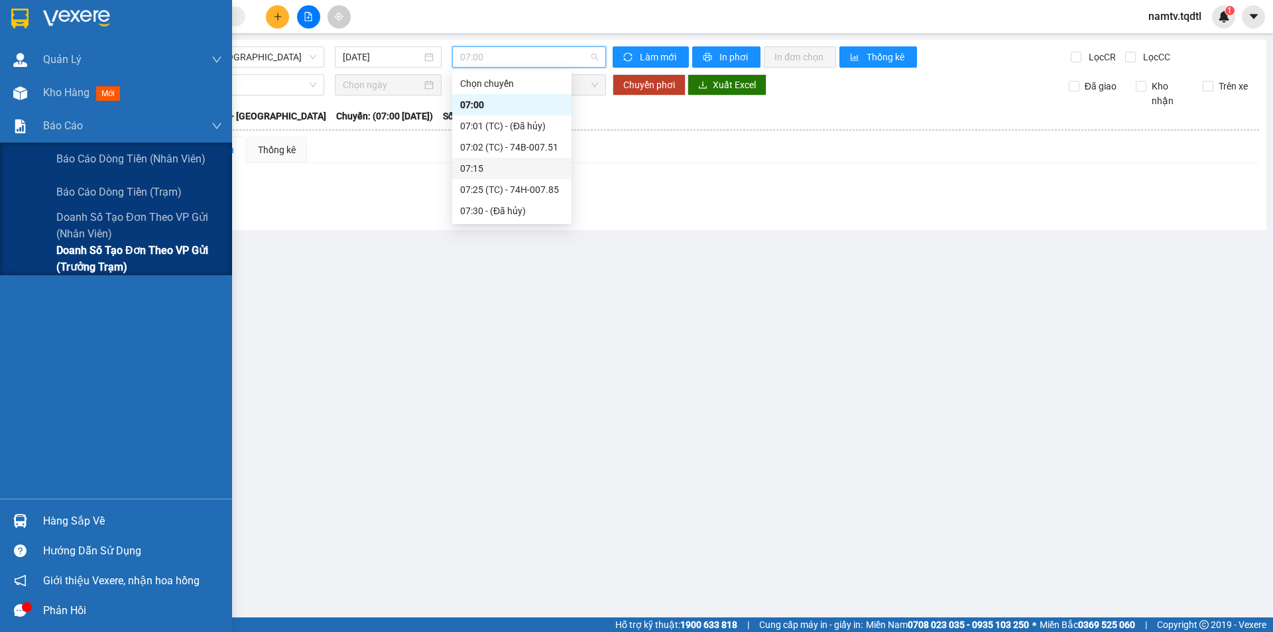
click at [94, 255] on span "Doanh số tạo đơn theo VP gửi (trưởng trạm)" at bounding box center [139, 258] width 166 height 33
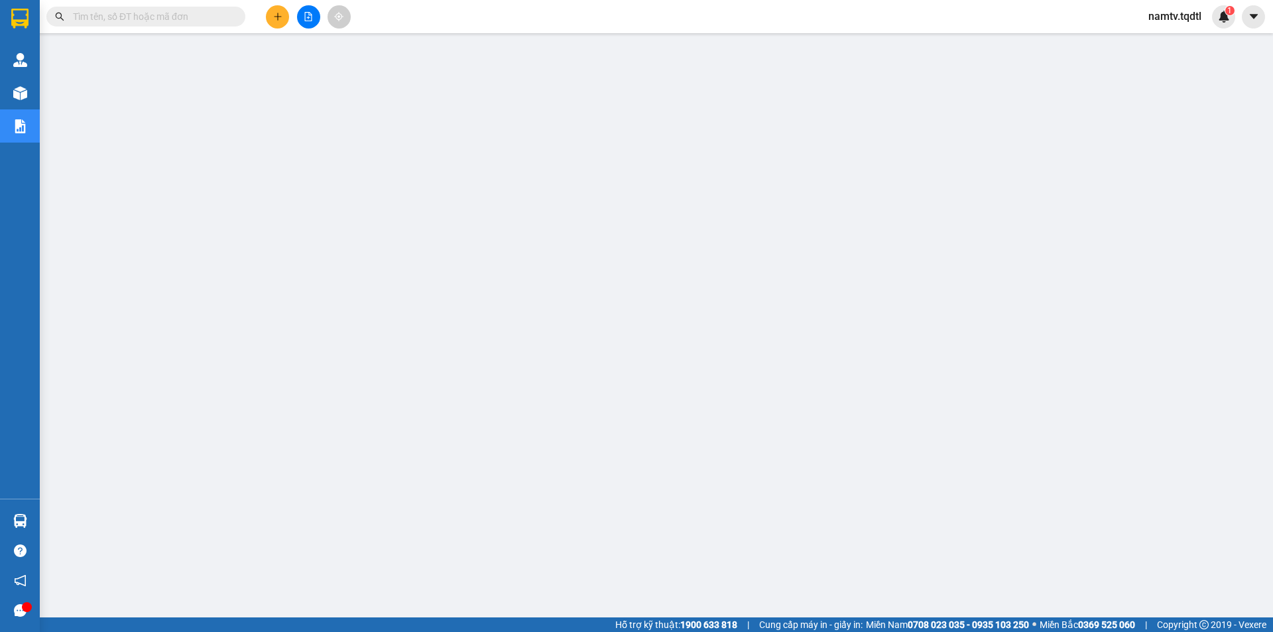
scroll to position [26, 0]
click at [186, 15] on input "text" at bounding box center [151, 16] width 157 height 15
paste input "SG08250561"
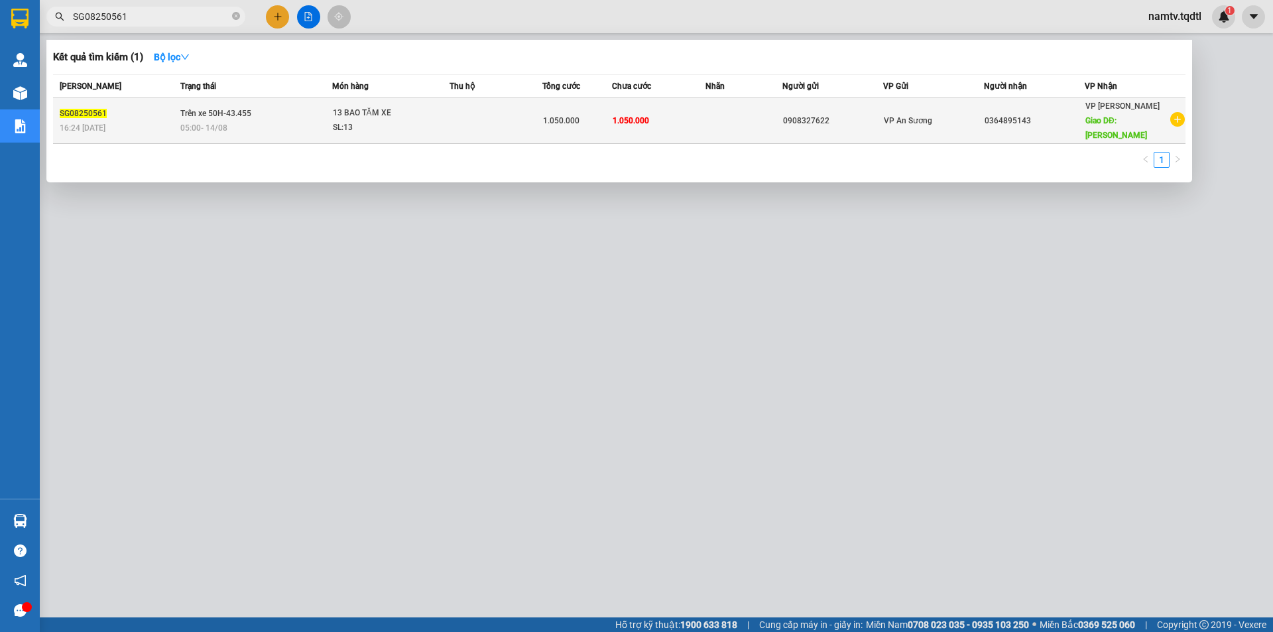
type input "SG08250561"
click at [294, 121] on div "05:00 - 14/08" at bounding box center [255, 128] width 151 height 15
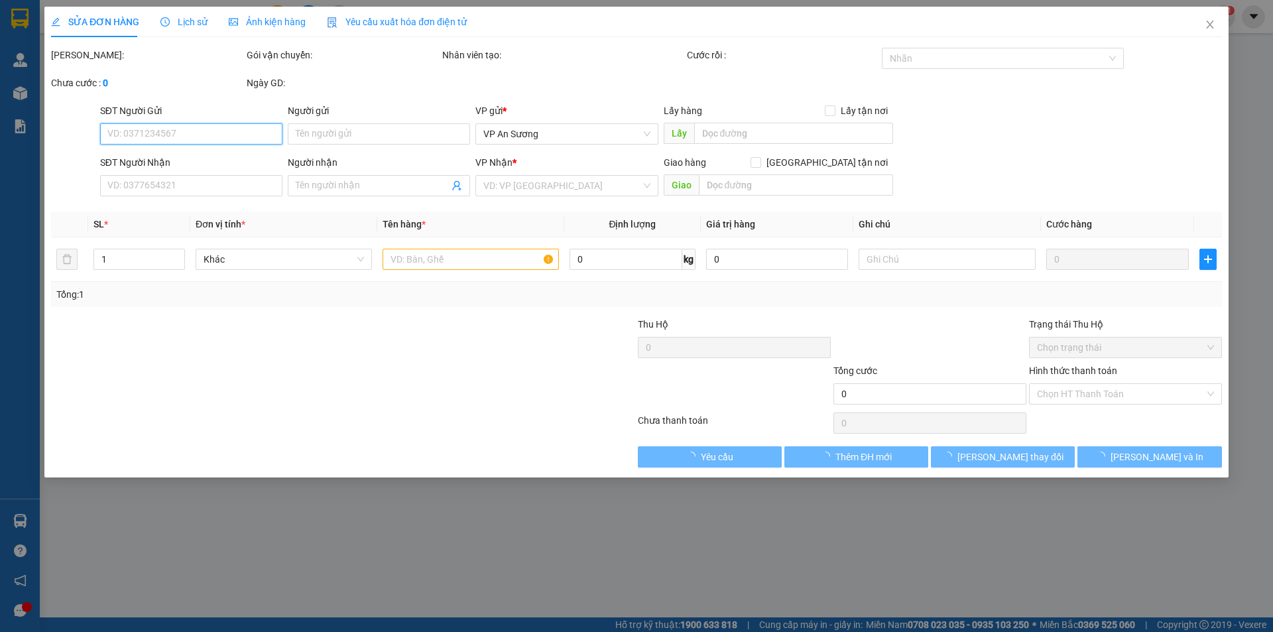
type input "0908327622"
type input "0364895143"
type input "LAO BẢO"
type input "1.050.000"
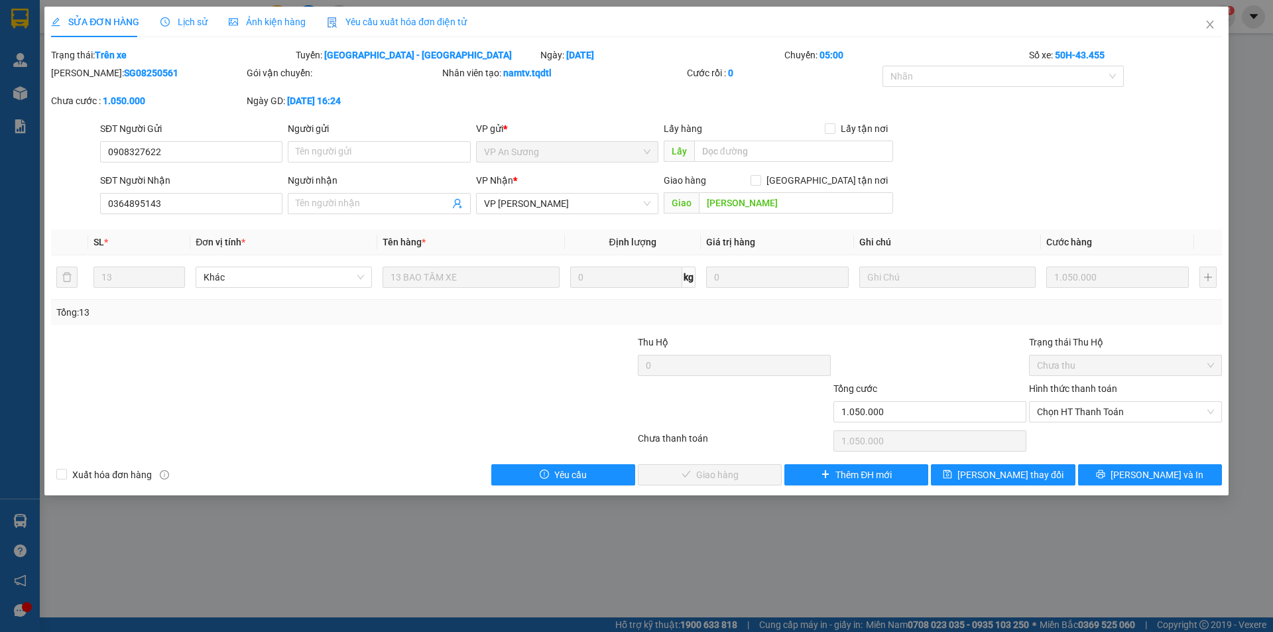
click at [181, 22] on span "Lịch sử" at bounding box center [183, 22] width 47 height 11
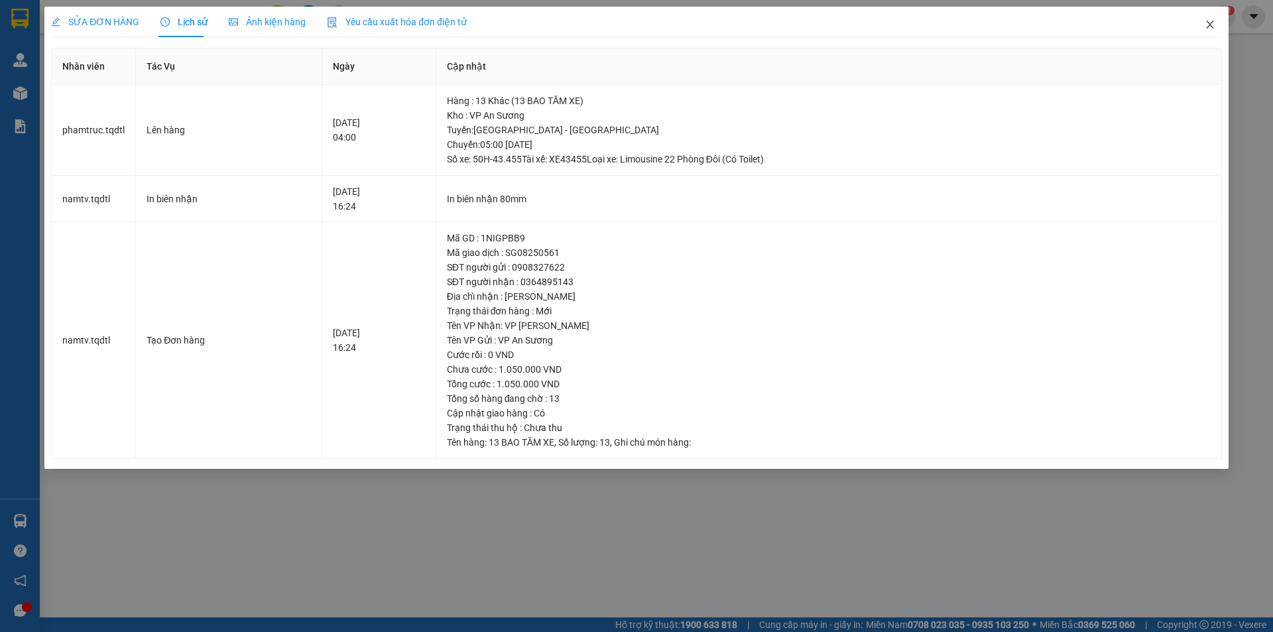
drag, startPoint x: 1209, startPoint y: 31, endPoint x: 1163, endPoint y: 31, distance: 45.8
click at [1209, 29] on span "Close" at bounding box center [1210, 25] width 37 height 37
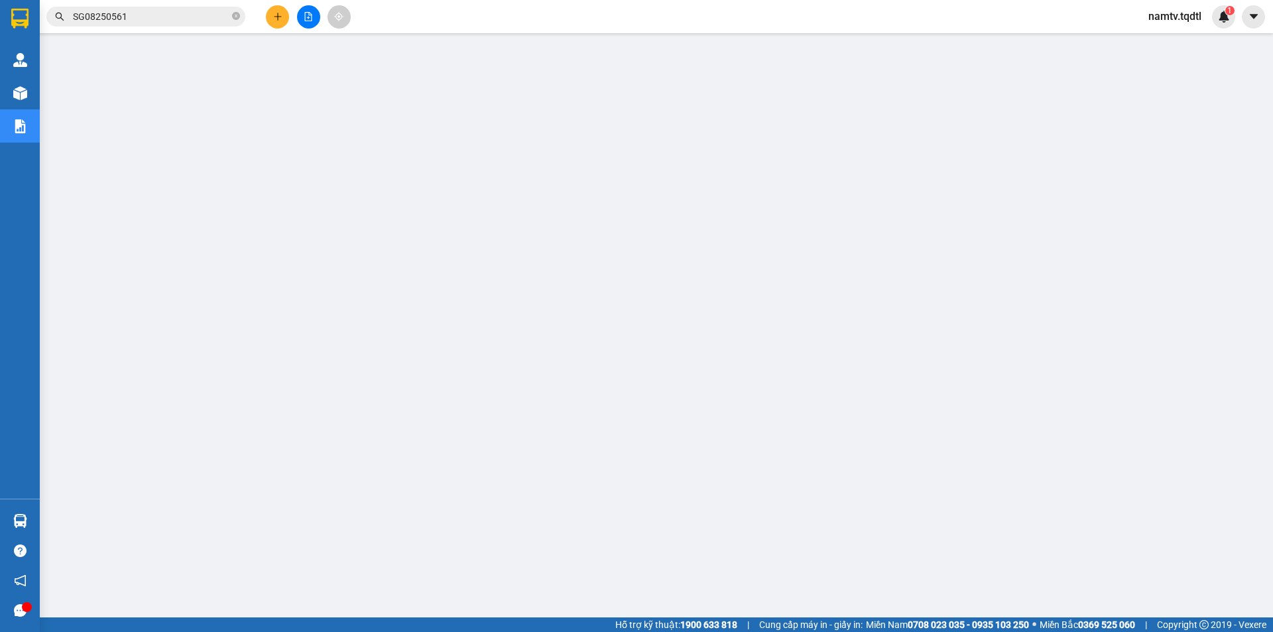
click at [162, 11] on input "SG08250561" at bounding box center [151, 16] width 157 height 15
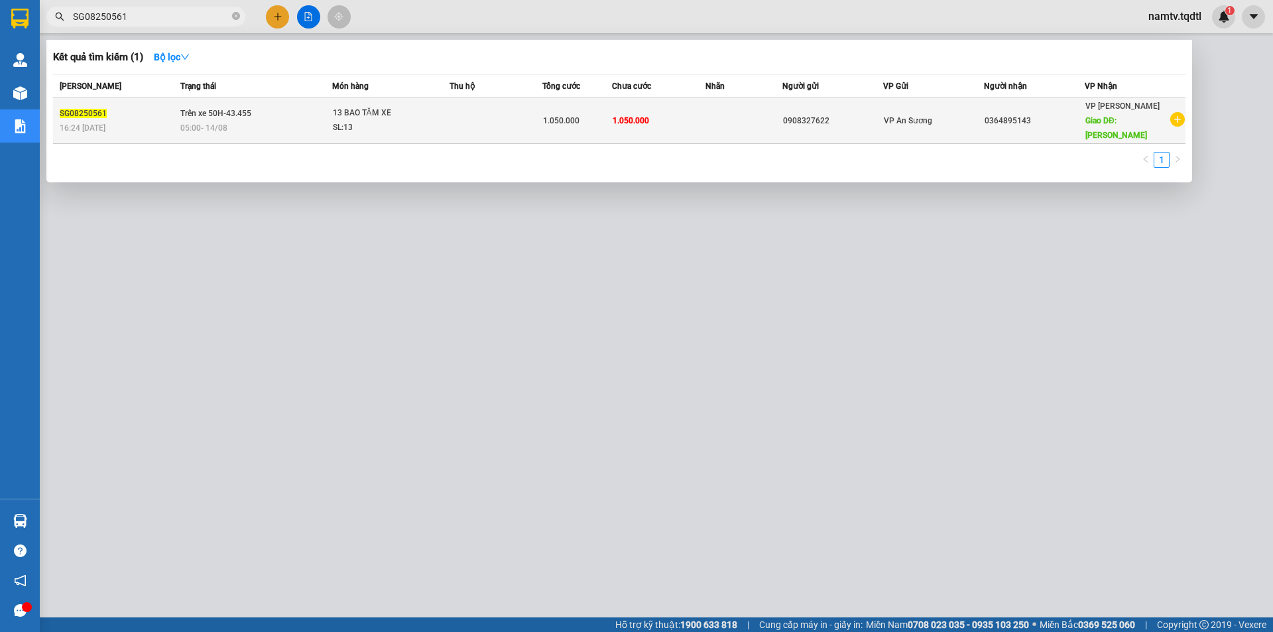
click at [443, 107] on span "13 BAO TĂM XE SL: 13" at bounding box center [391, 120] width 117 height 29
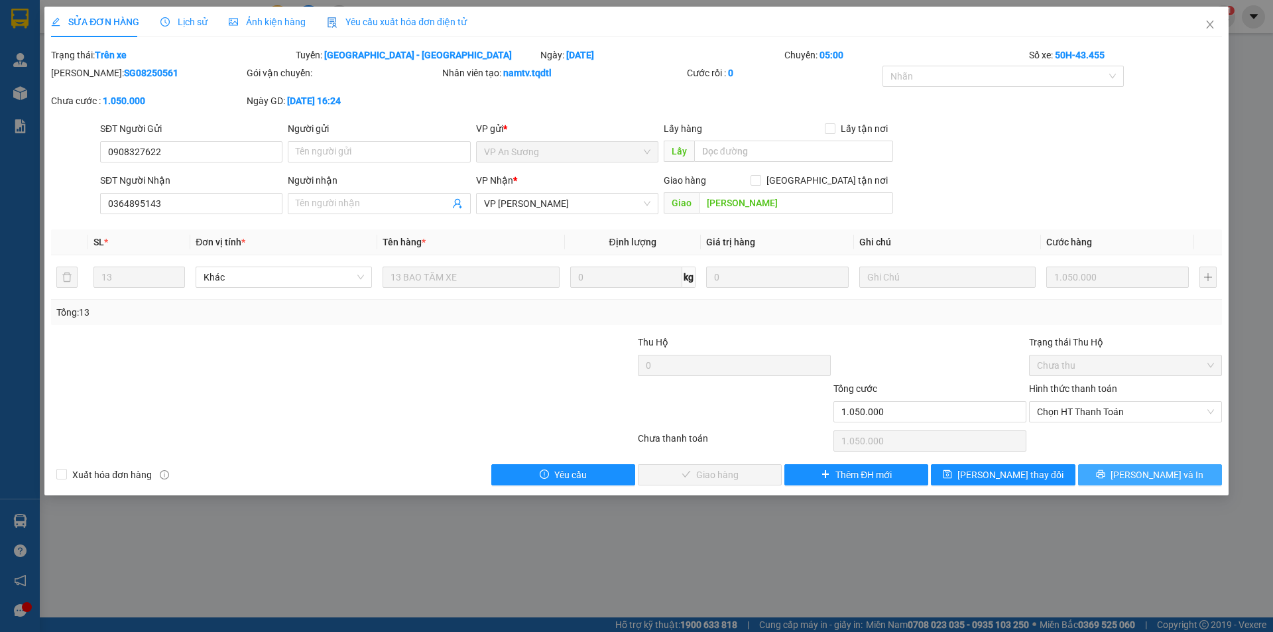
click at [1169, 472] on span "[PERSON_NAME] và In" at bounding box center [1157, 475] width 93 height 15
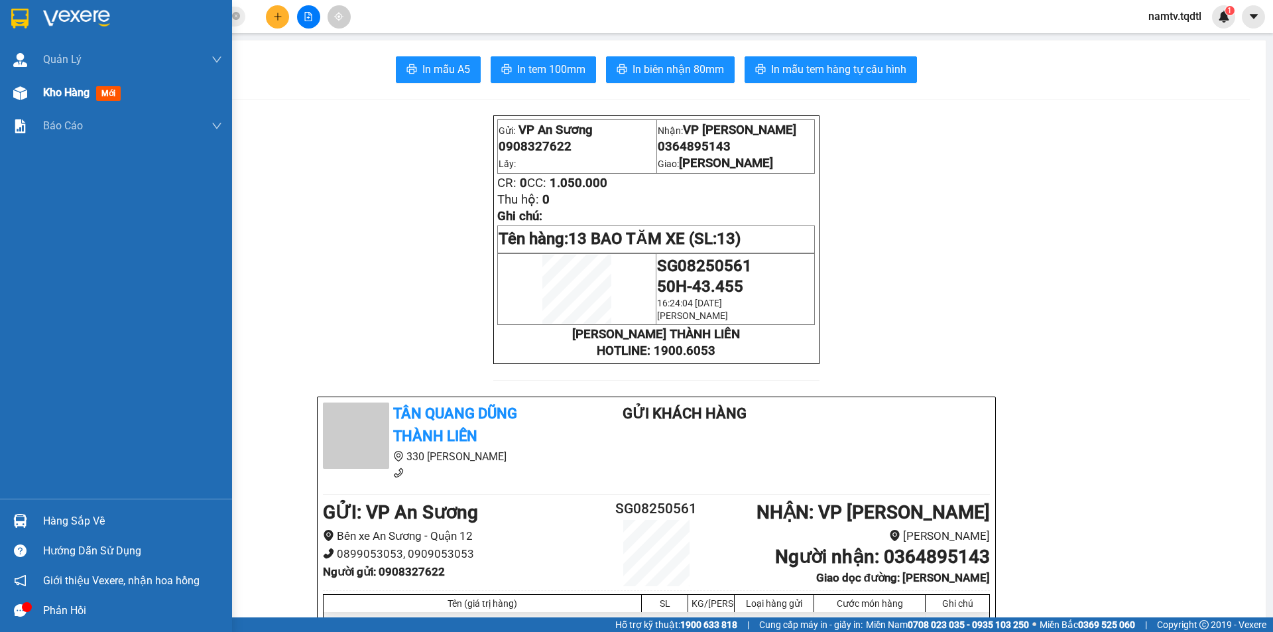
click at [52, 100] on div "Kho hàng mới" at bounding box center [84, 92] width 83 height 17
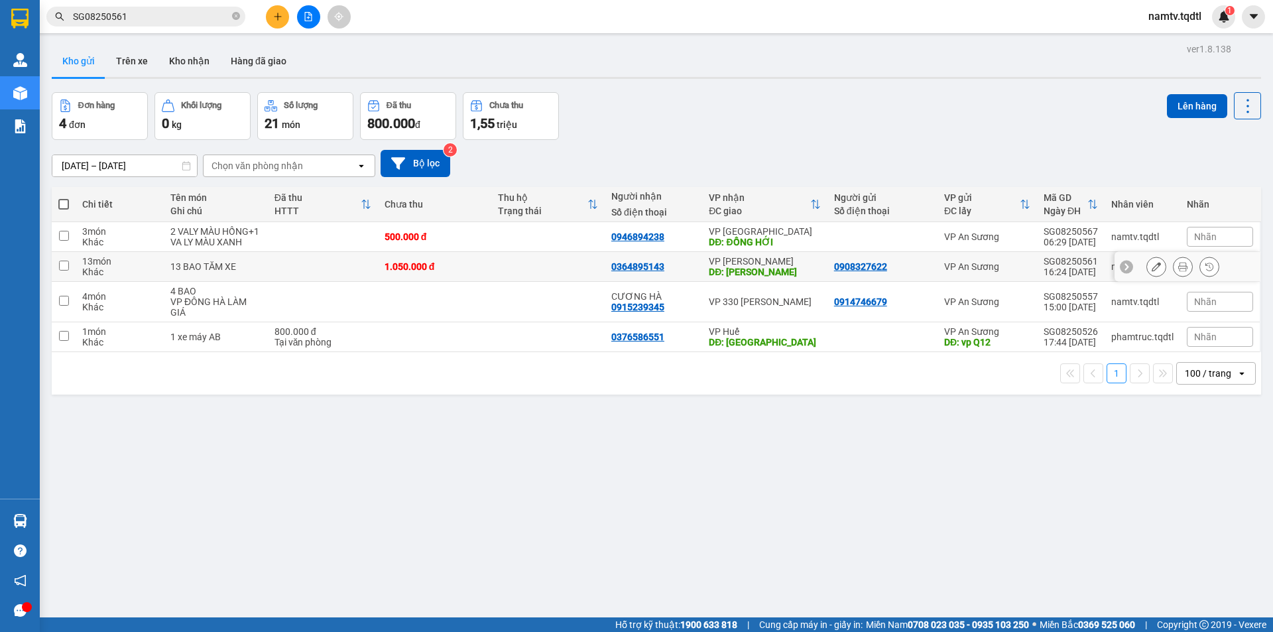
click at [431, 282] on td "1.050.000 đ" at bounding box center [434, 267] width 113 height 30
checkbox input "true"
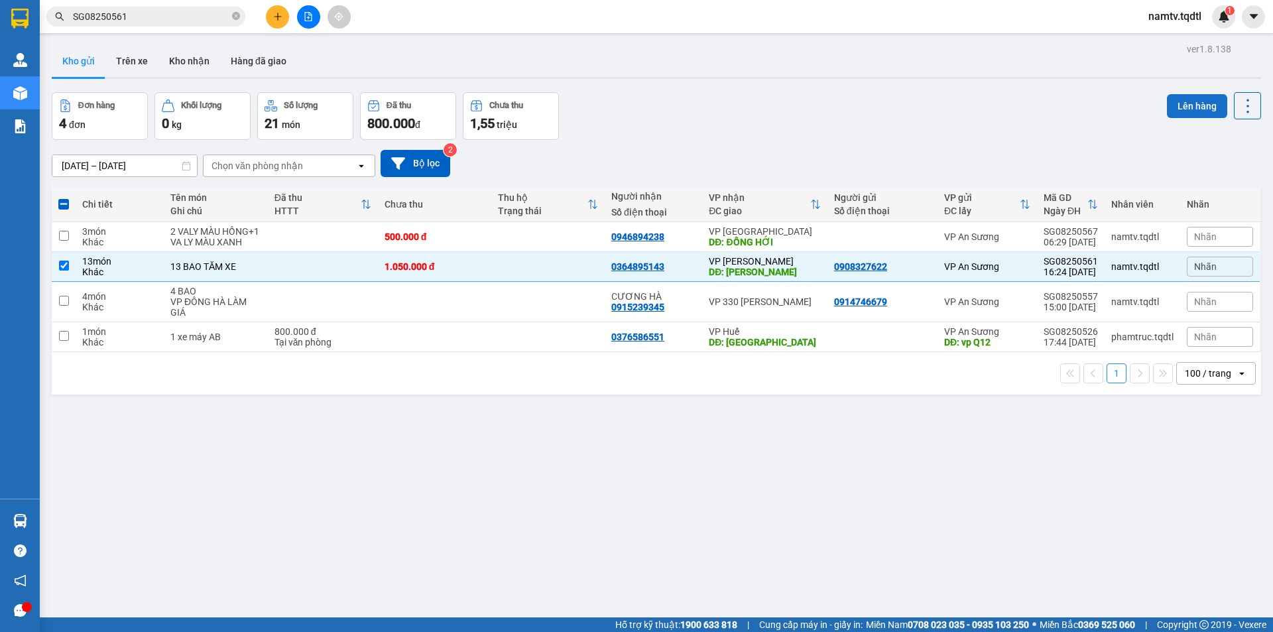
click at [1205, 101] on button "Lên hàng" at bounding box center [1197, 106] width 60 height 24
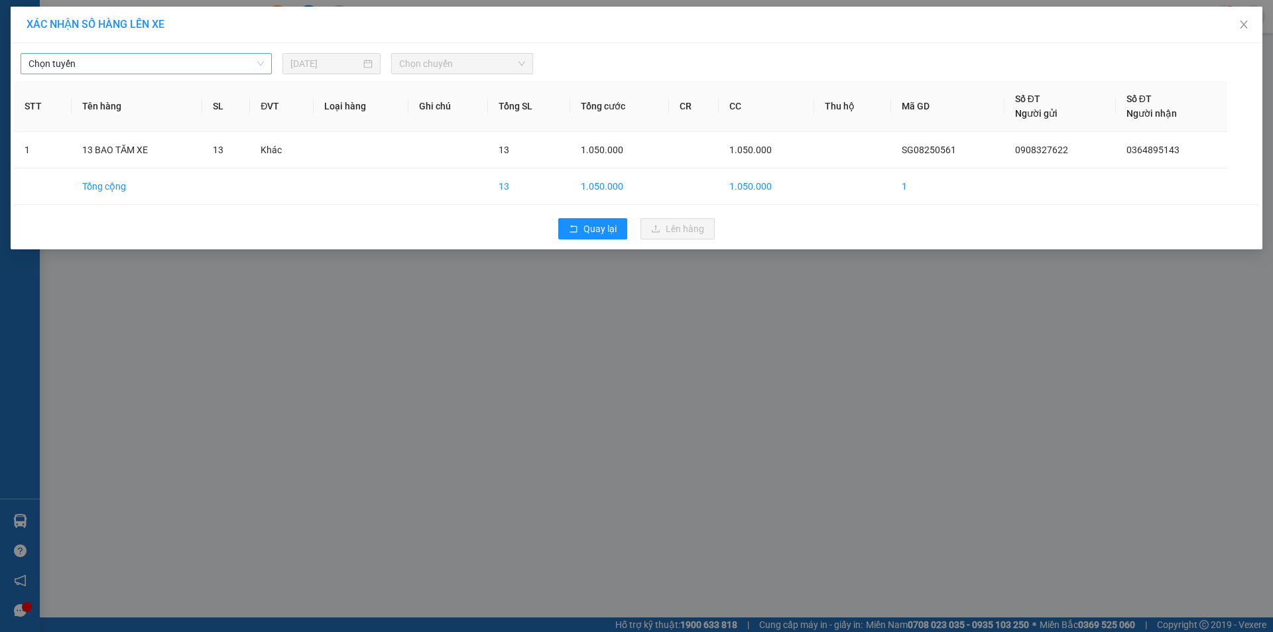
click at [169, 70] on span "Chọn tuyến" at bounding box center [146, 64] width 235 height 20
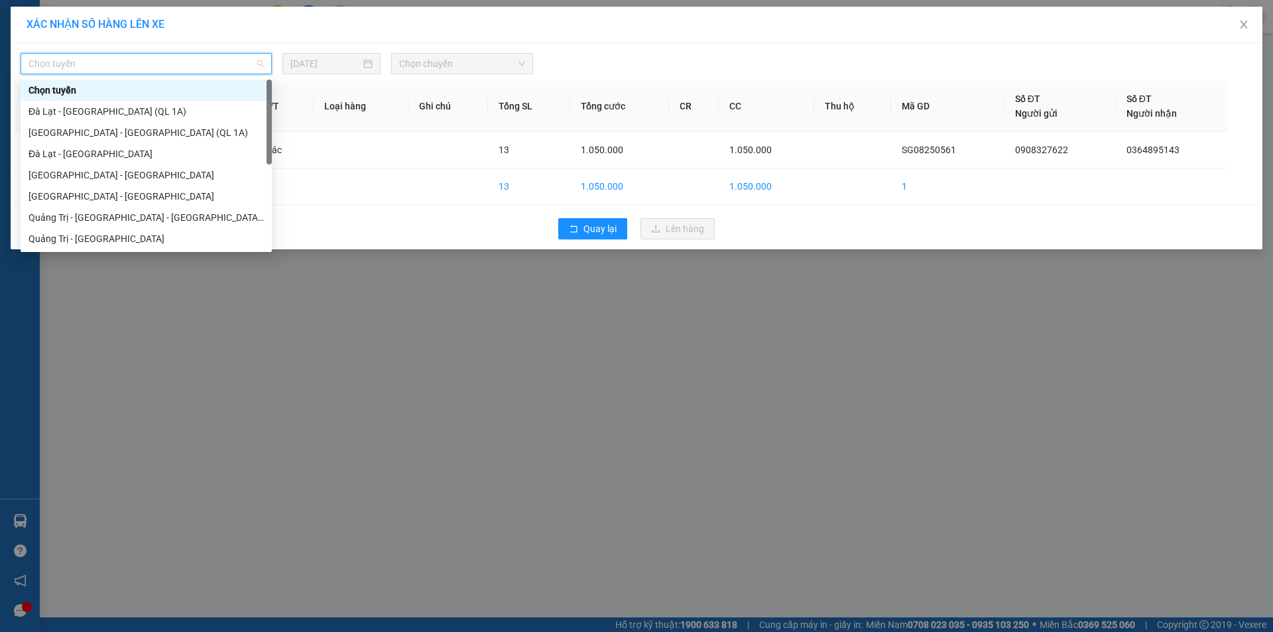
scroll to position [233, 0]
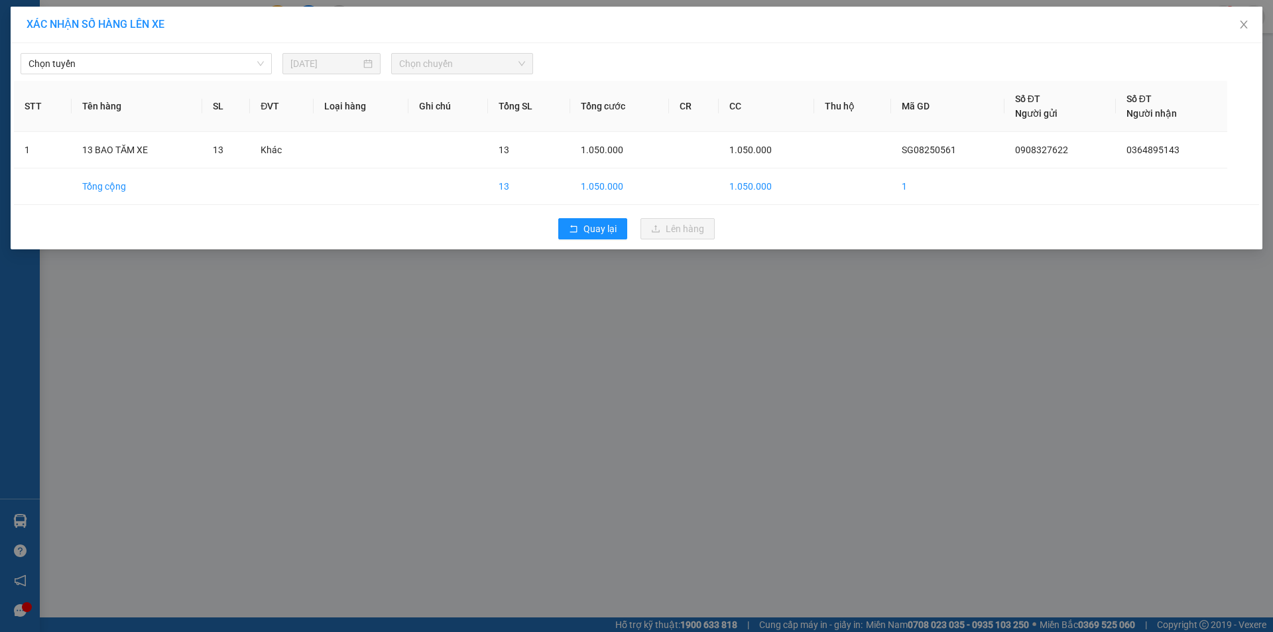
click at [110, 253] on div "XÁC NHẬN SỐ HÀNG LÊN XE Chọn tuyến 14/08/2025 Chọn chuyến STT Tên hàng SL ĐVT L…" at bounding box center [636, 316] width 1273 height 632
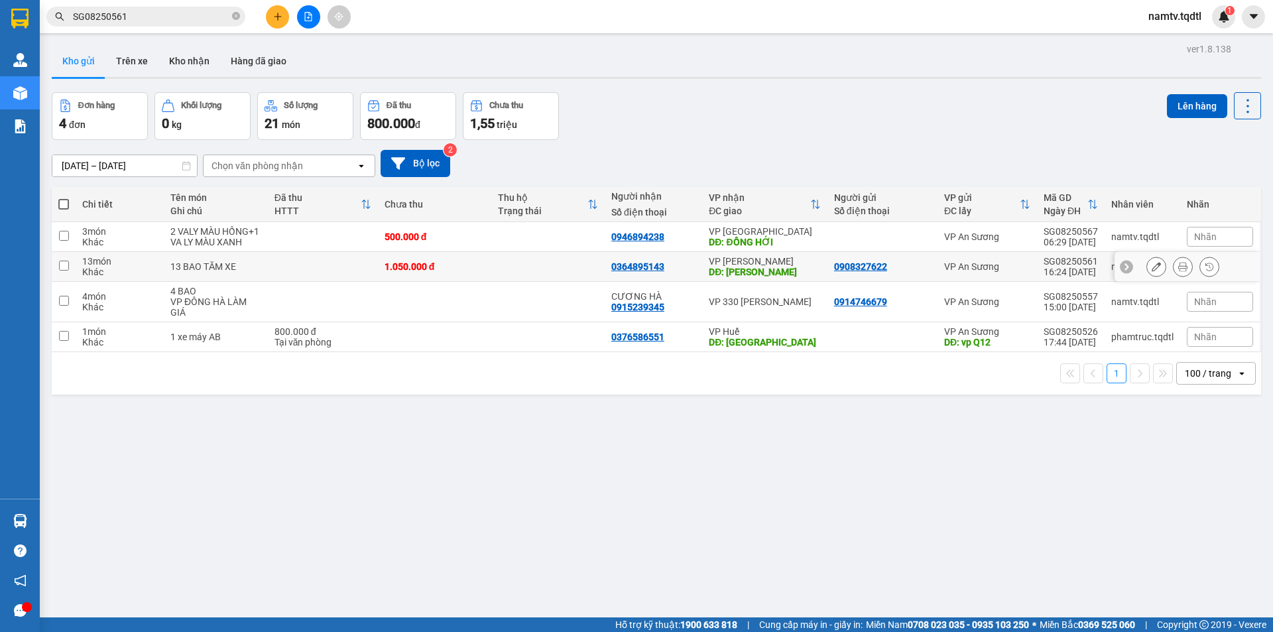
click at [437, 272] on div "1.050.000 đ" at bounding box center [435, 266] width 100 height 11
checkbox input "true"
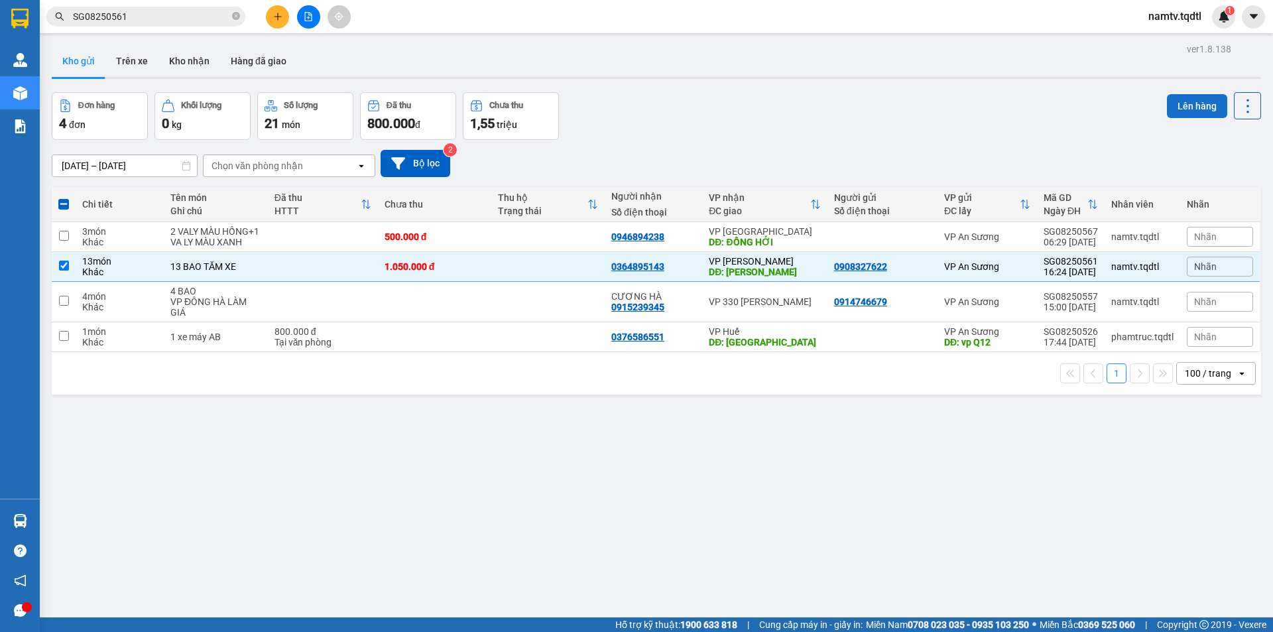
click at [1194, 103] on button "Lên hàng" at bounding box center [1197, 106] width 60 height 24
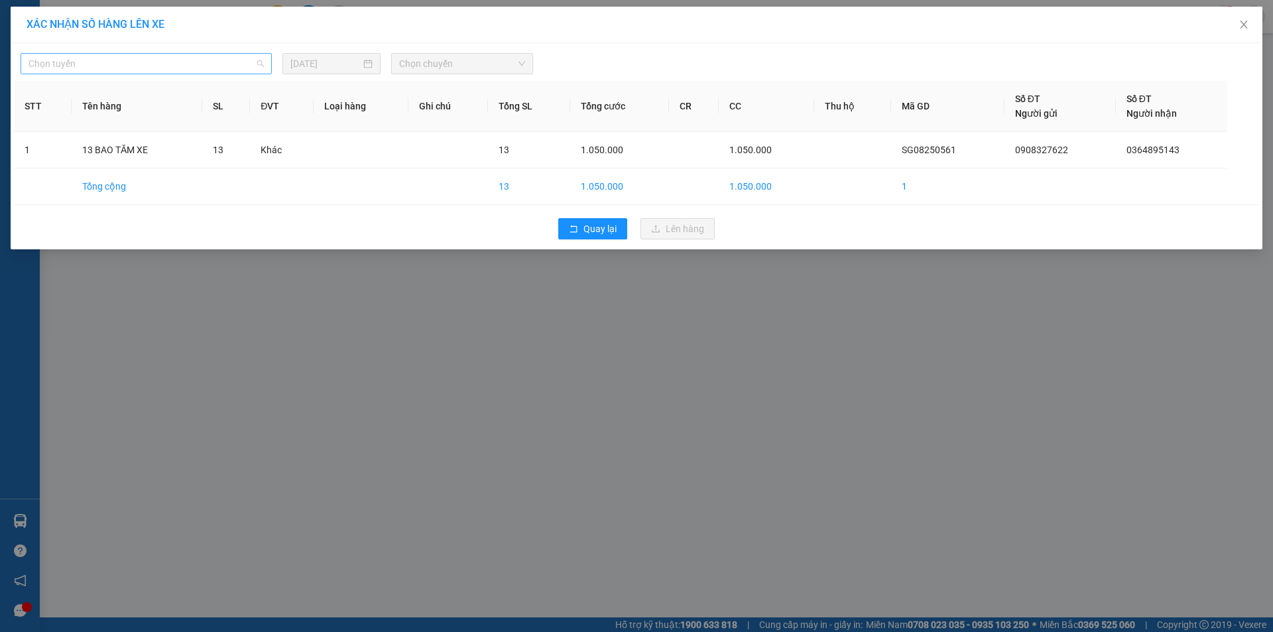
click at [198, 65] on span "Chọn tuyến" at bounding box center [146, 64] width 235 height 20
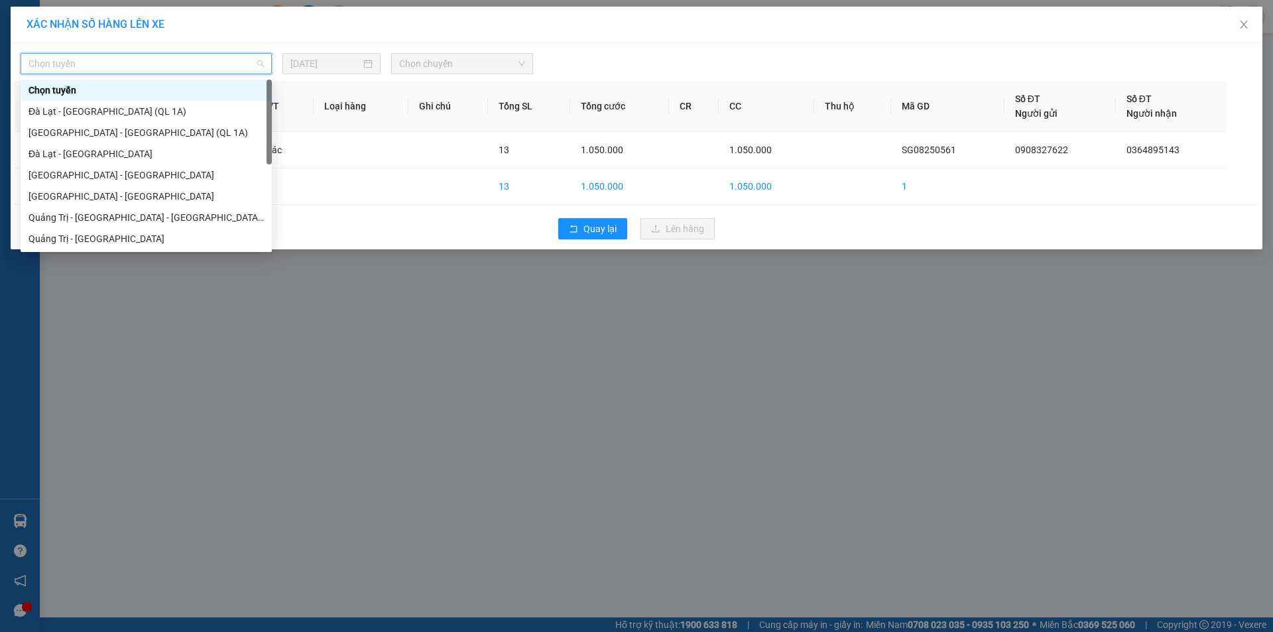
scroll to position [233, 0]
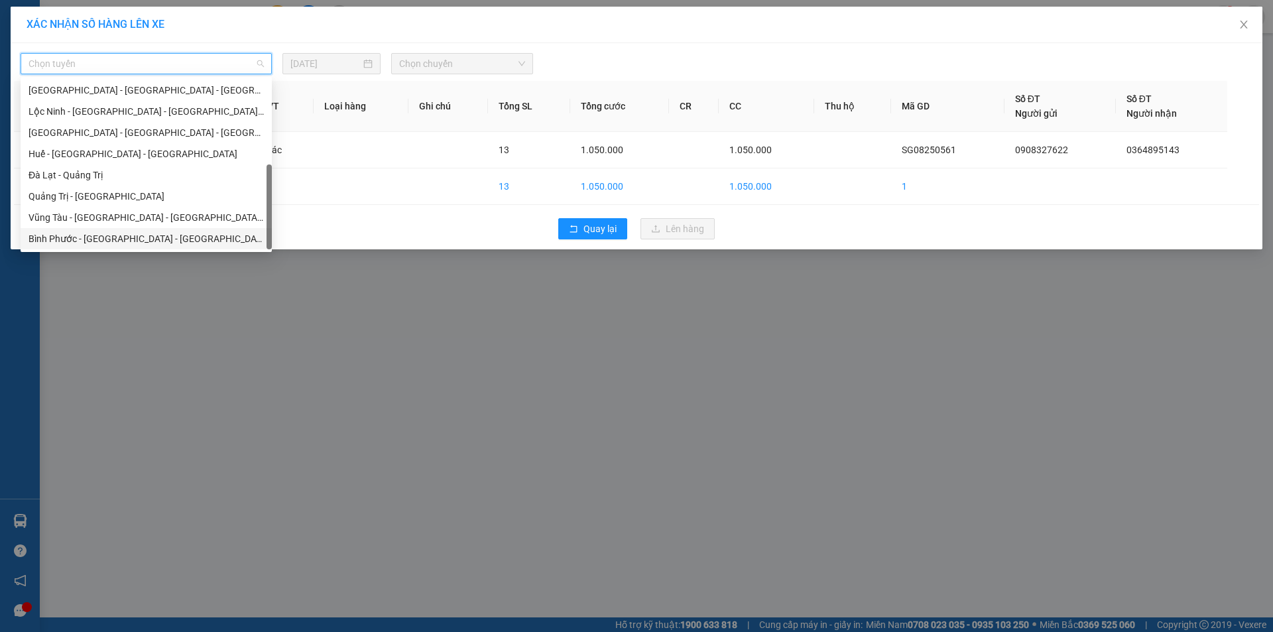
click at [96, 235] on div "Bình Phước - [GEOGRAPHIC_DATA] - [GEOGRAPHIC_DATA]" at bounding box center [146, 238] width 235 height 15
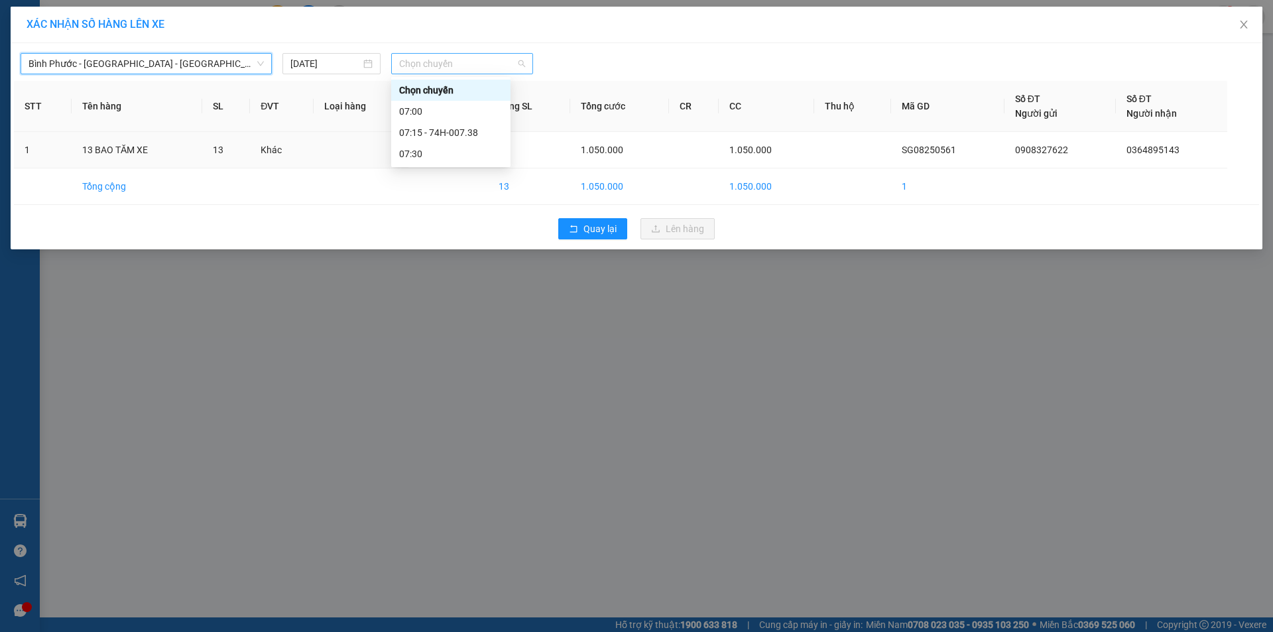
click at [473, 72] on span "Chọn chuyến" at bounding box center [462, 64] width 126 height 20
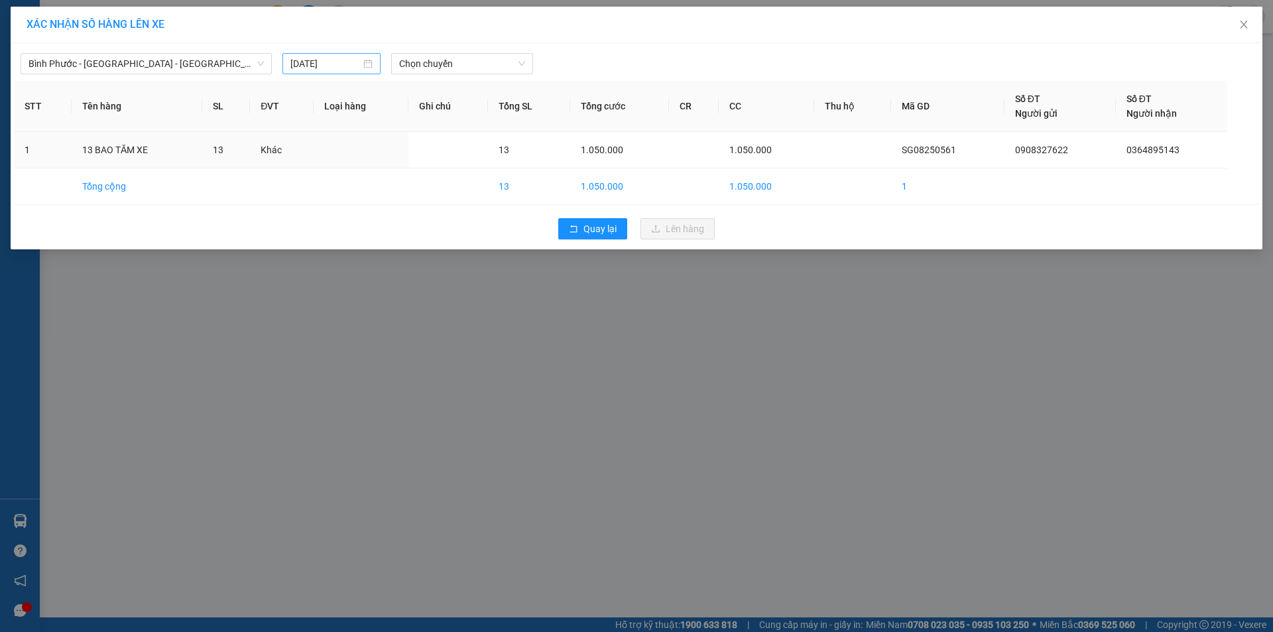
drag, startPoint x: 305, startPoint y: 56, endPoint x: 308, endPoint y: 64, distance: 8.4
click at [306, 58] on div "14/08/2025" at bounding box center [332, 63] width 98 height 21
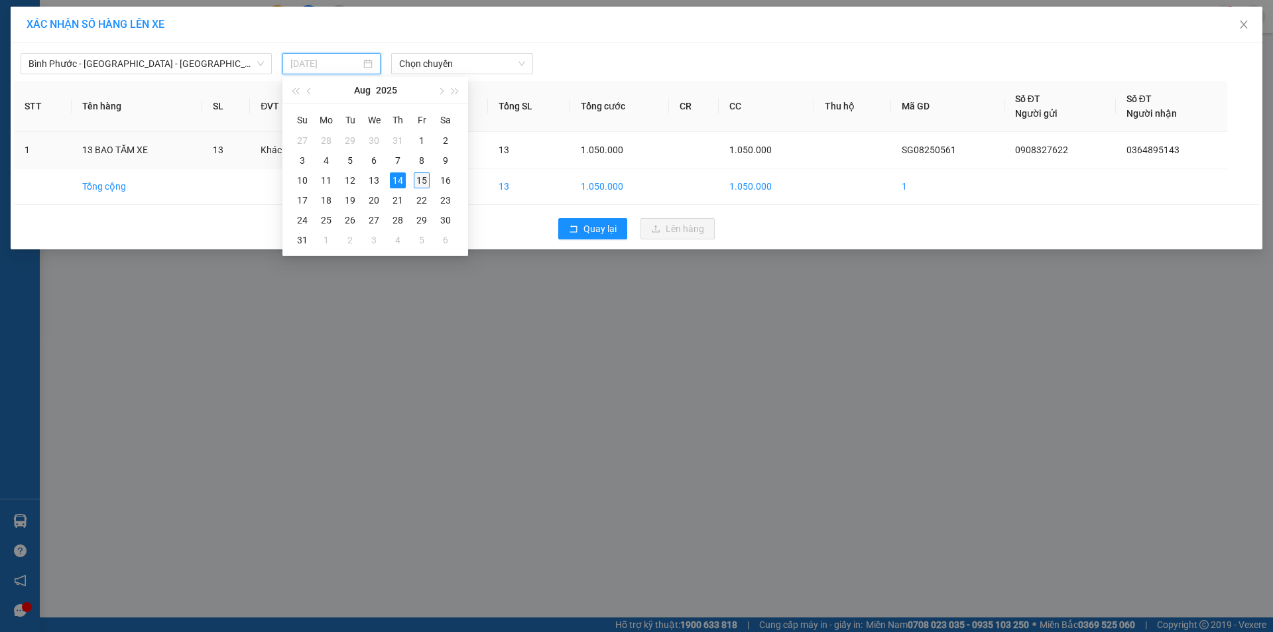
click at [414, 180] on div "15" at bounding box center [422, 180] width 16 height 16
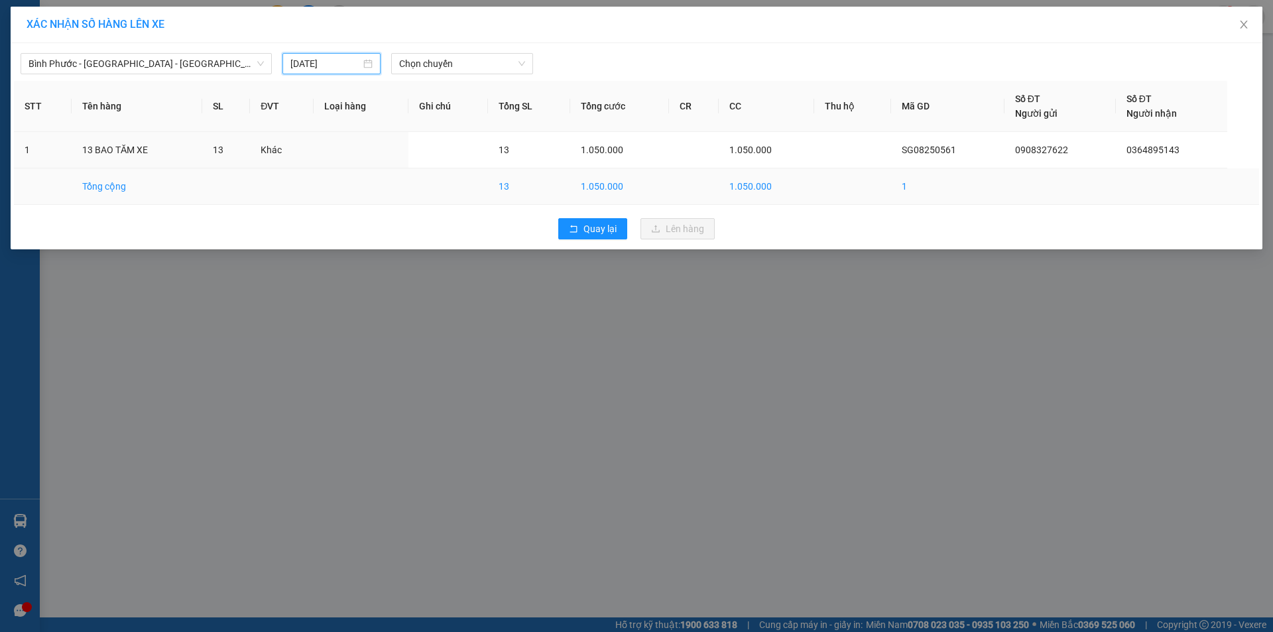
type input "[DATE]"
click at [486, 55] on span "Chọn chuyến" at bounding box center [462, 64] width 126 height 20
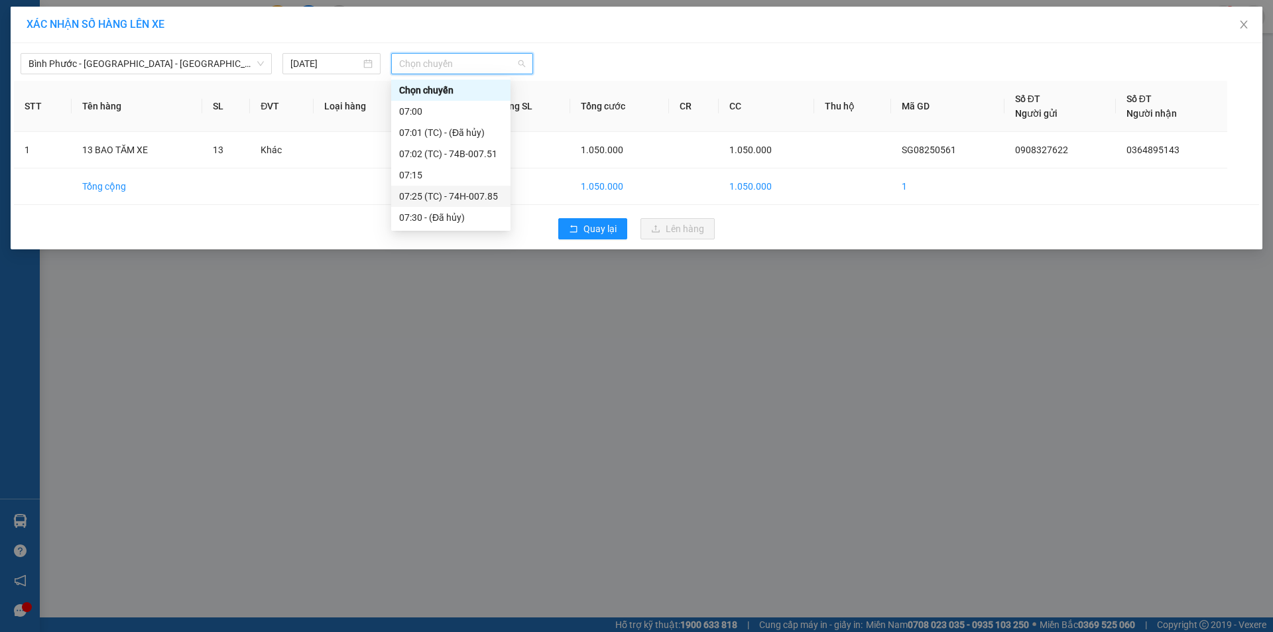
click at [498, 197] on div "07:25 (TC) - 74H-007.85" at bounding box center [450, 196] width 103 height 15
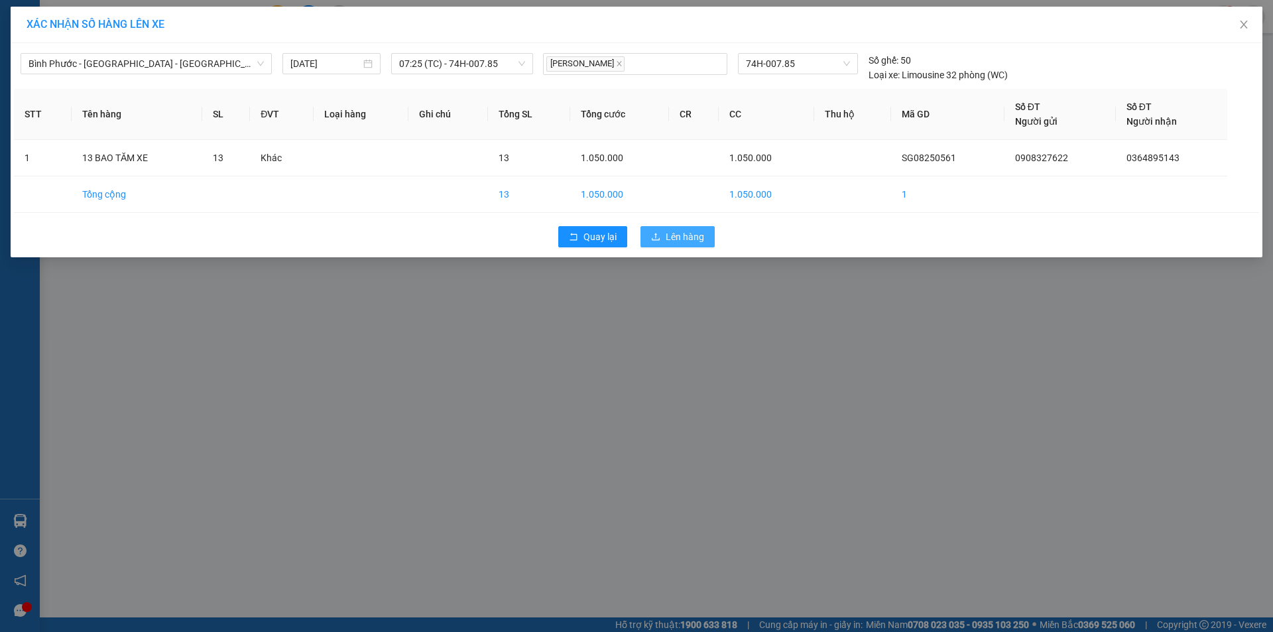
click at [664, 239] on button "Lên hàng" at bounding box center [678, 236] width 74 height 21
